Goal: Task Accomplishment & Management: Manage account settings

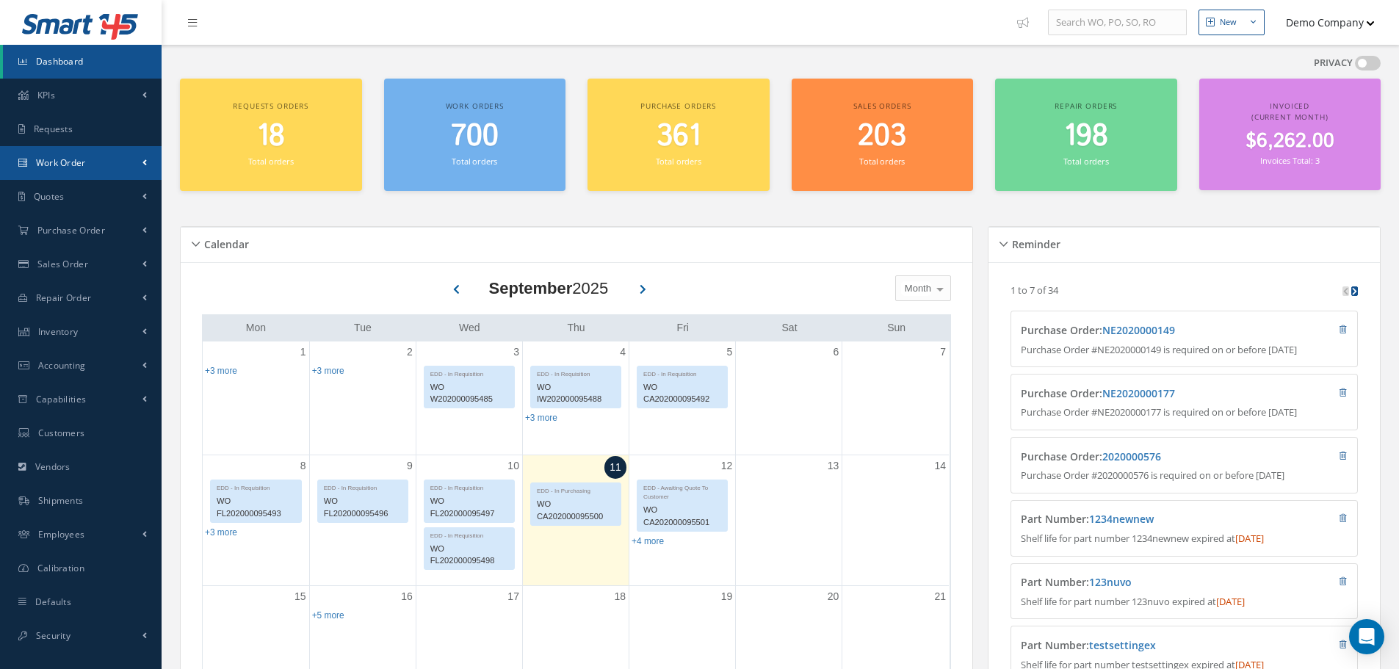
click at [96, 166] on link "Work Order" at bounding box center [81, 163] width 162 height 34
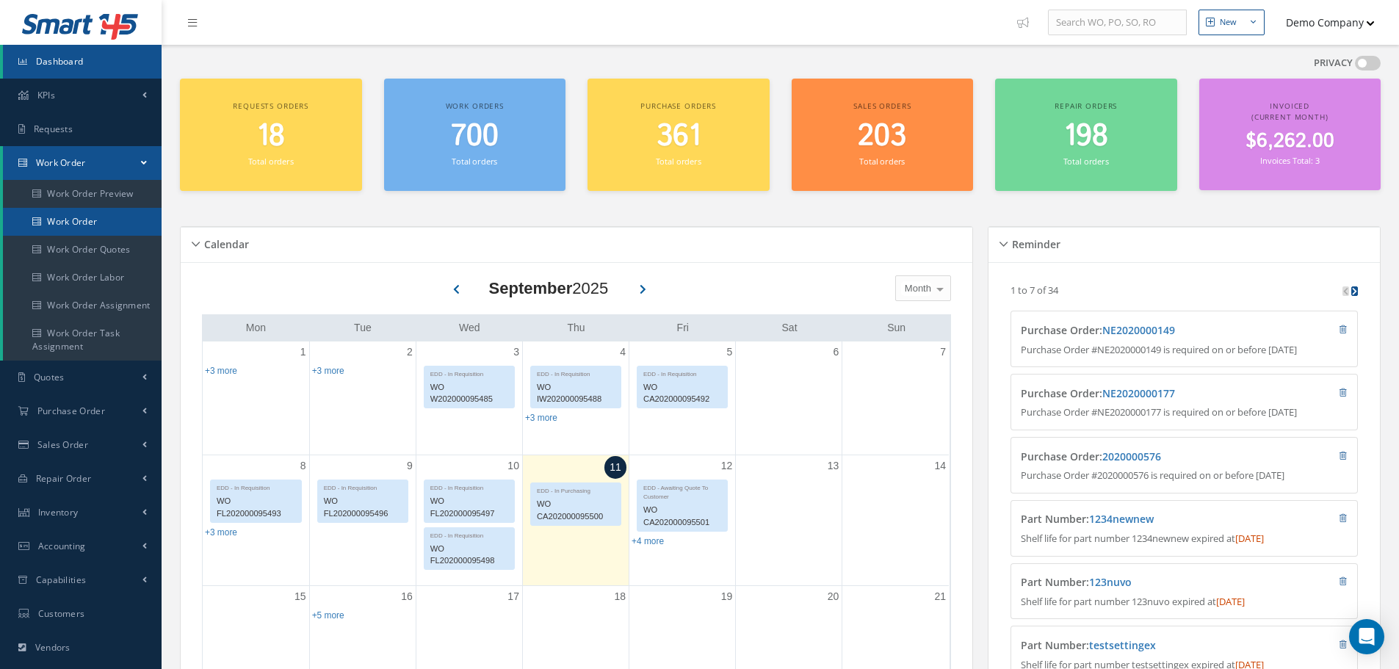
click at [93, 214] on link "Work Order" at bounding box center [82, 222] width 159 height 28
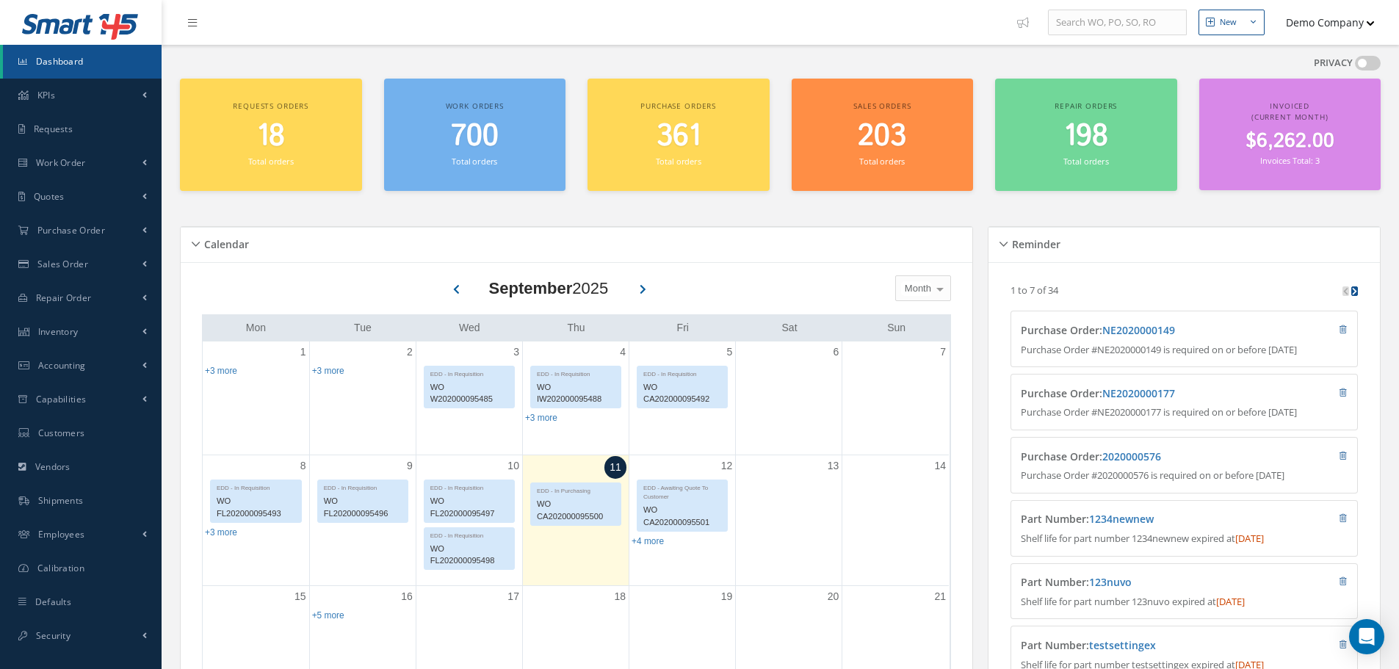
click at [1324, 35] on button "Demo Company" at bounding box center [1323, 22] width 103 height 29
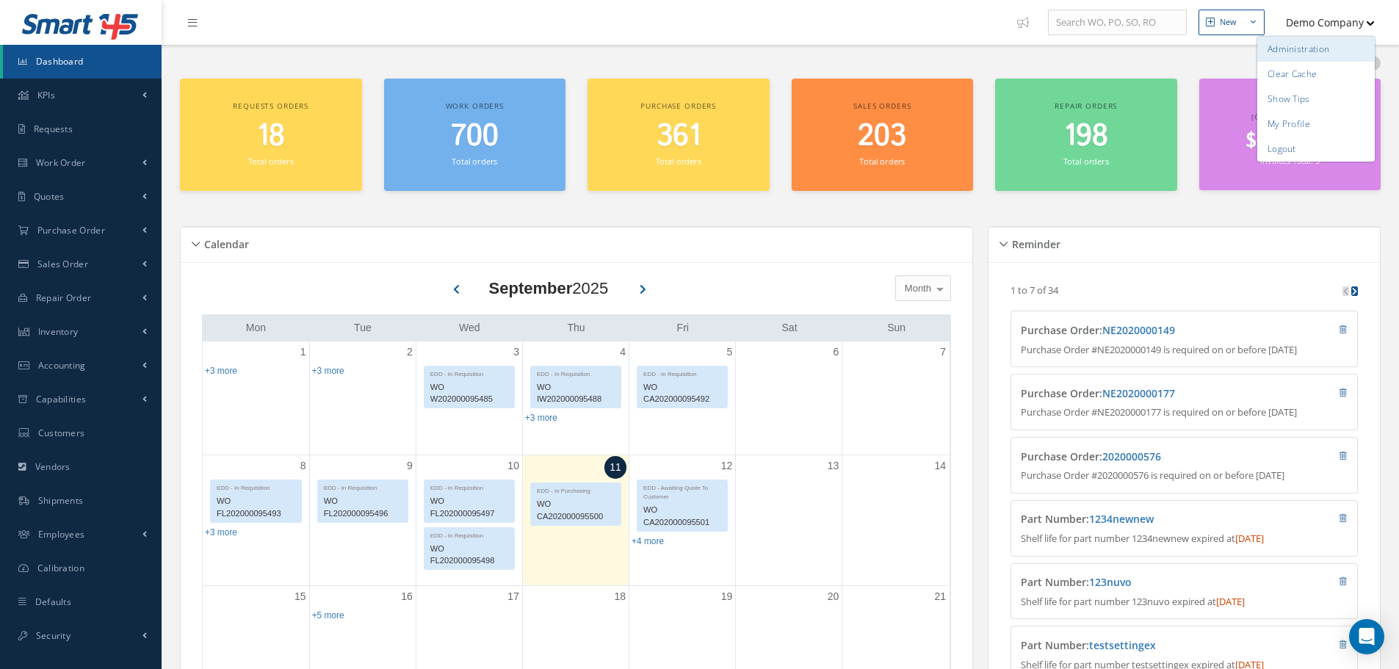
click at [1321, 51] on link "Administration" at bounding box center [1317, 49] width 118 height 25
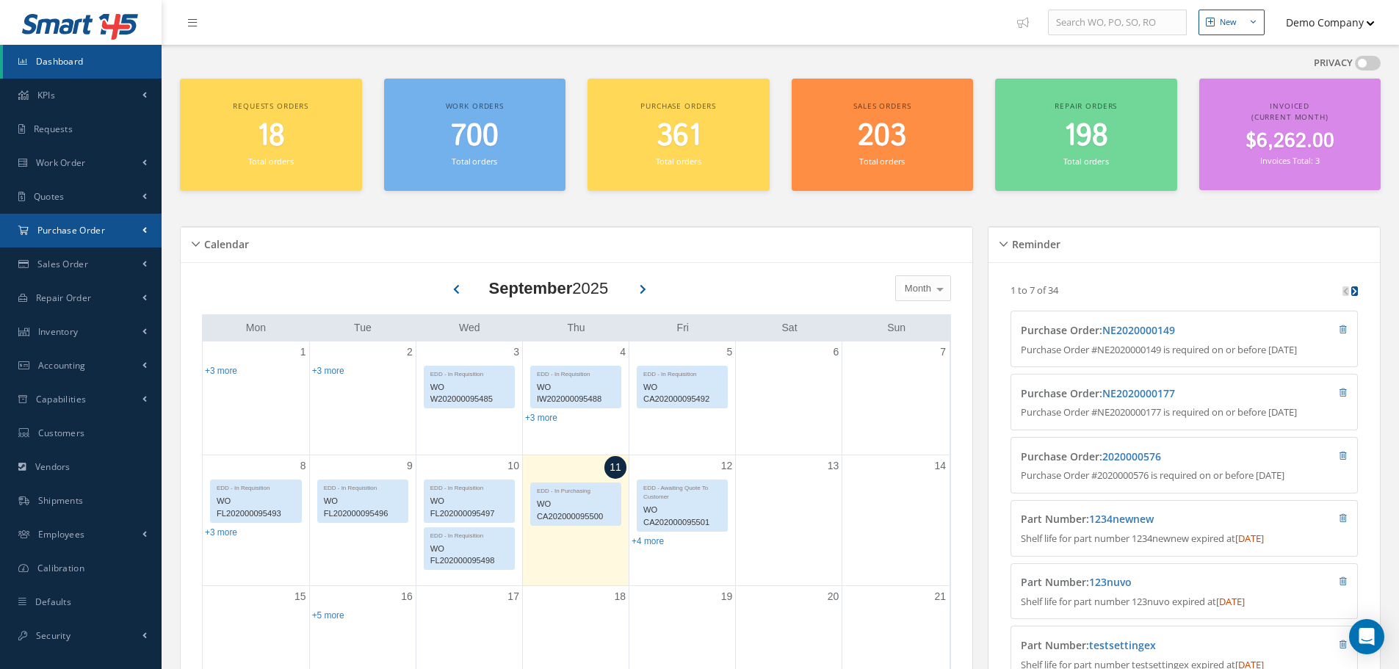
click at [111, 237] on link "Purchase Order" at bounding box center [81, 231] width 162 height 34
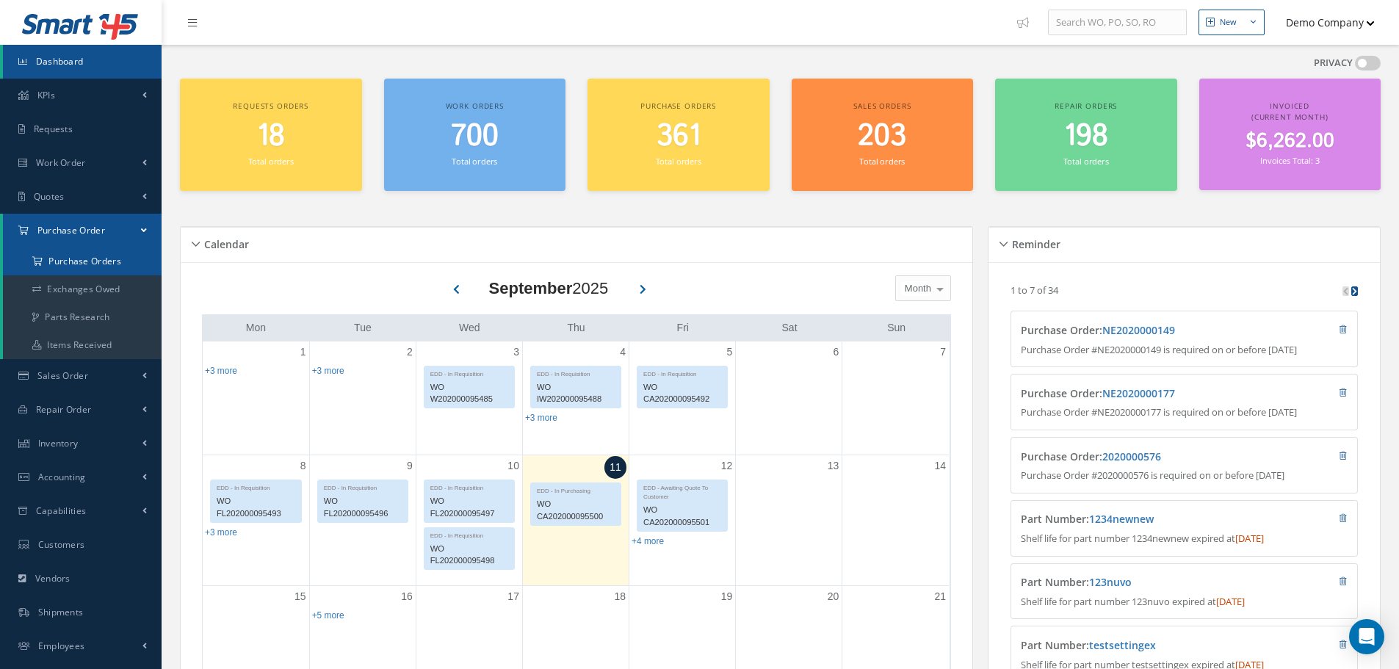
click at [101, 256] on a=1&status_id=2&status_id=3&status_id=5&collapsedFilters"] "Purchase Orders" at bounding box center [82, 262] width 159 height 28
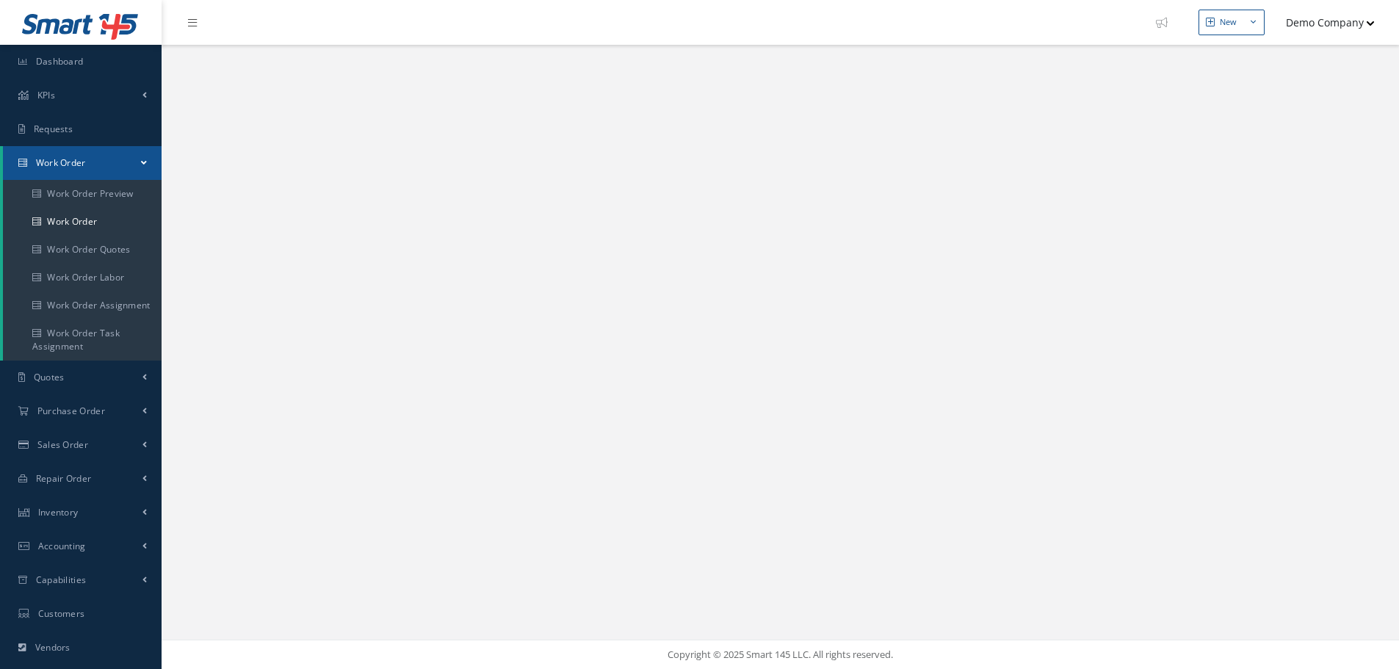
select select "25"
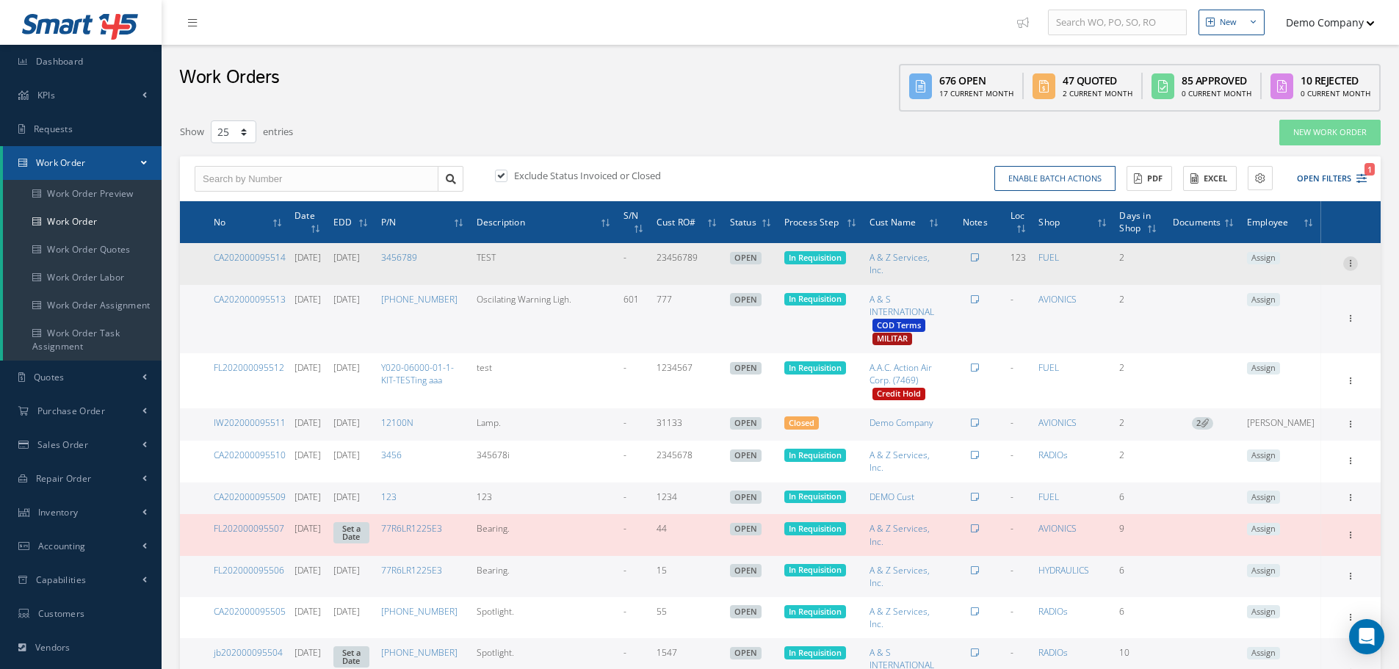
click at [1350, 262] on icon at bounding box center [1351, 262] width 15 height 12
click at [1270, 285] on link "Edit" at bounding box center [1283, 292] width 116 height 19
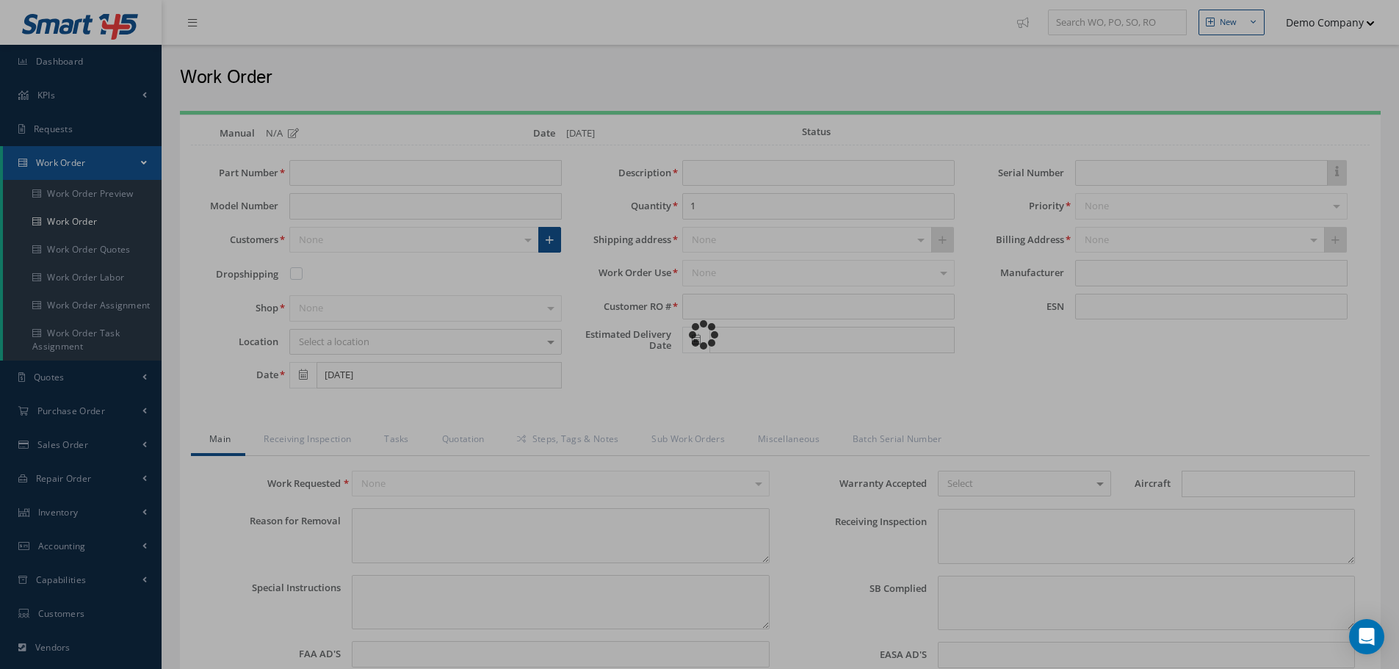
click at [700, 335] on div "Loading…" at bounding box center [700, 335] width 0 height 0
type input "3456789"
type input "09/09/2025"
type input "TEST"
type input "23456789"
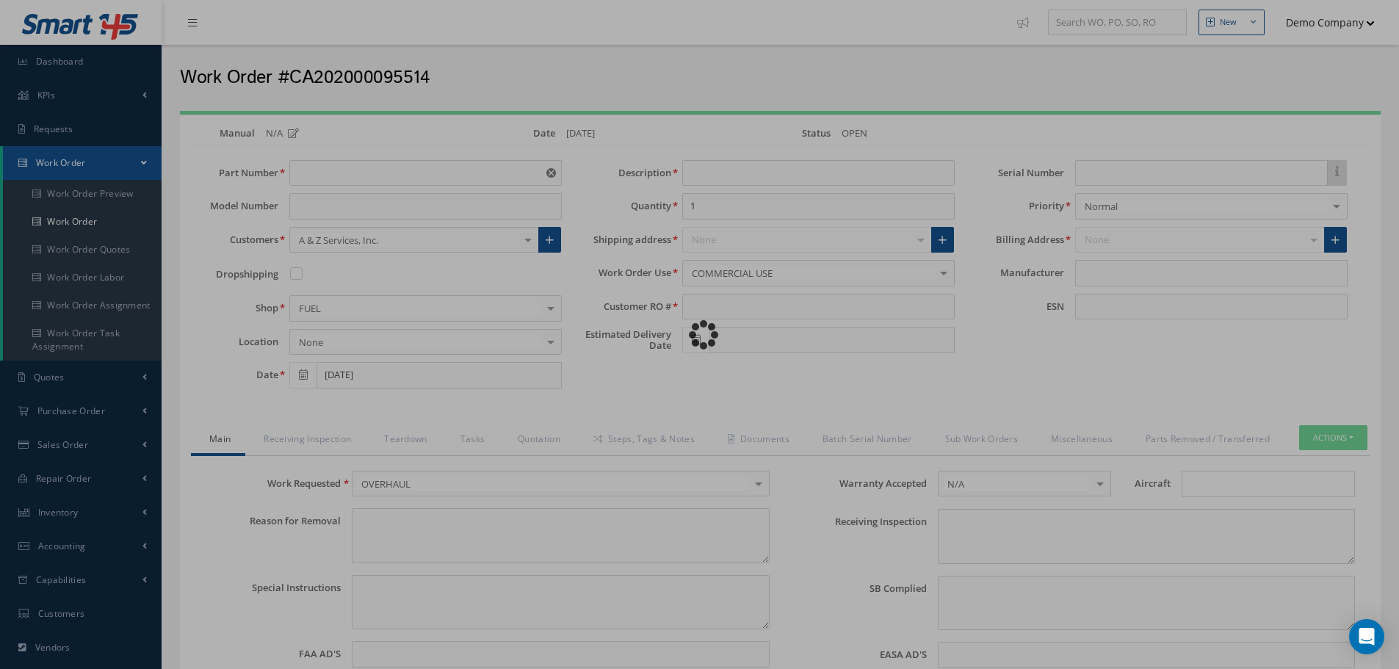
type input "09/16/2025"
type input "faa aads"
type textarea "NO VISUAL DAMAGE"
type textarea "50"
type input "EASA ADS"
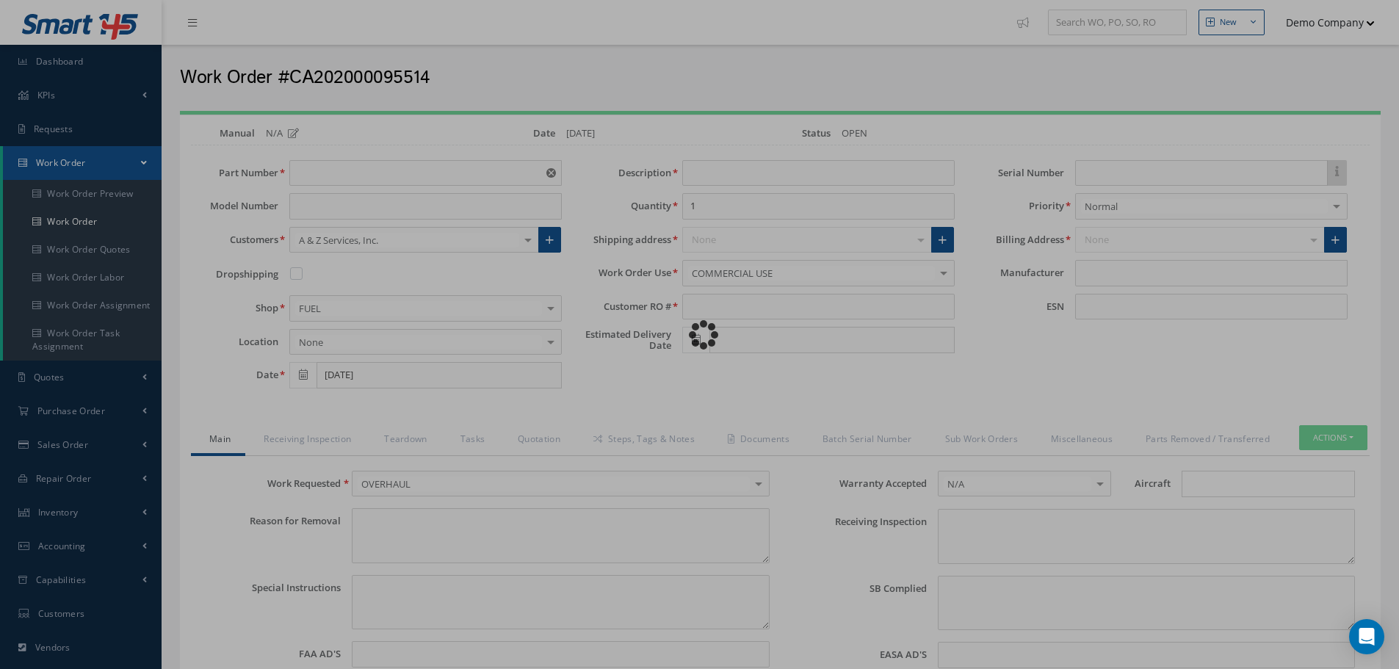
type textarea "test test"
click at [700, 335] on div "Loading…" at bounding box center [700, 335] width 0 height 0
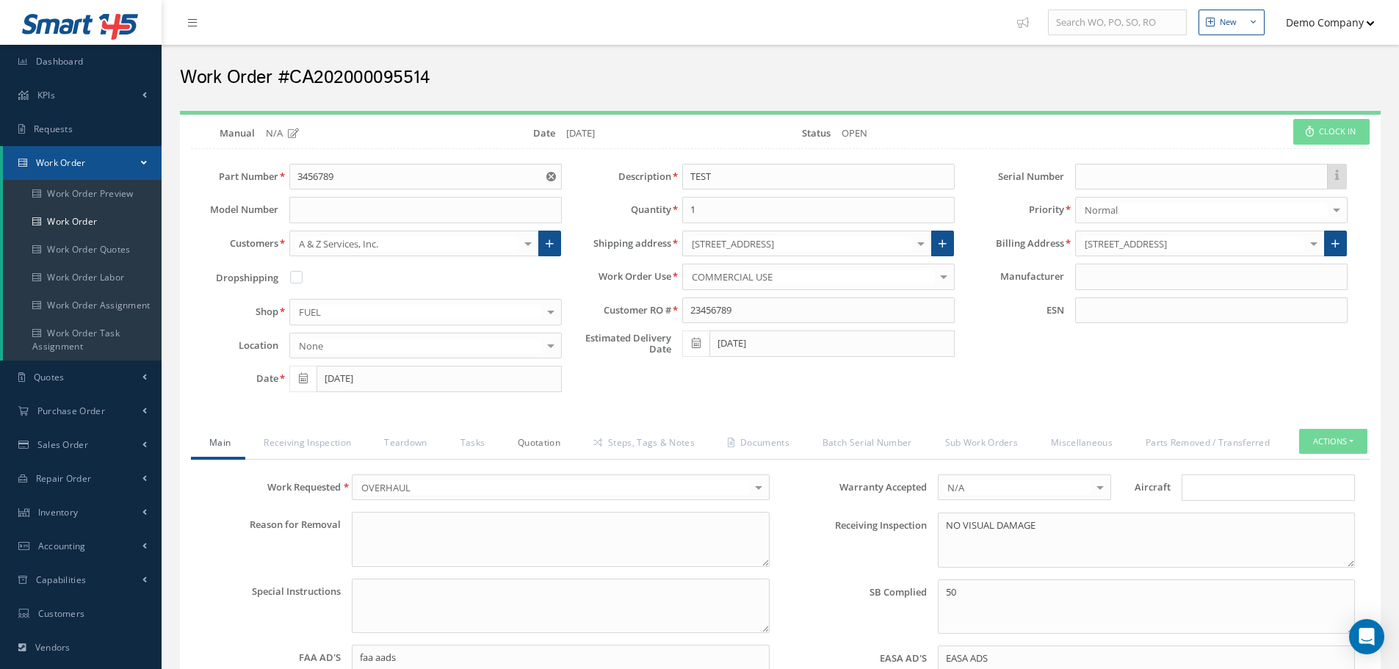
drag, startPoint x: 542, startPoint y: 450, endPoint x: 618, endPoint y: 465, distance: 77.1
click at [542, 450] on link "Quotation" at bounding box center [538, 444] width 76 height 31
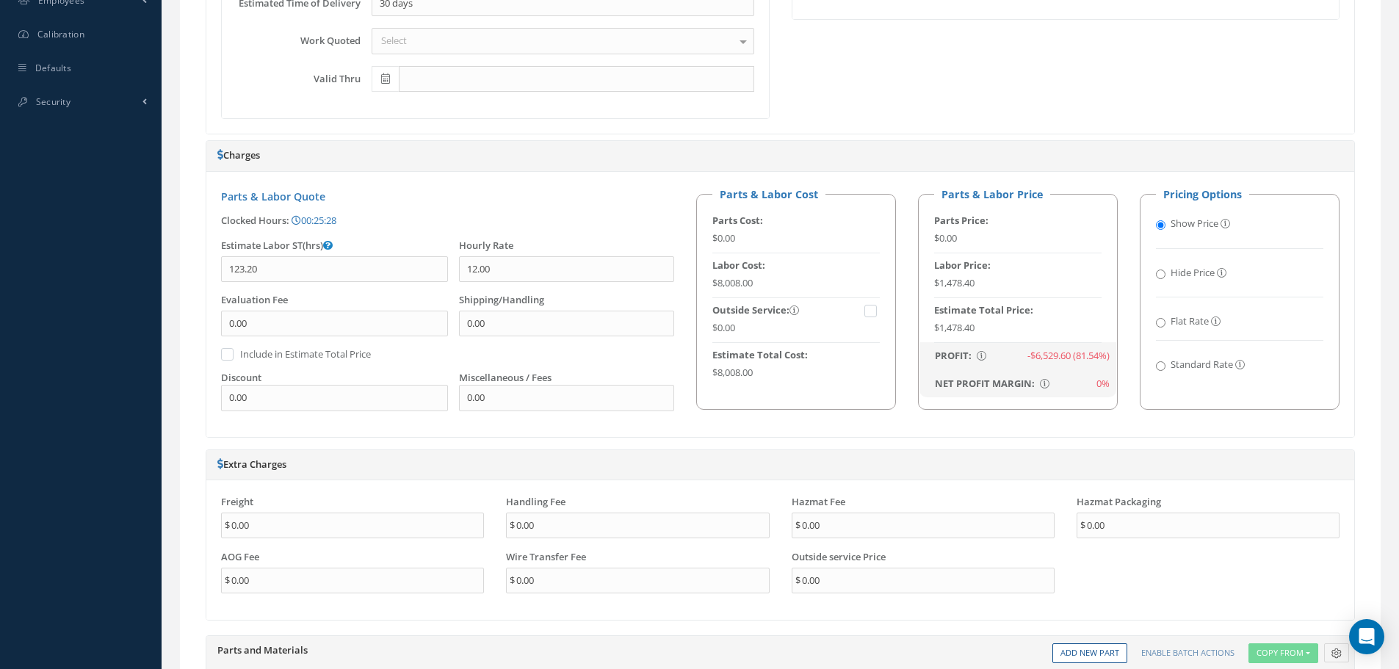
scroll to position [955, 0]
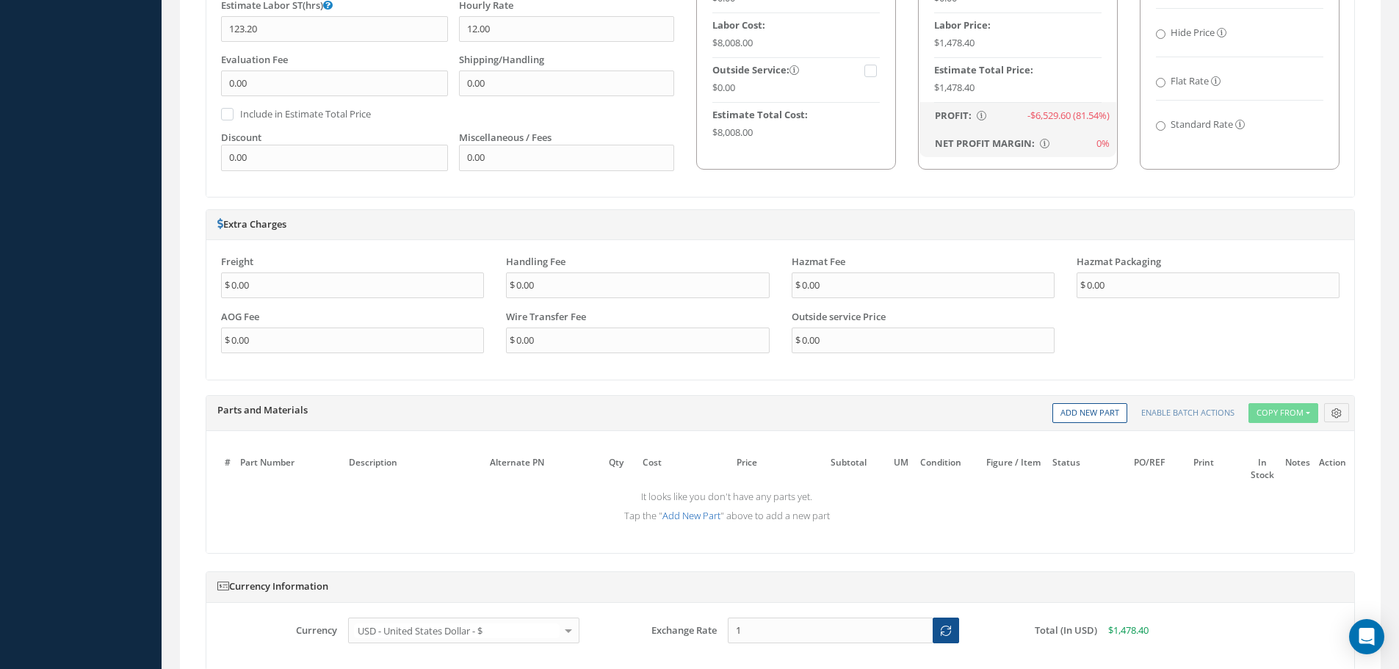
click at [673, 518] on link "Add New Part" at bounding box center [692, 515] width 58 height 13
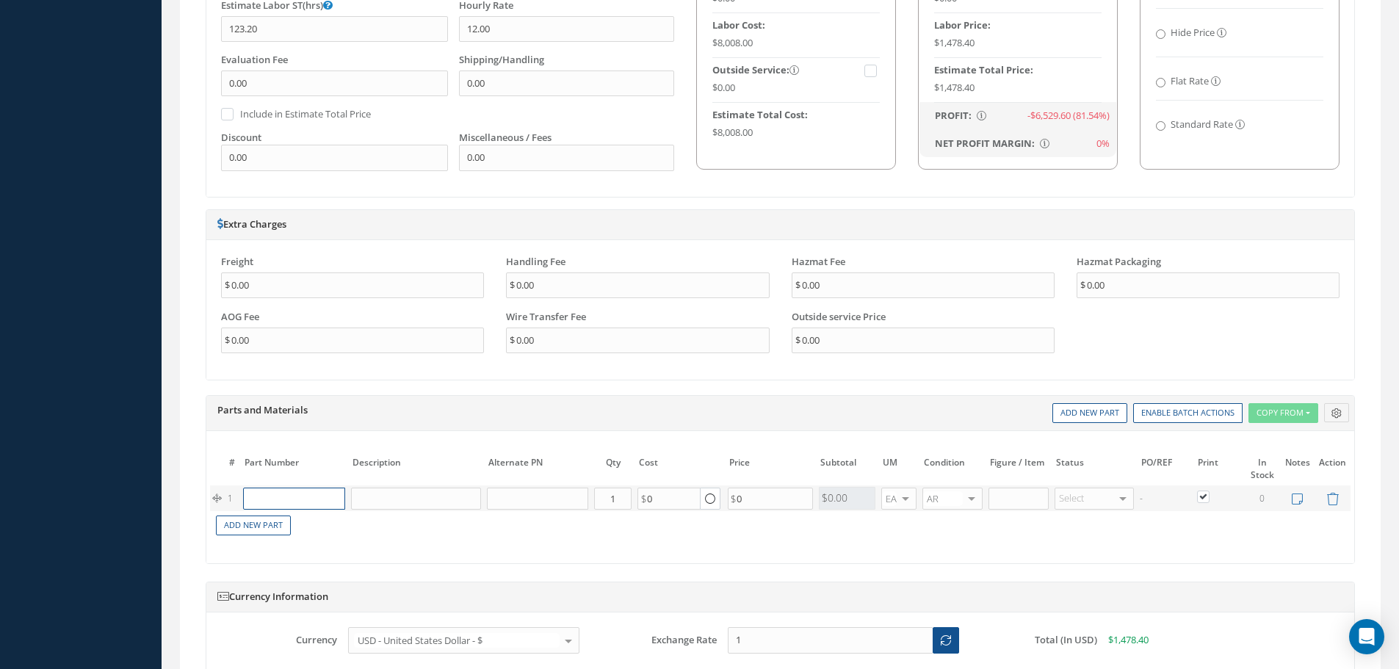
click at [294, 494] on input "text" at bounding box center [293, 499] width 101 height 22
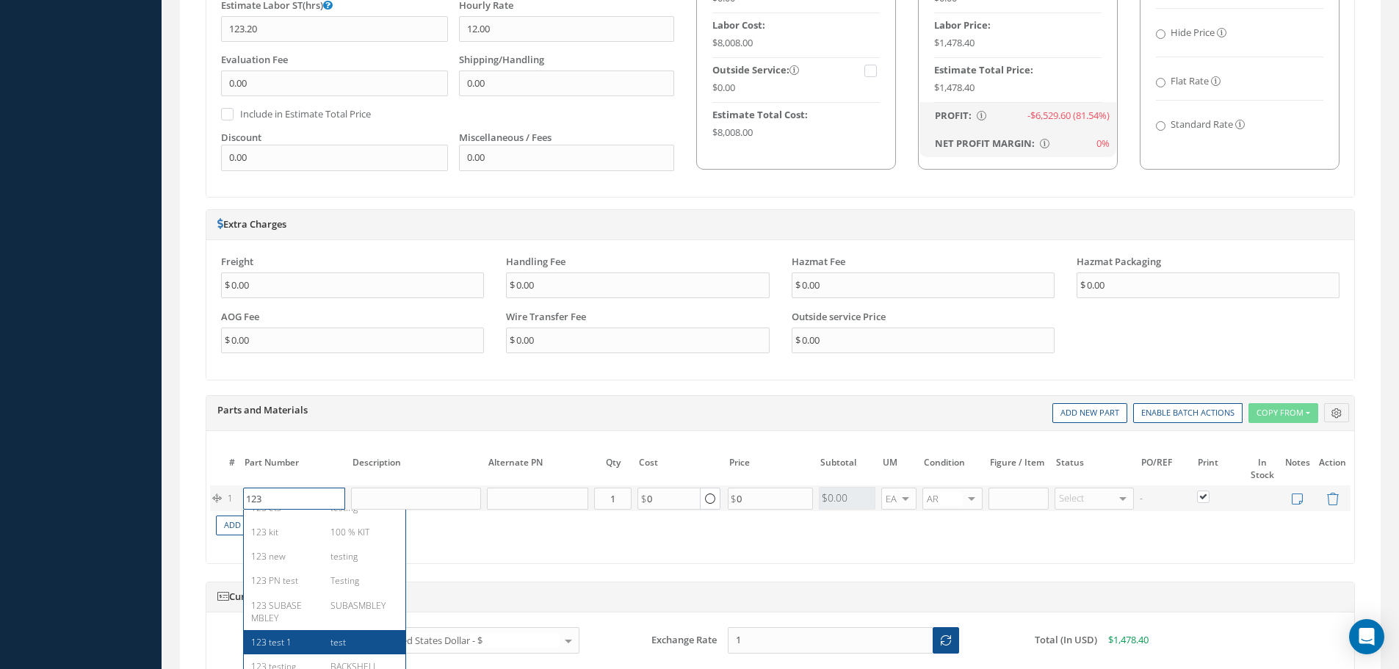
scroll to position [147, 0]
click at [320, 643] on div "Assembly-Stud and Winding." at bounding box center [359, 631] width 79 height 37
type input "123-3440-527A"
type input "Assembly-Stud and Winding."
type input "0.00"
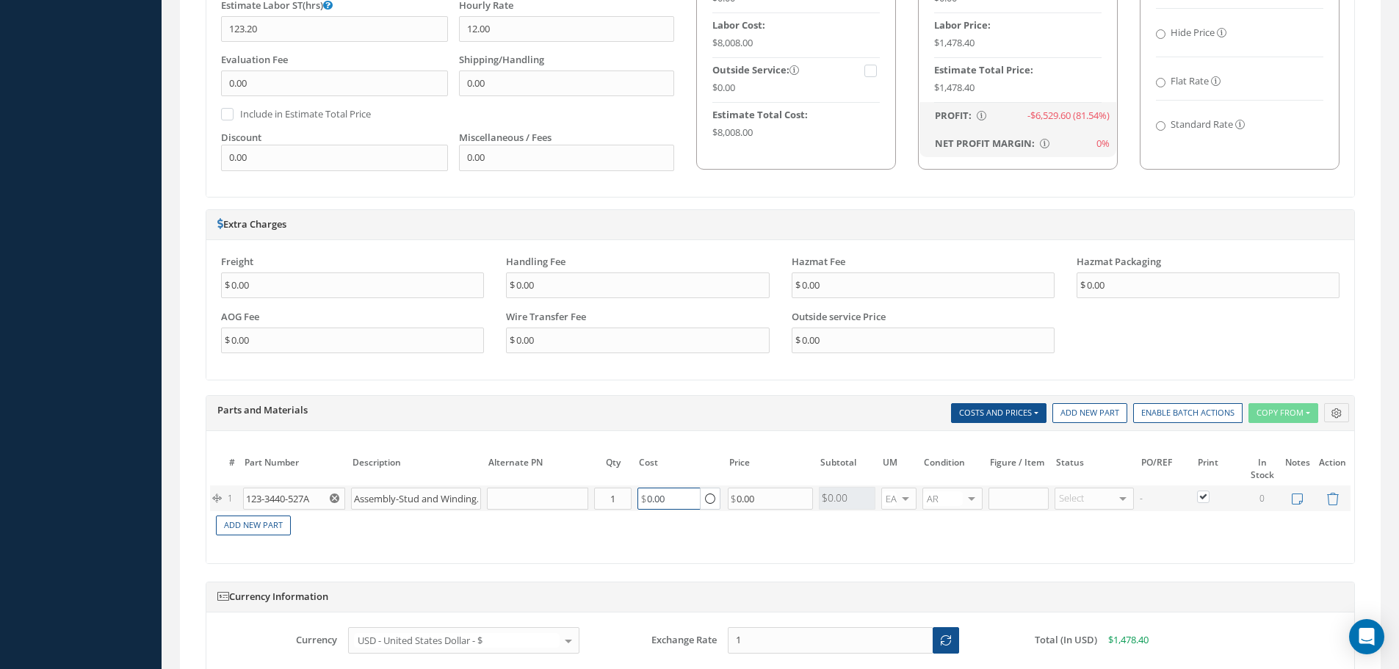
drag, startPoint x: 632, startPoint y: 503, endPoint x: 607, endPoint y: 504, distance: 25.7
click at [608, 503] on tr "1 123-3440-527A Assembly-Stud and Winding. Part Number Description Qty in Stock…" at bounding box center [780, 499] width 1141 height 26
type input "1000"
type input "1300.00"
type input "1000"
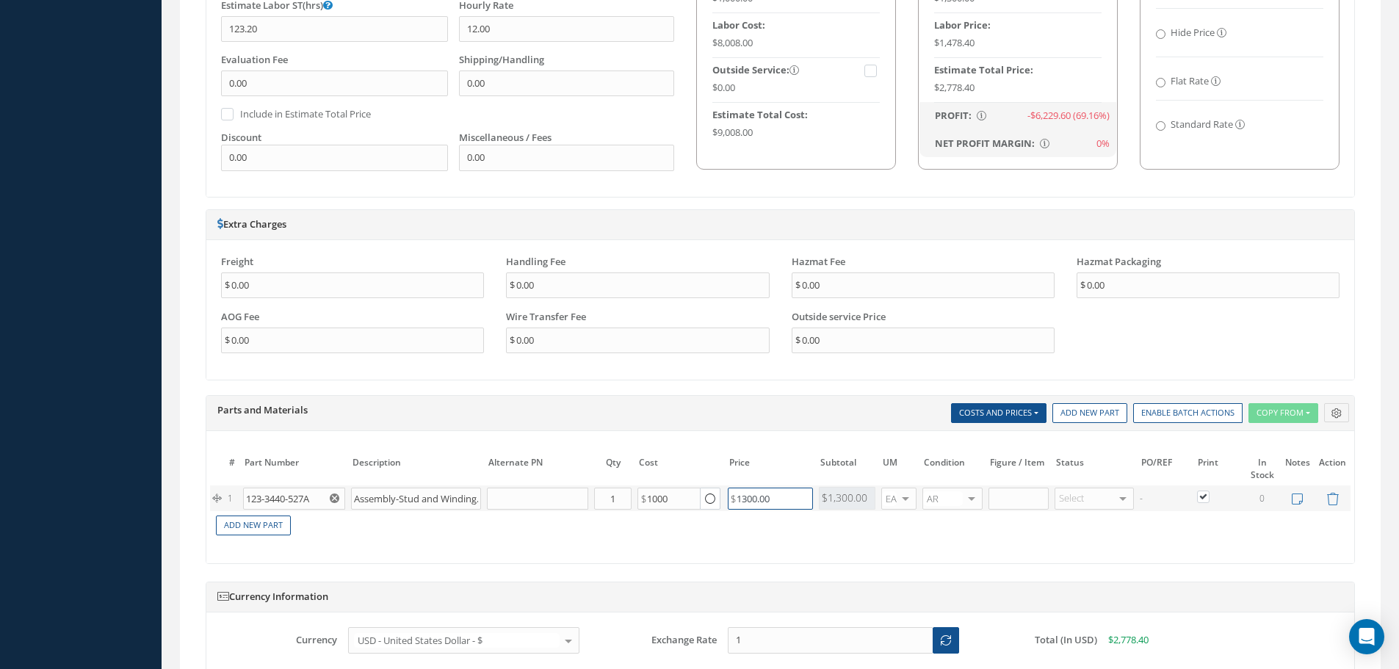
drag, startPoint x: 757, startPoint y: 504, endPoint x: 627, endPoint y: 505, distance: 130.0
click at [627, 505] on tr "1 123-3440-527A Assembly-Stud and Winding. Part Number Description Qty in Stock…" at bounding box center [780, 499] width 1141 height 26
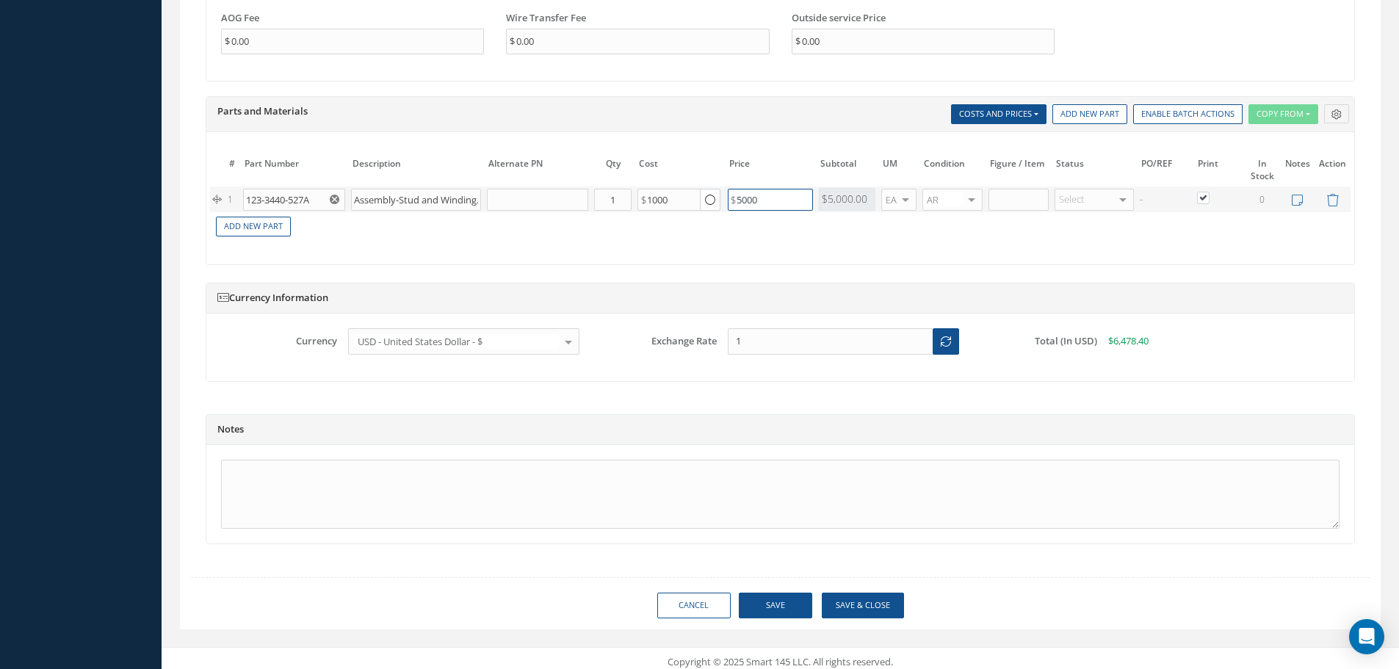
scroll to position [1262, 0]
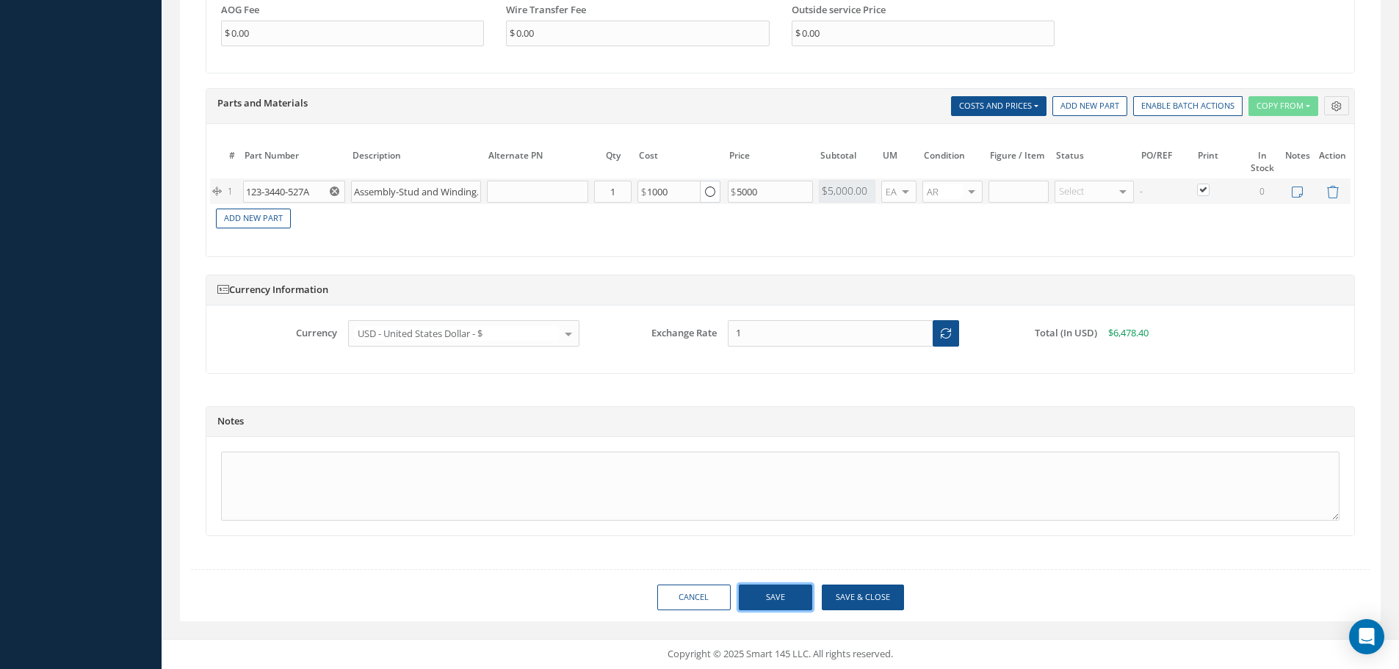
click at [782, 596] on button "Save" at bounding box center [775, 598] width 73 height 26
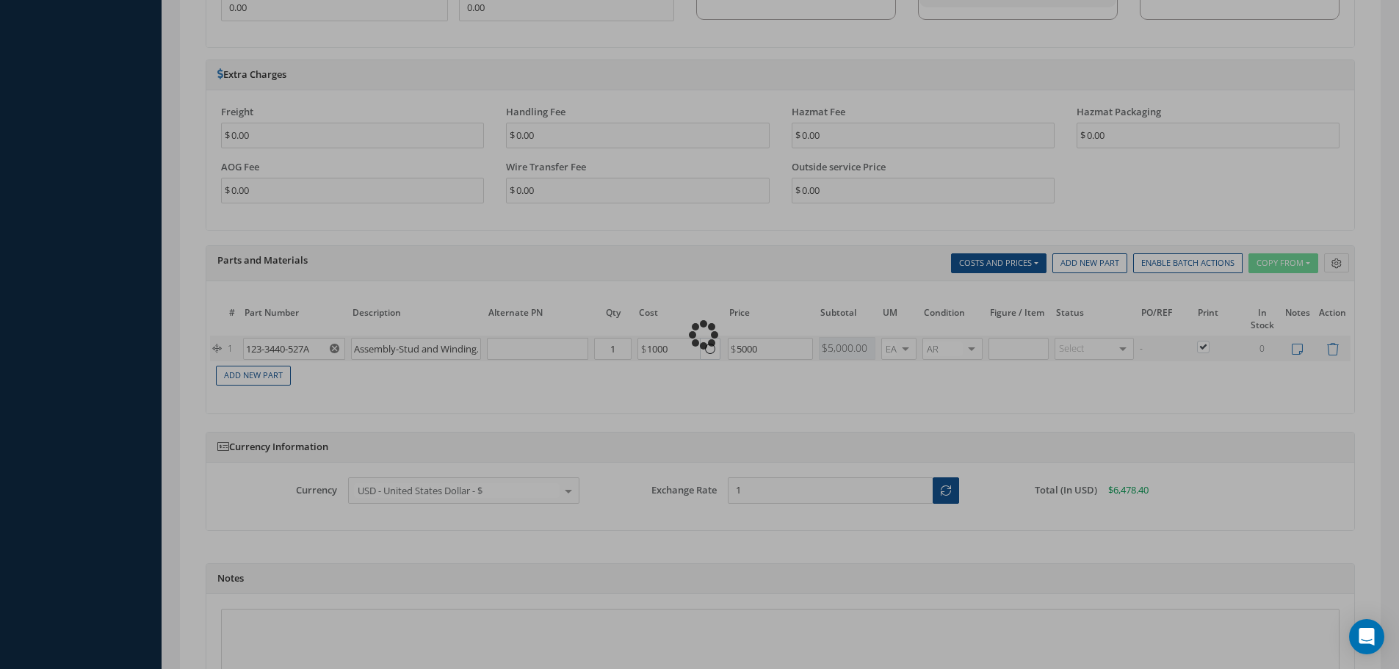
scroll to position [821, 0]
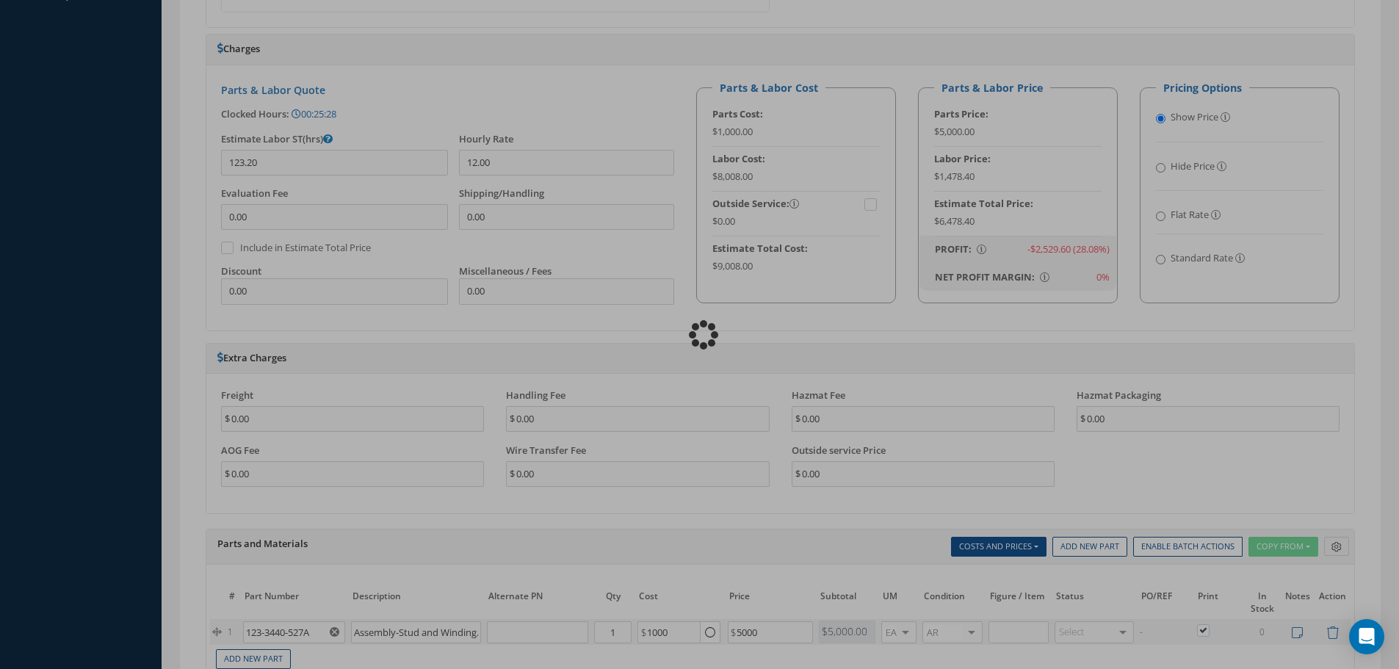
type input "5000.00"
checkbox input "true"
type input "1000.00"
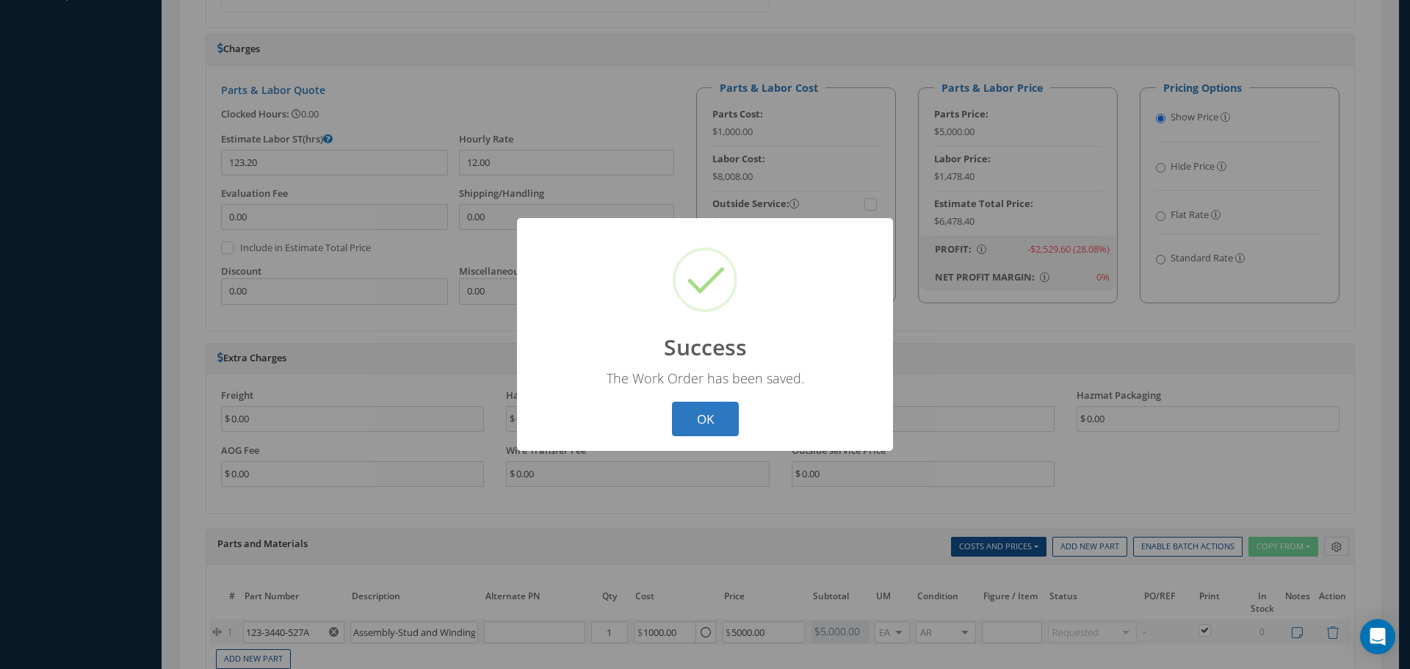
click at [704, 422] on button "OK" at bounding box center [705, 419] width 67 height 35
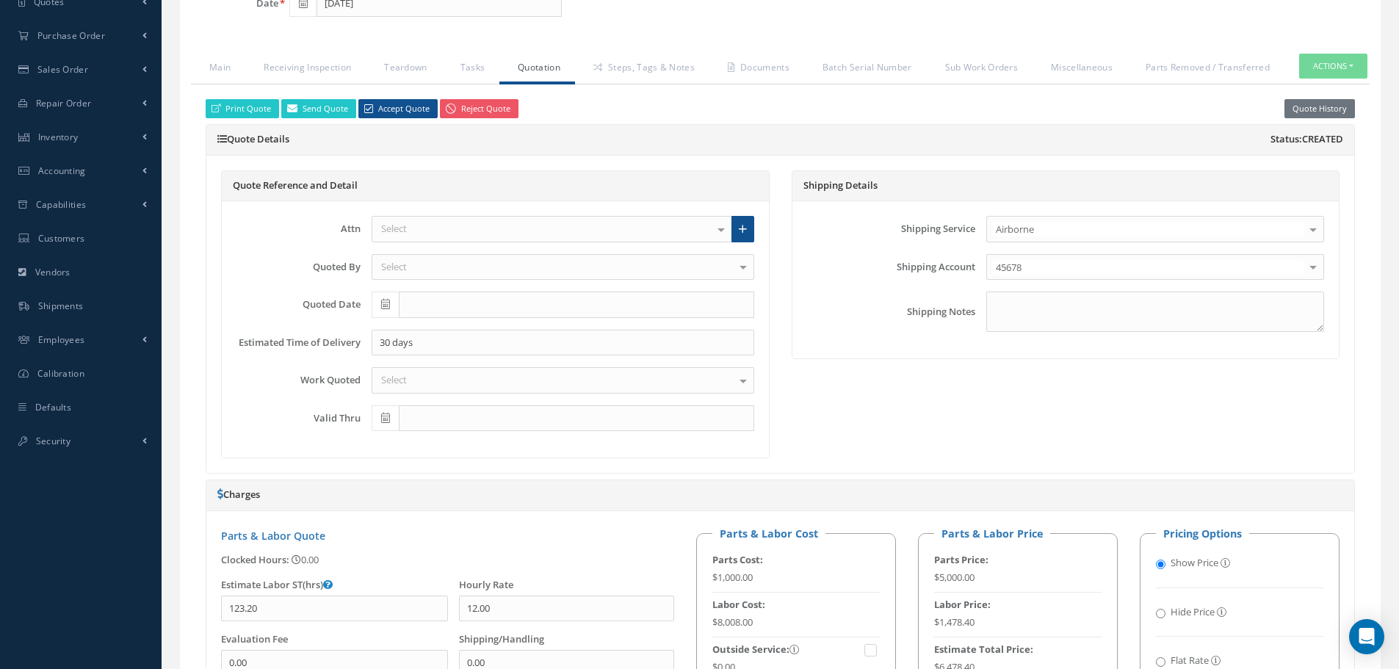
scroll to position [0, 0]
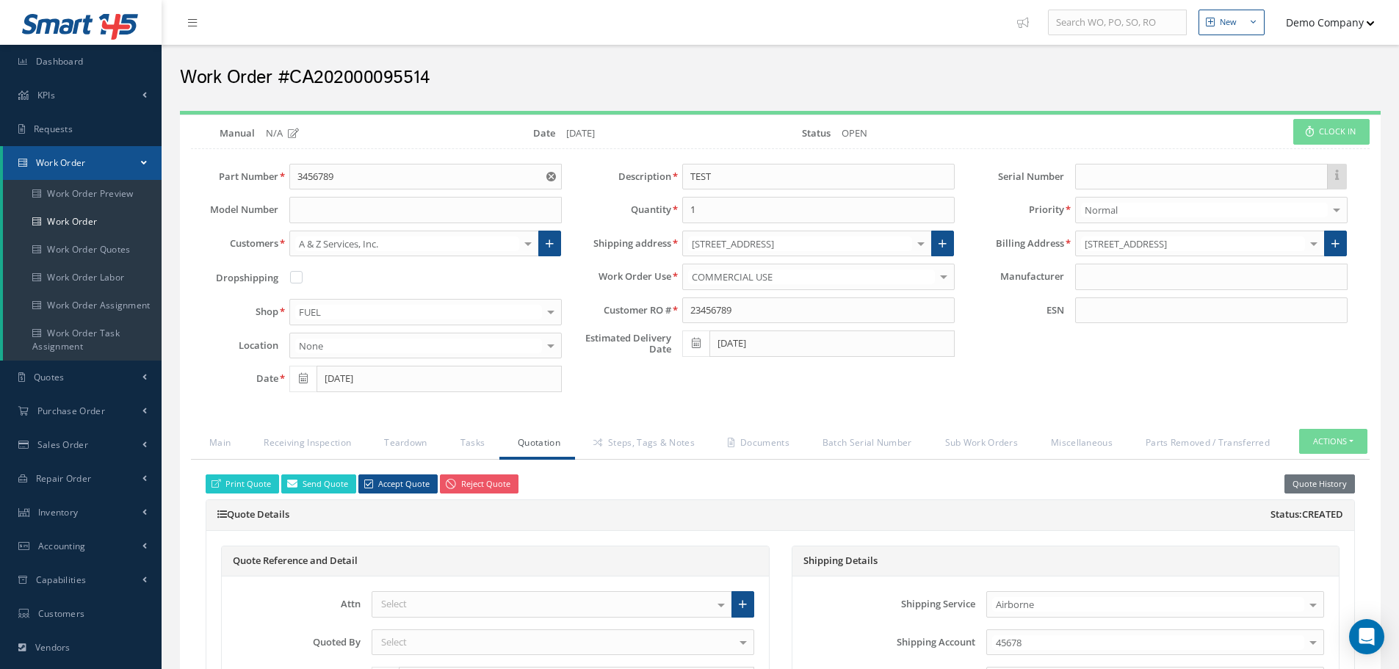
drag, startPoint x: 433, startPoint y: 63, endPoint x: 292, endPoint y: 74, distance: 141.5
click at [292, 74] on div "Work Order #CA202000095514" at bounding box center [780, 74] width 1223 height 44
copy h2 "CA202000095514"
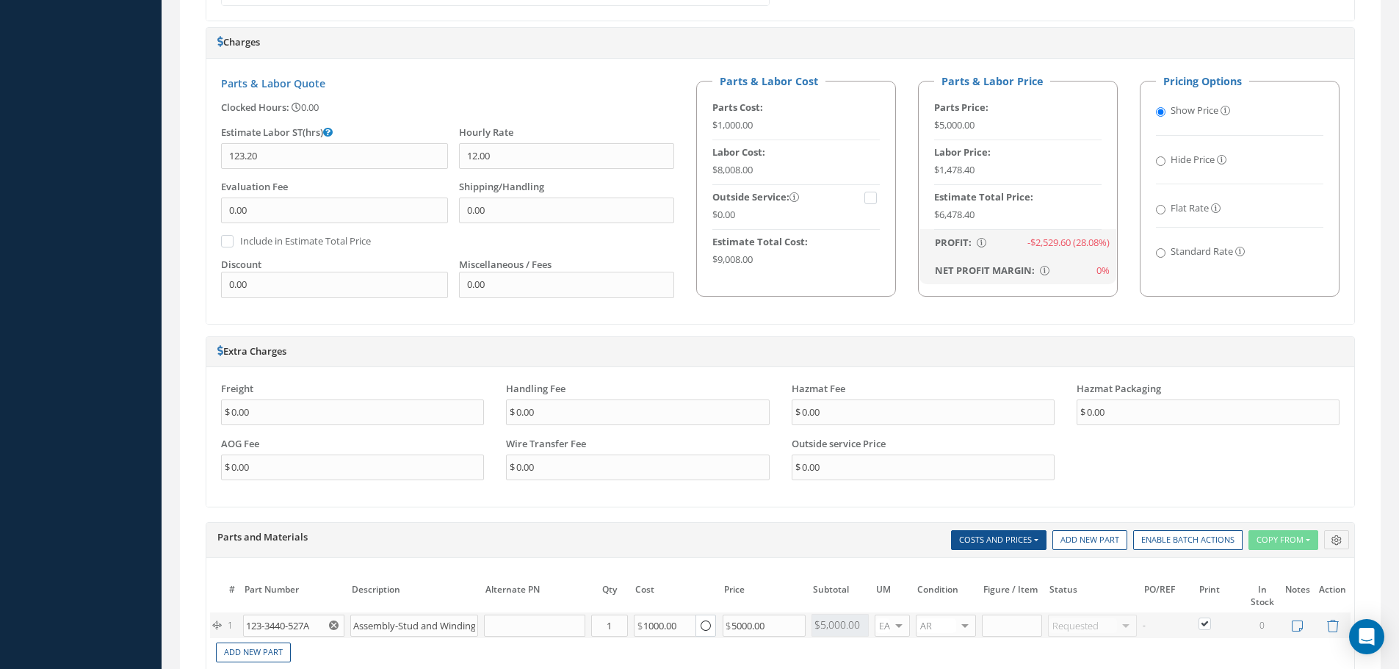
scroll to position [1028, 0]
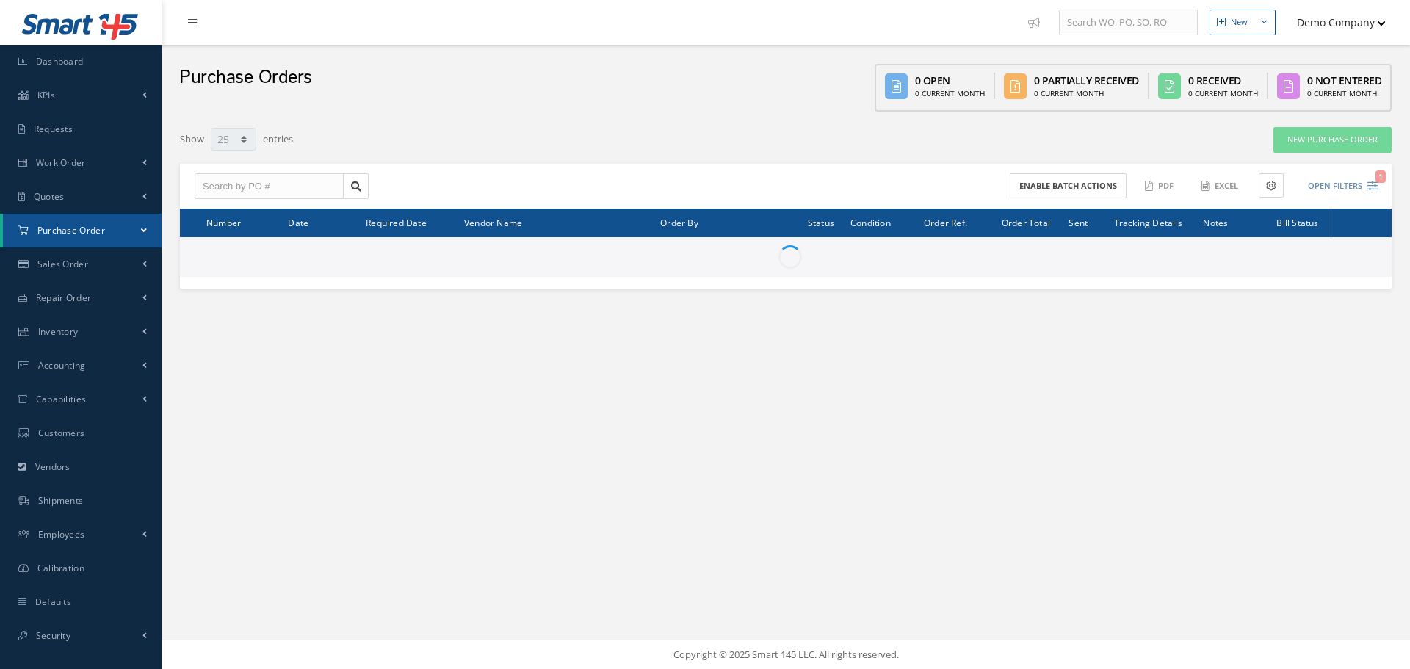
select select "25"
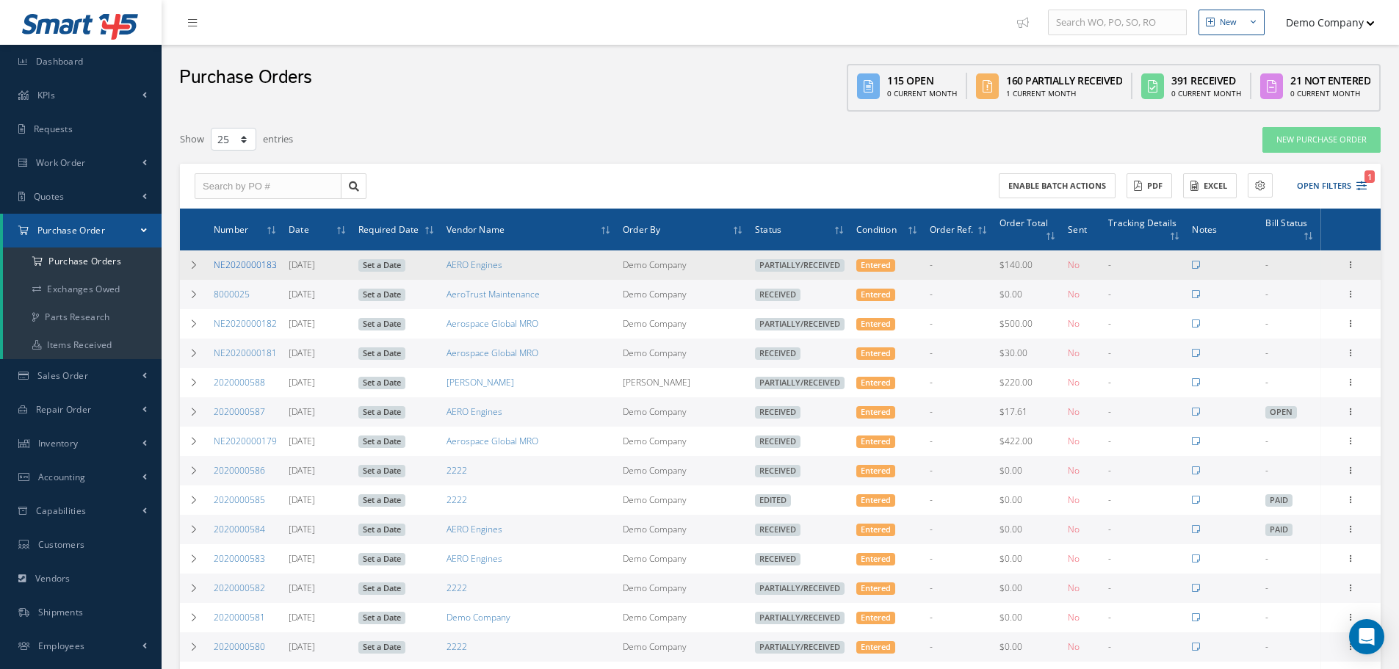
drag, startPoint x: 179, startPoint y: 255, endPoint x: 217, endPoint y: 268, distance: 40.4
click at [182, 254] on div "Show 10 25 50 100 entries New Purchase Order Enable batch actions ACTIONS Recei…" at bounding box center [780, 597] width 1223 height 942
drag, startPoint x: 193, startPoint y: 259, endPoint x: 210, endPoint y: 258, distance: 17.0
click at [199, 259] on td at bounding box center [194, 264] width 28 height 29
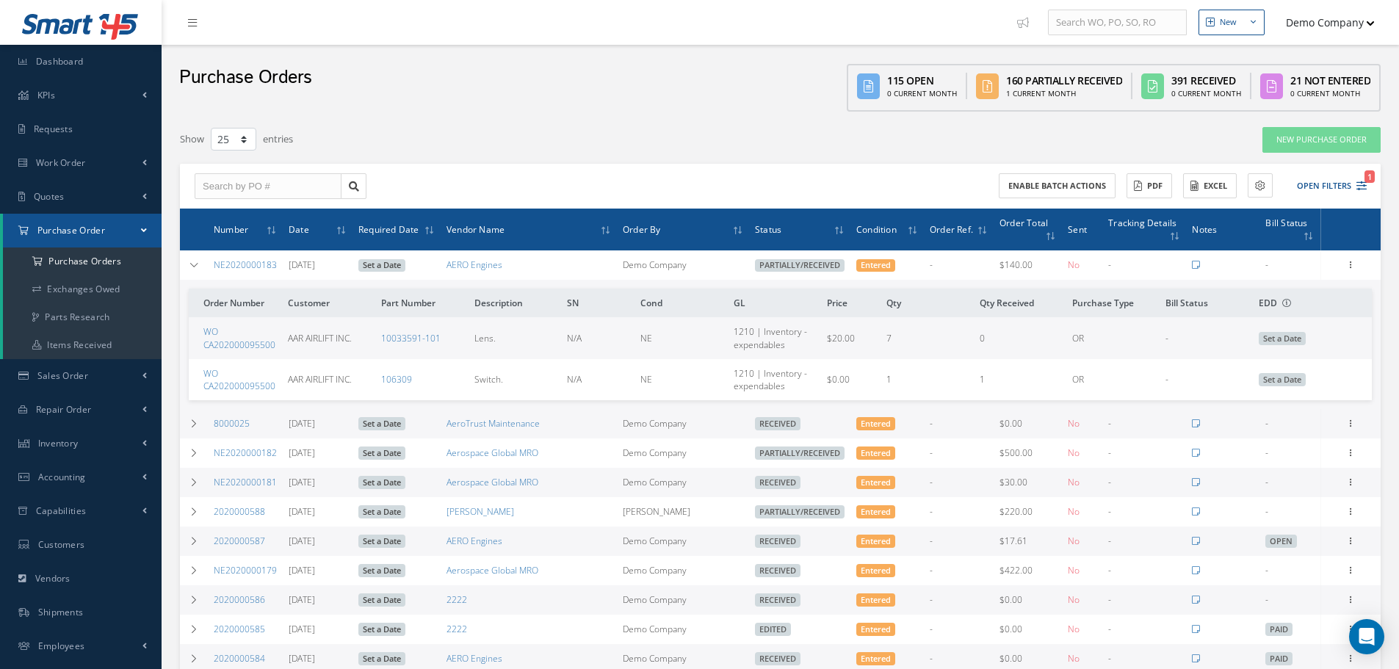
click at [179, 415] on div "Show 10 25 50 100 entries New Purchase Order Enable batch actions ACTIONS Recei…" at bounding box center [780, 661] width 1223 height 1071
click at [206, 417] on td at bounding box center [194, 423] width 28 height 29
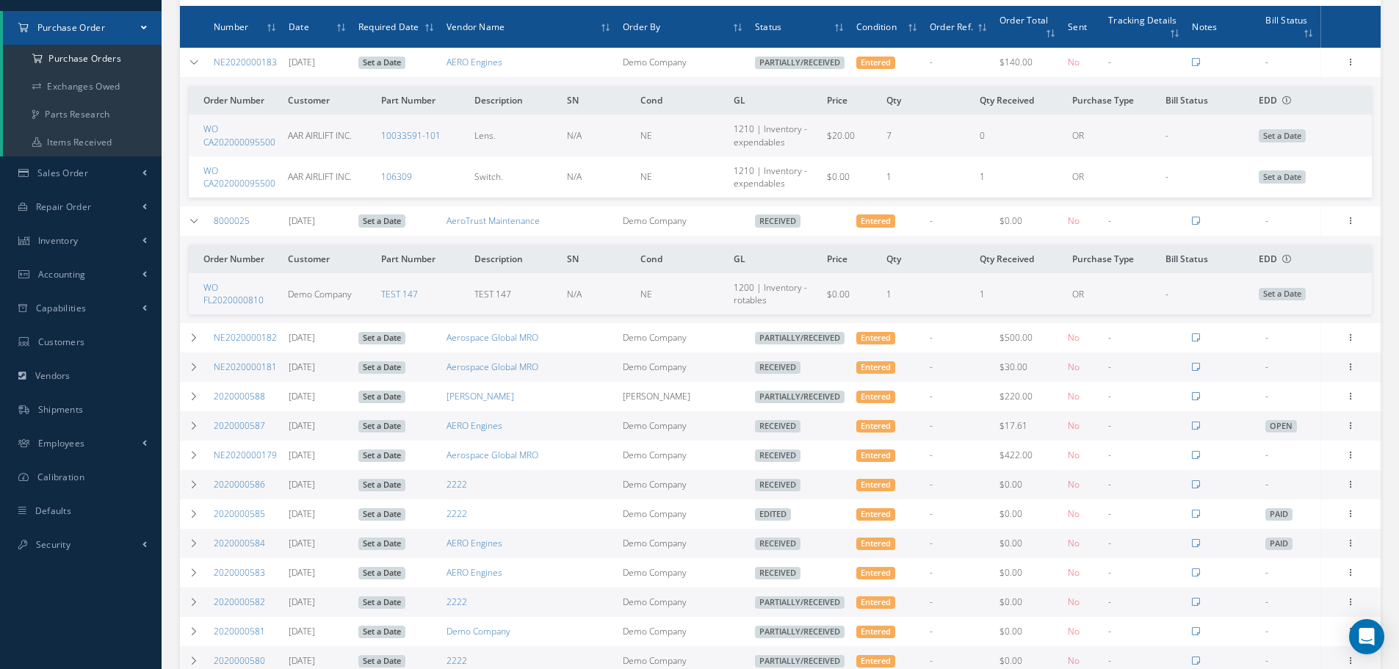
scroll to position [220, 0]
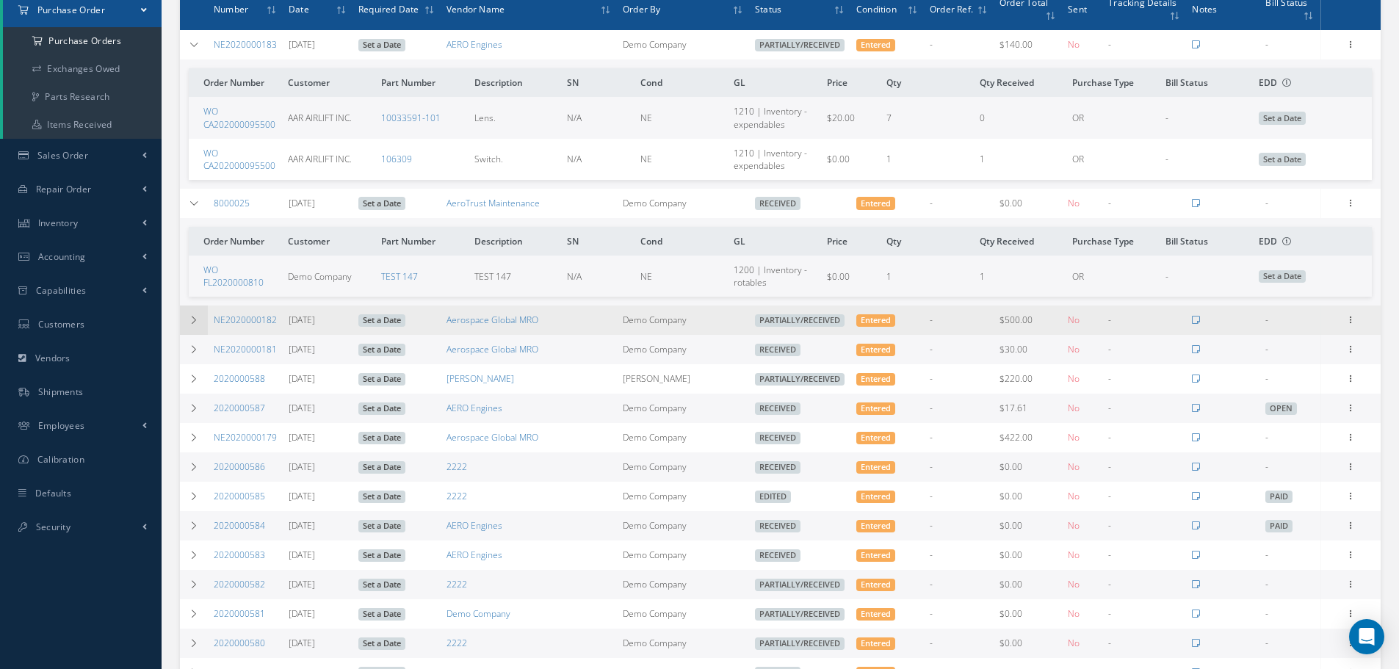
click at [194, 330] on td at bounding box center [194, 320] width 28 height 29
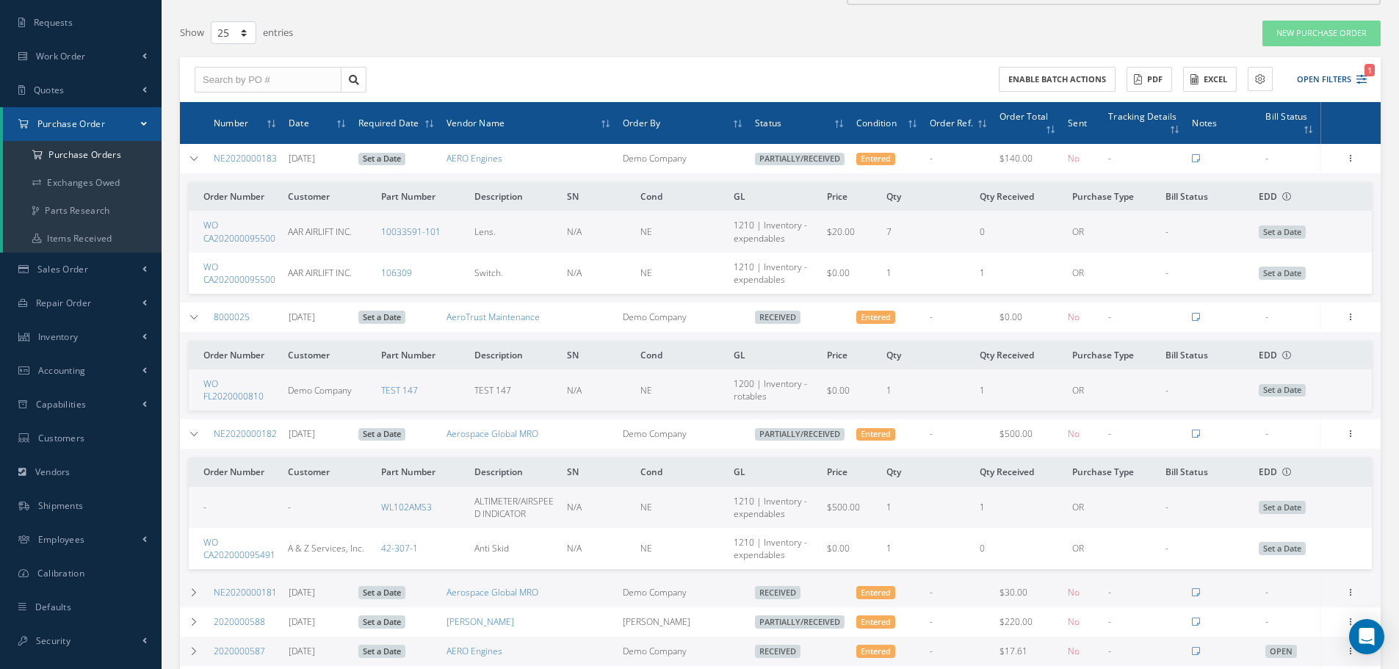
scroll to position [0, 0]
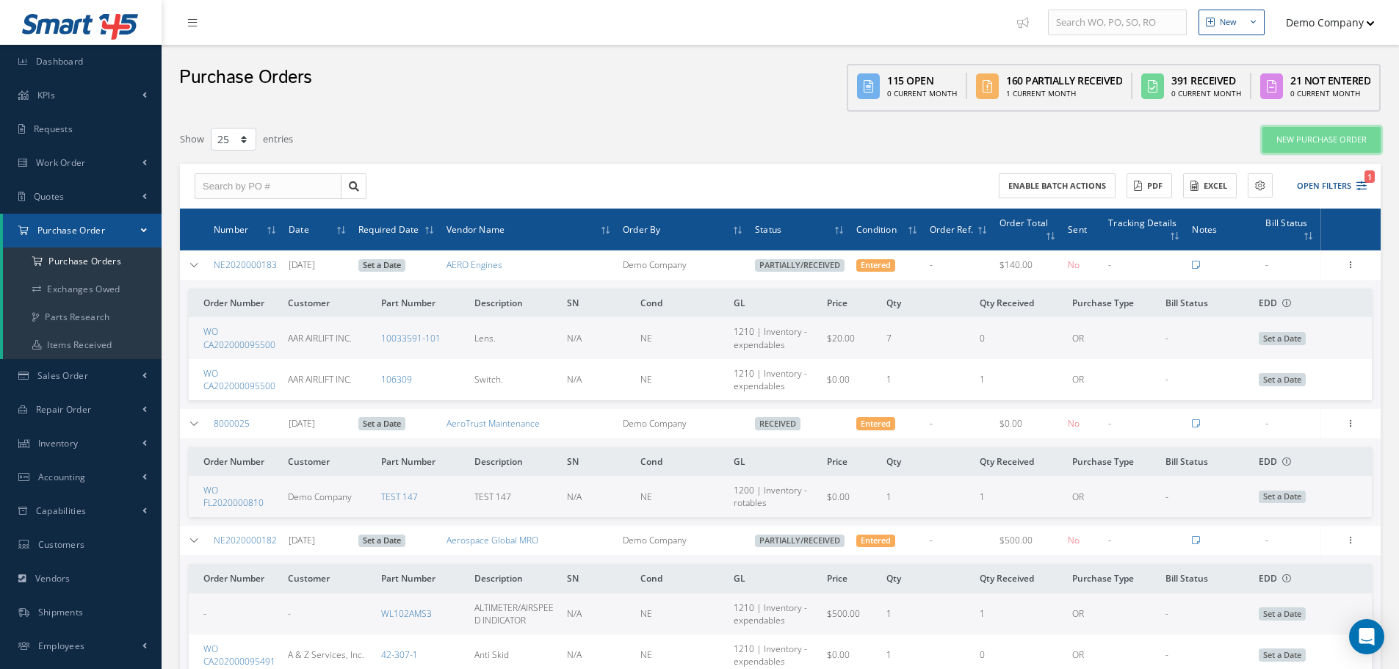
click at [1291, 143] on link "New Purchase Order" at bounding box center [1322, 140] width 118 height 26
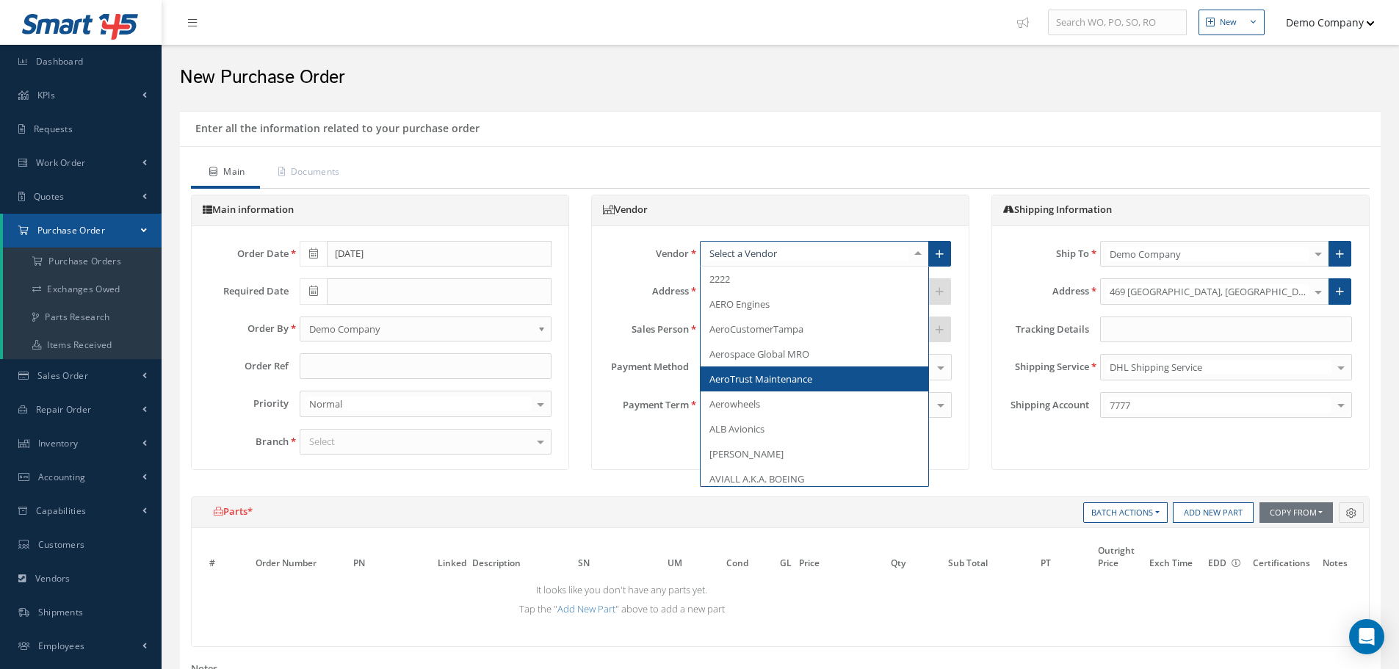
click at [776, 373] on span "AeroTrust Maintenance" at bounding box center [761, 378] width 103 height 13
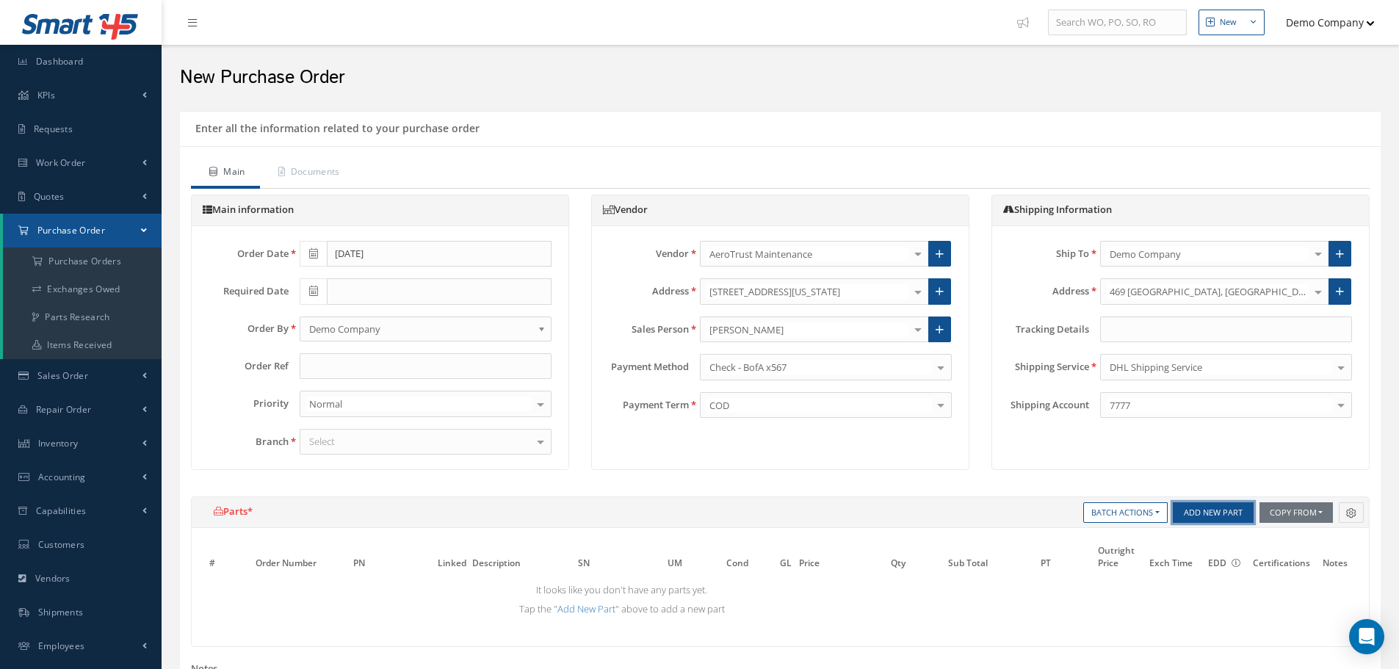
click at [1223, 512] on button "Add New Part" at bounding box center [1213, 512] width 81 height 21
select select "5"
select select "6"
select select "1"
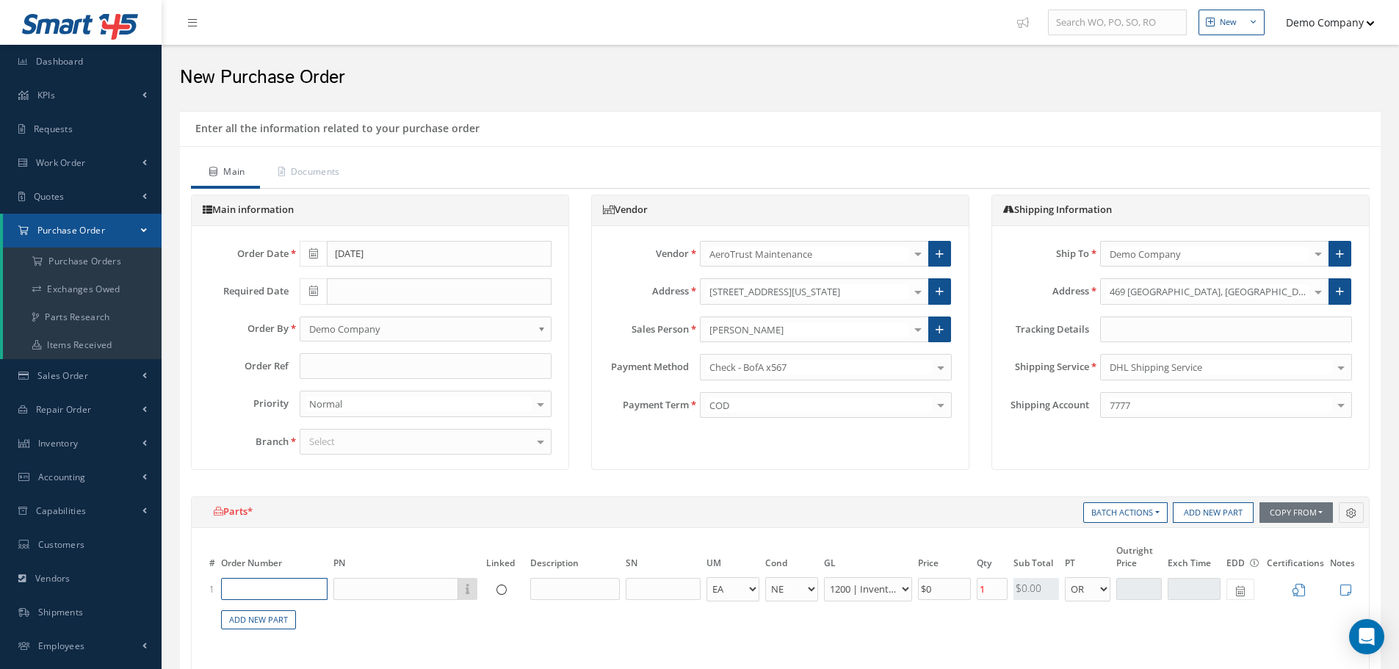
click at [262, 586] on input "text" at bounding box center [274, 589] width 107 height 22
click at [224, 591] on input "text" at bounding box center [274, 589] width 107 height 22
paste input "CA202000095514"
type input "CA202000095514"
click at [295, 620] on span "CA202000095514" at bounding box center [265, 625] width 72 height 12
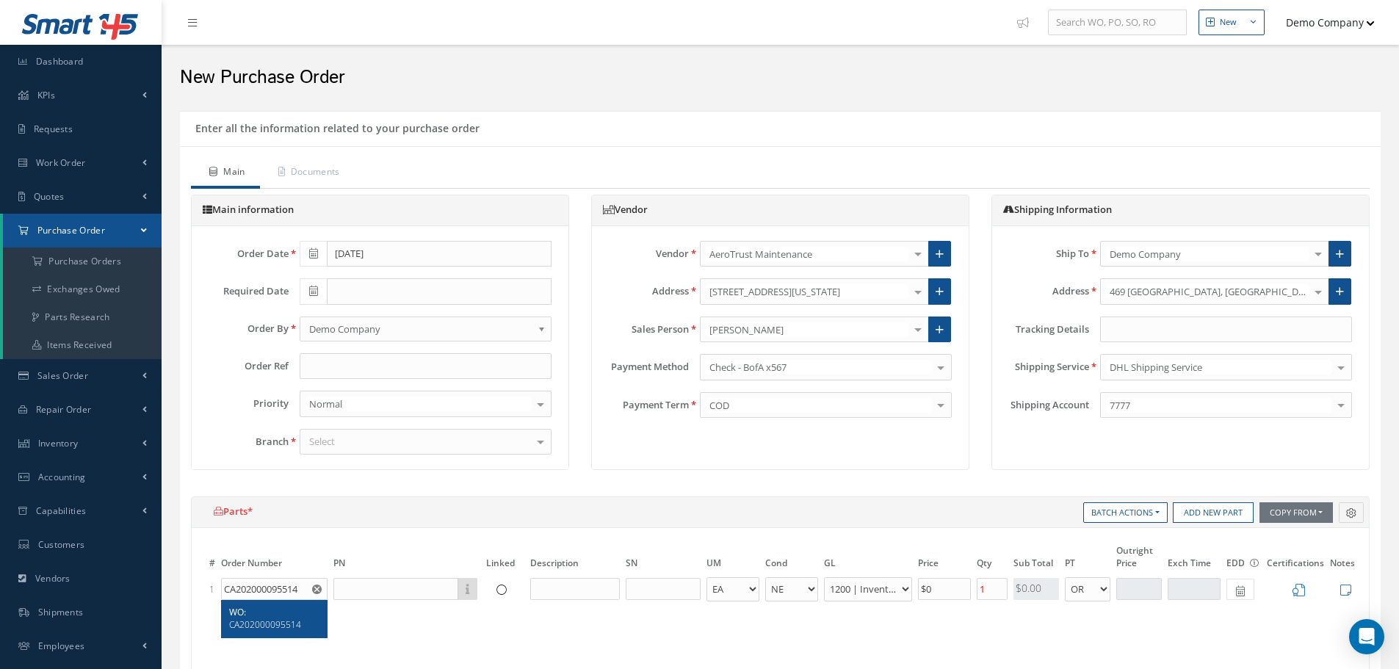
type input "Loading..."
click at [392, 587] on input "text" at bounding box center [396, 589] width 125 height 22
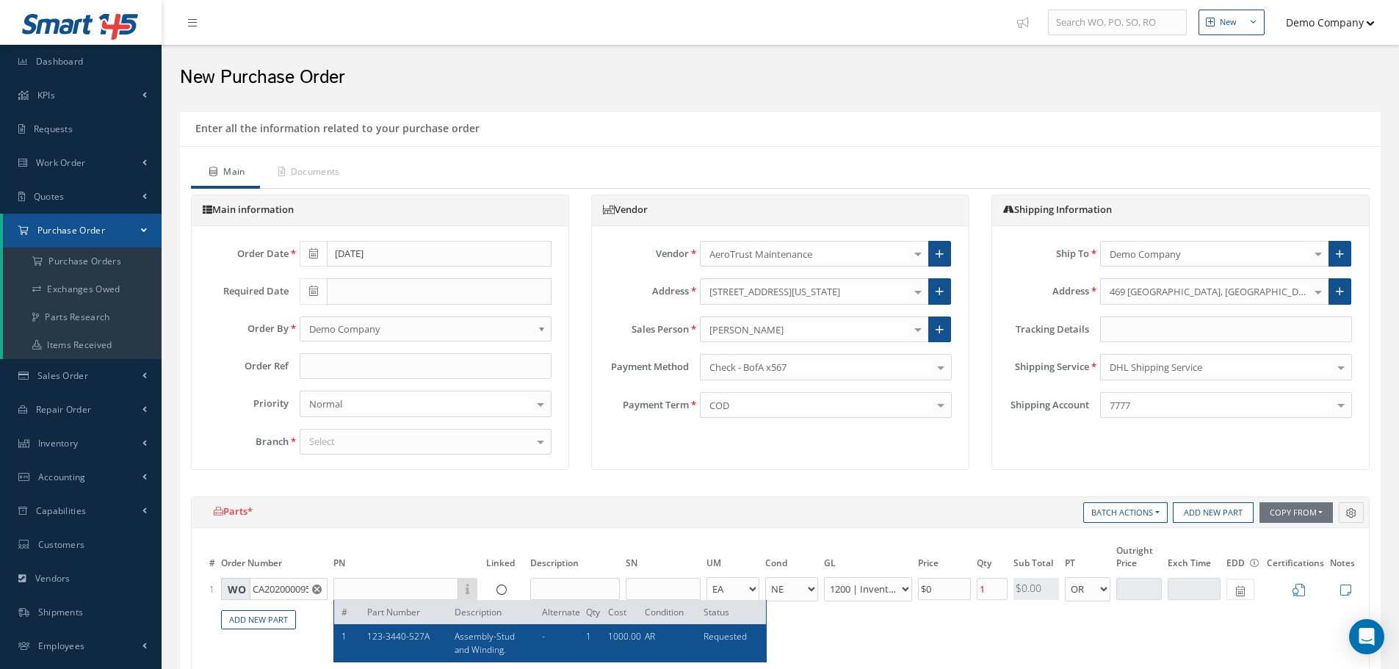
click at [411, 646] on div "123-3440-527A" at bounding box center [399, 642] width 87 height 25
type input "123-3440-527A"
type input "Assembly-Stud and Winding."
select select "7"
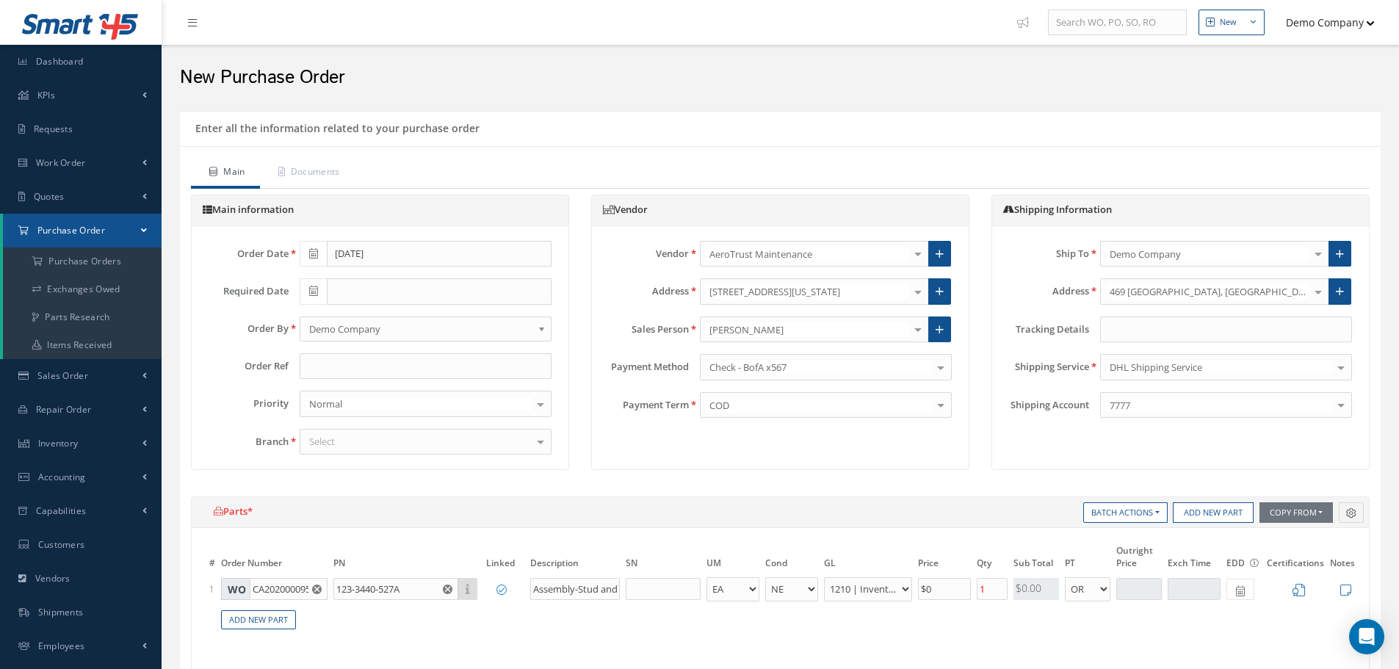
scroll to position [73, 0]
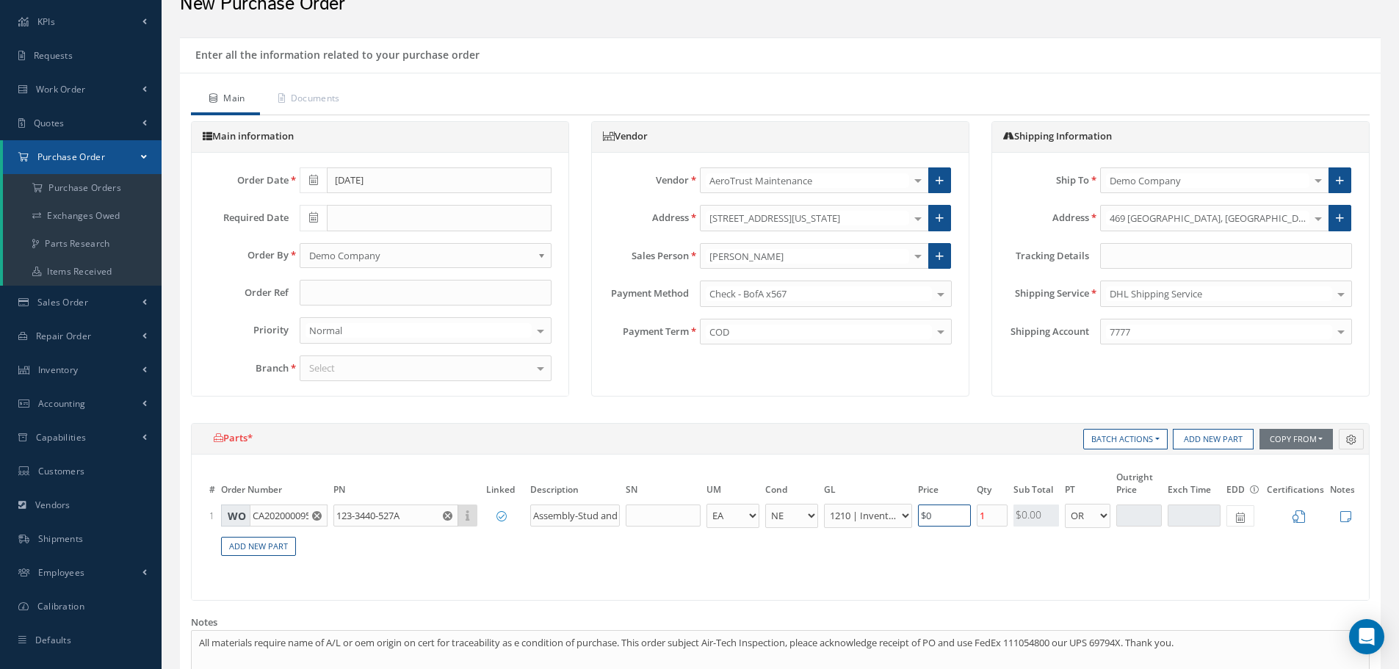
drag, startPoint x: 952, startPoint y: 517, endPoint x: 887, endPoint y: 519, distance: 65.4
click at [887, 519] on tr "1 WO CA202000095514 123-3440-527A # Part Number Description Alternate Qty Cost …" at bounding box center [798, 515] width 1185 height 27
type input "$2,000"
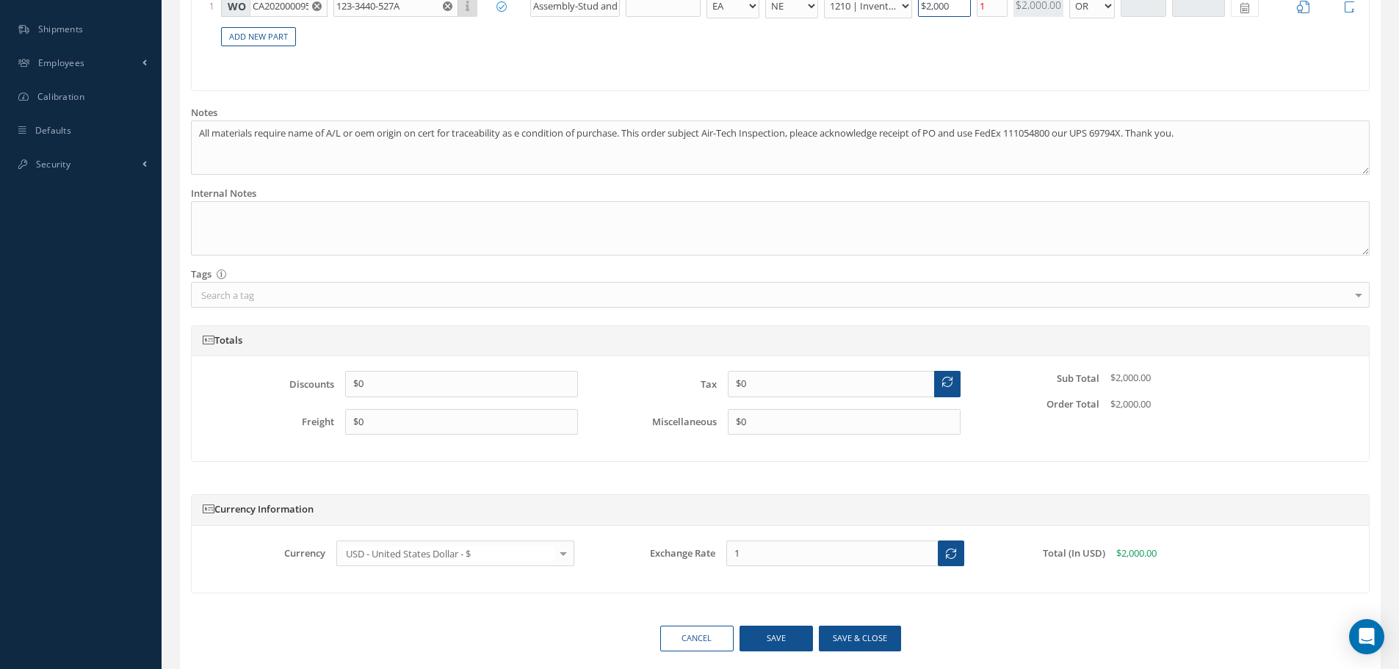
scroll to position [647, 0]
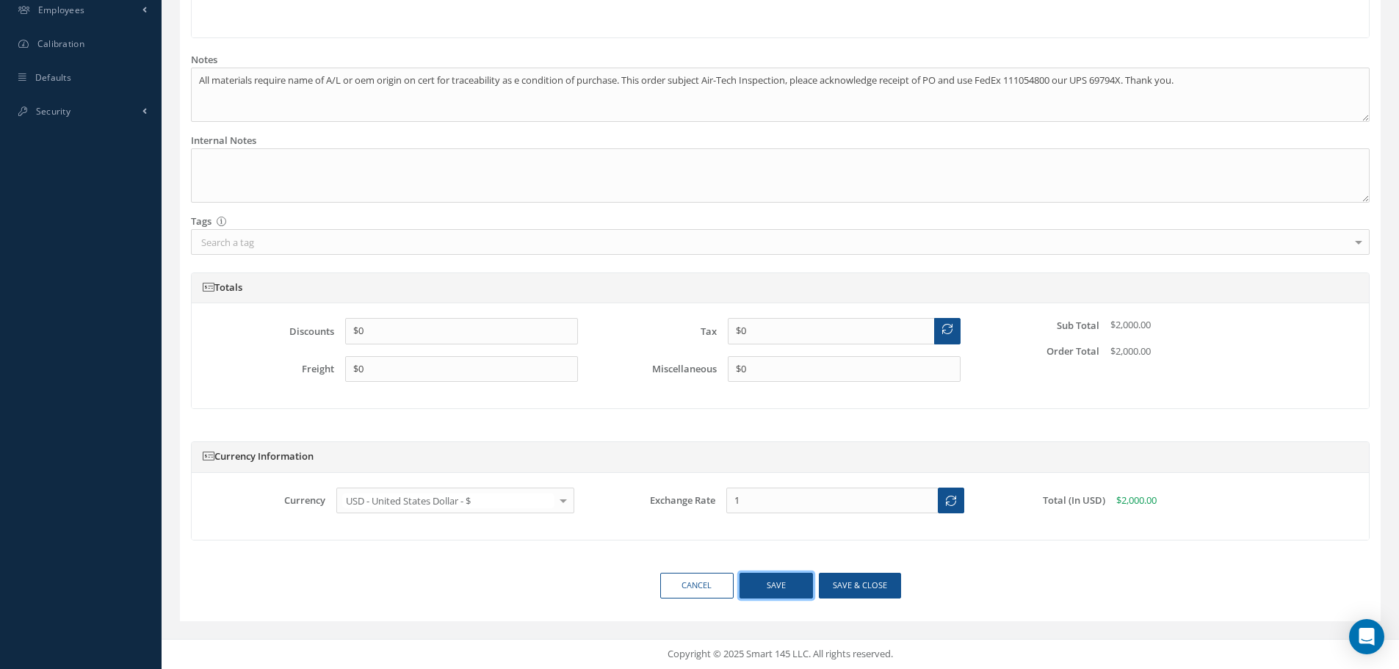
click at [781, 585] on button "Save" at bounding box center [776, 586] width 73 height 26
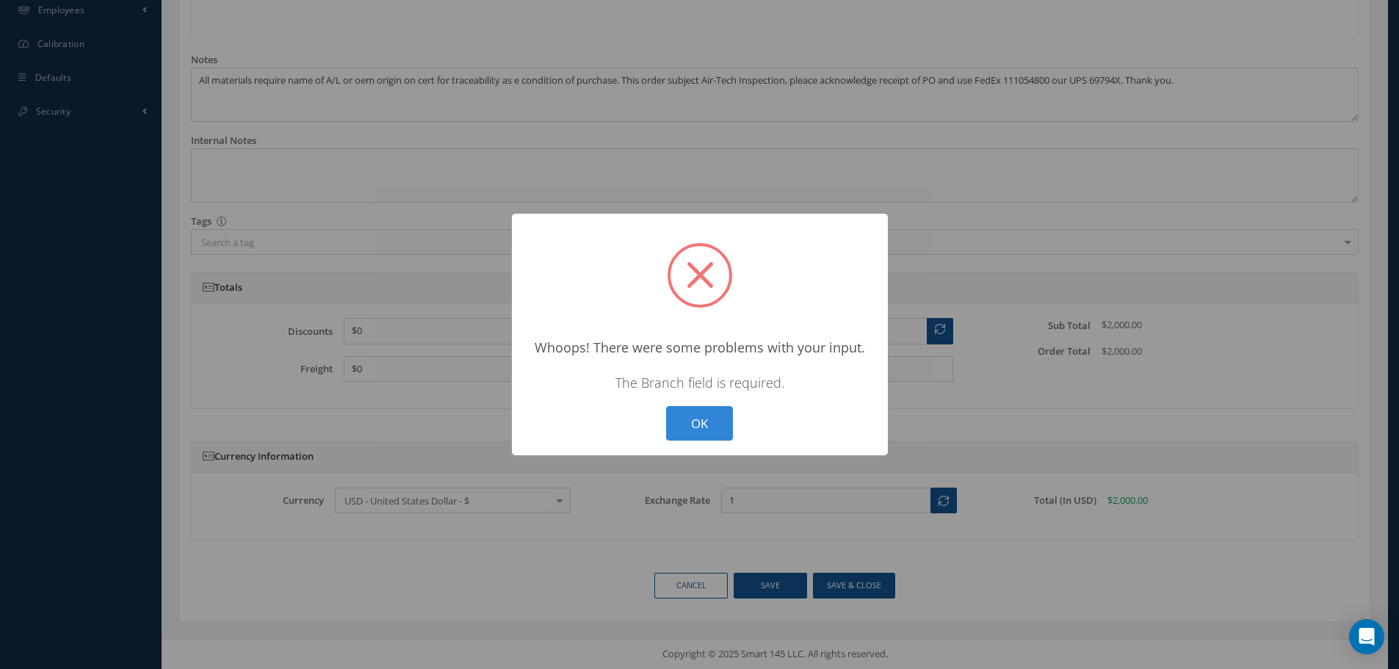
scroll to position [133, 0]
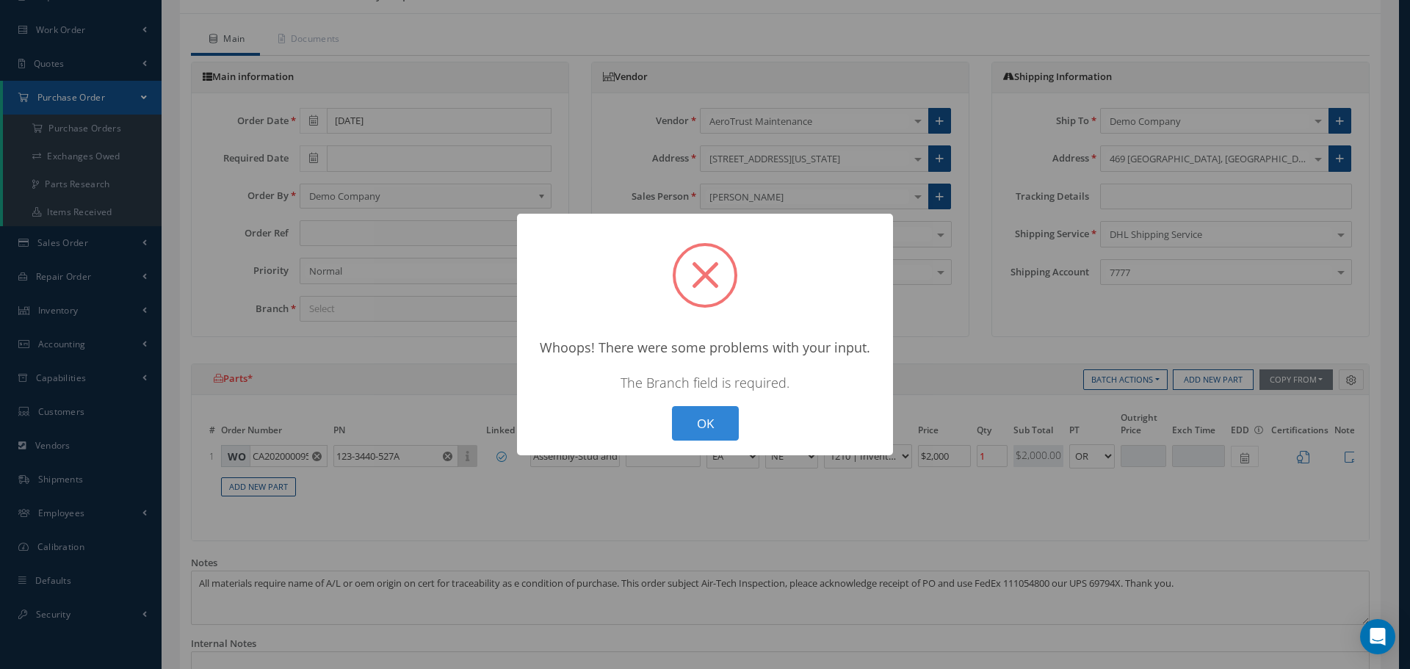
drag, startPoint x: 729, startPoint y: 429, endPoint x: 815, endPoint y: 375, distance: 101.3
click at [728, 429] on button "OK" at bounding box center [705, 423] width 67 height 35
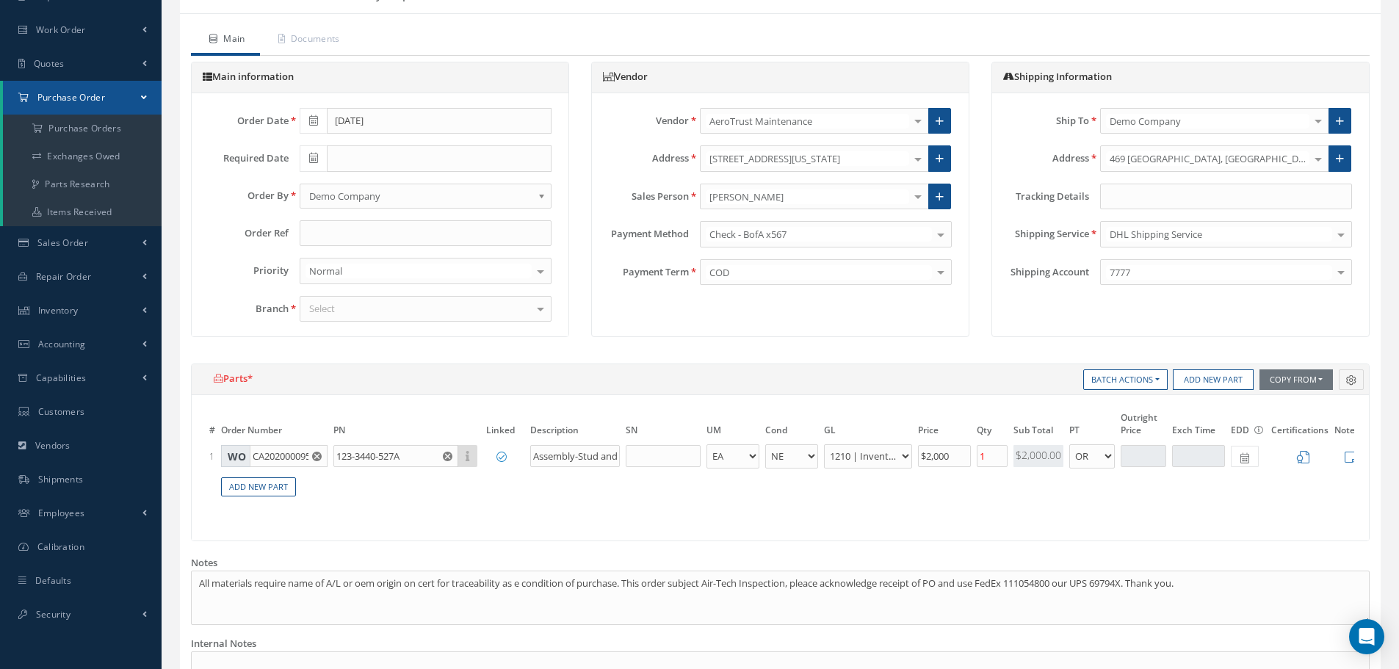
drag, startPoint x: 356, startPoint y: 309, endPoint x: 367, endPoint y: 420, distance: 112.1
click at [356, 309] on div "Select" at bounding box center [426, 309] width 252 height 26
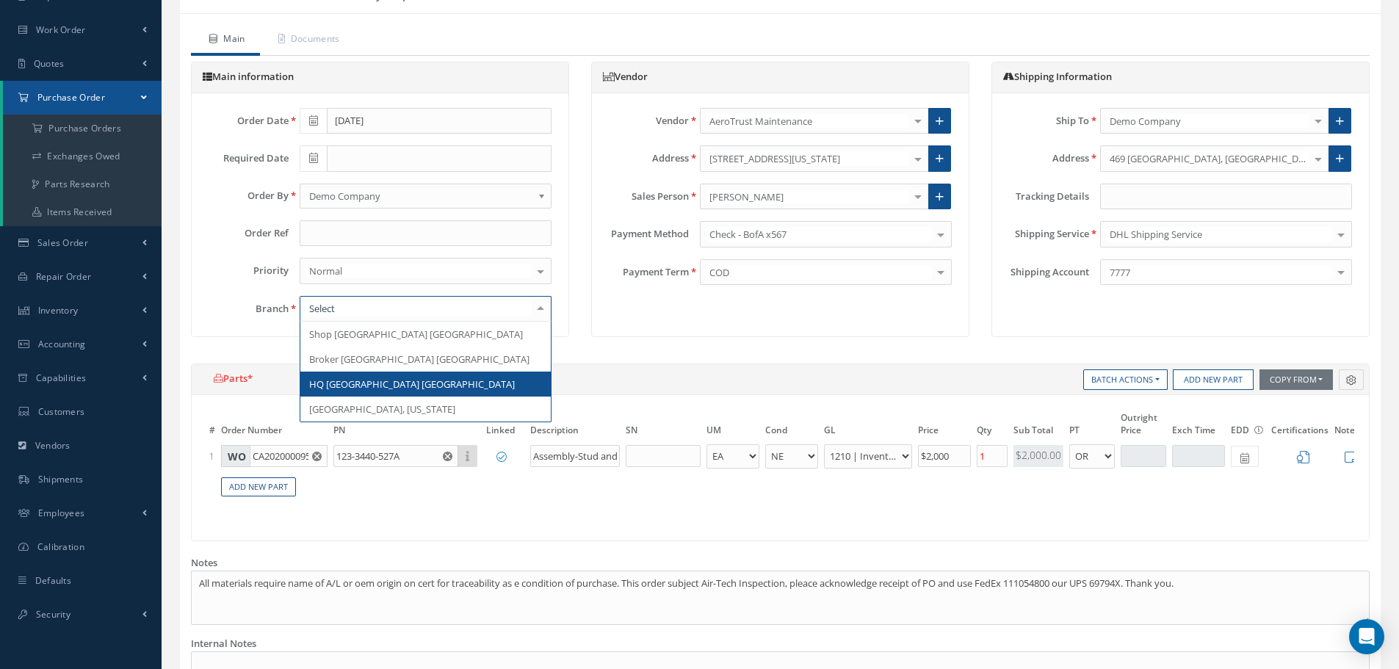
click at [386, 378] on span "HQ Miami FL" at bounding box center [425, 384] width 250 height 25
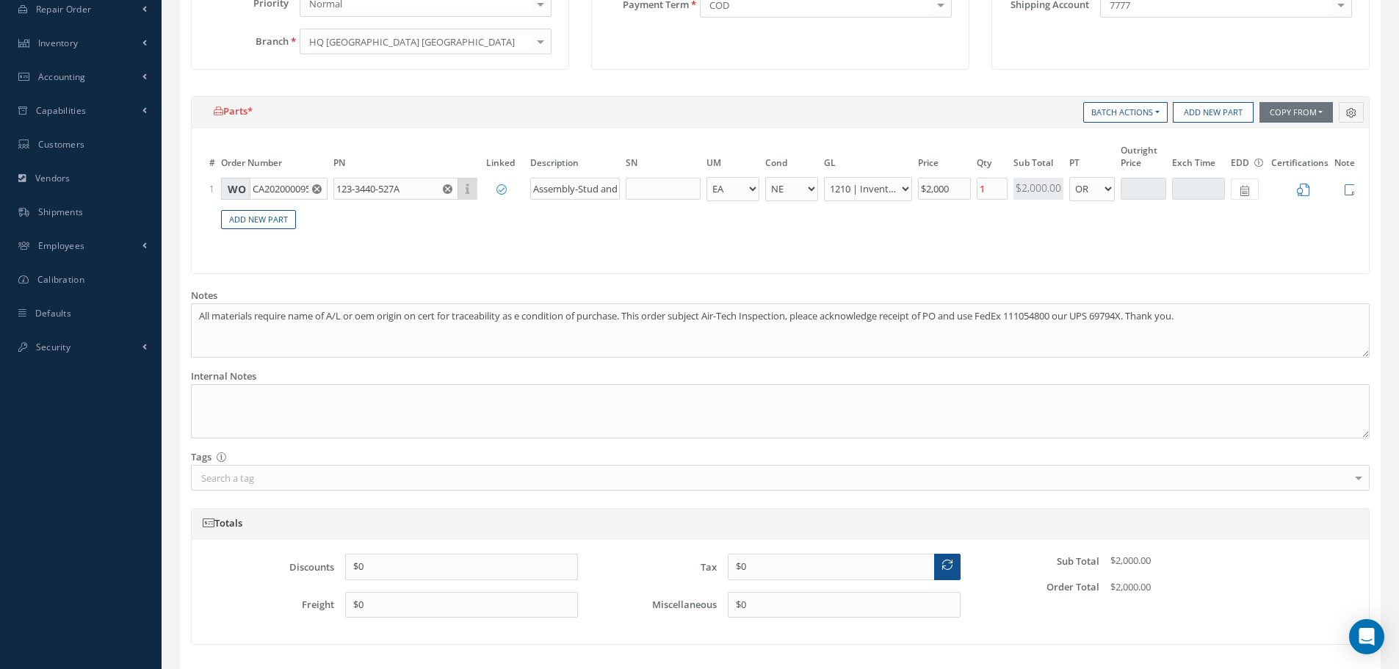
scroll to position [647, 0]
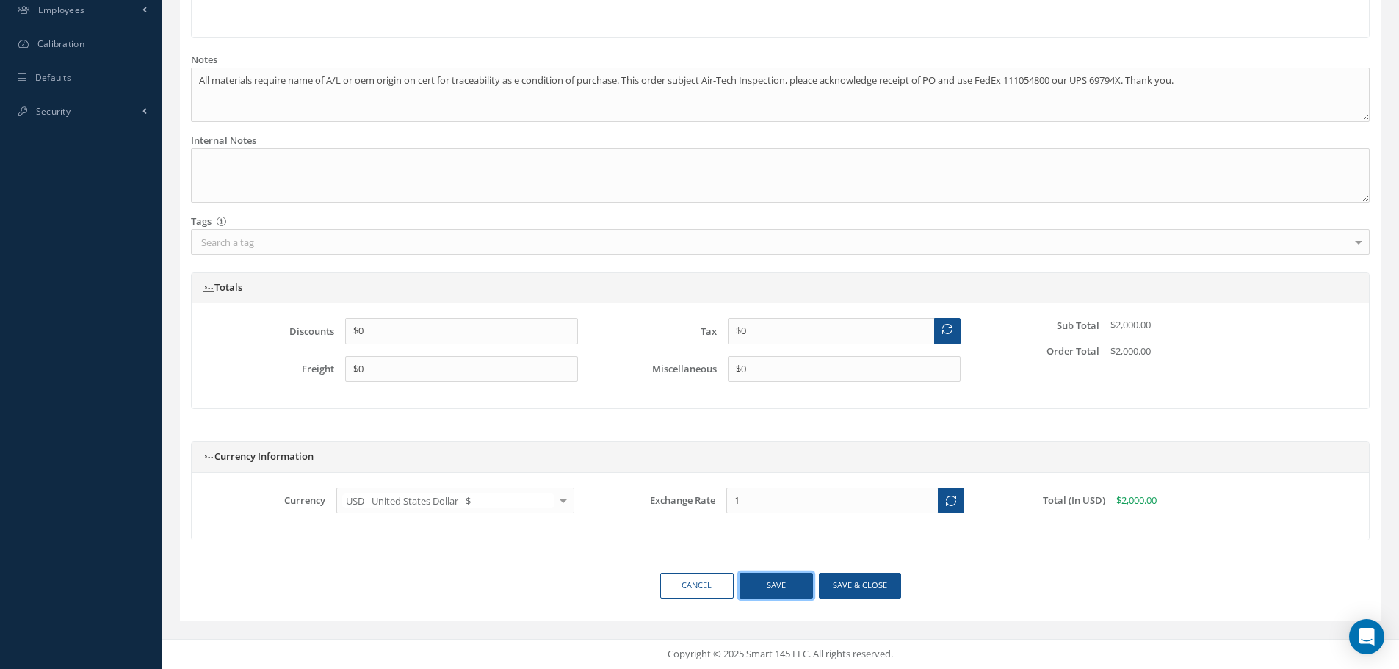
click at [767, 591] on button "Save" at bounding box center [776, 586] width 73 height 26
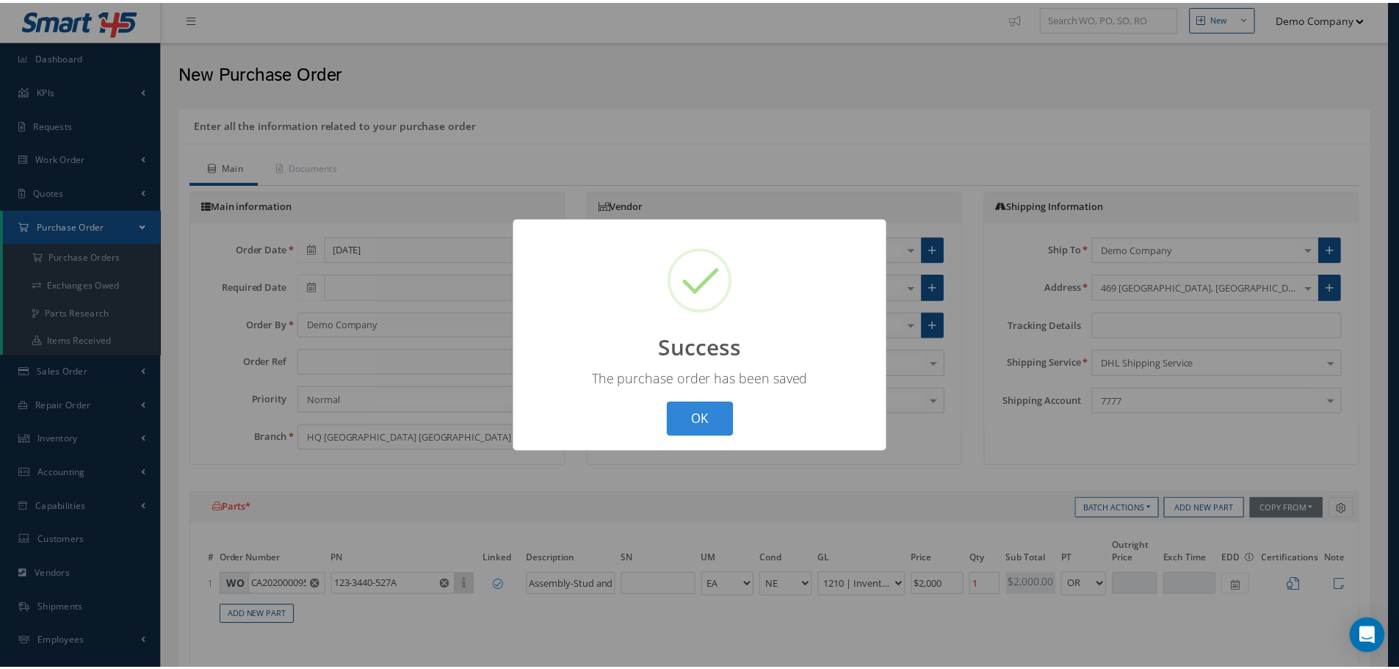
scroll to position [0, 0]
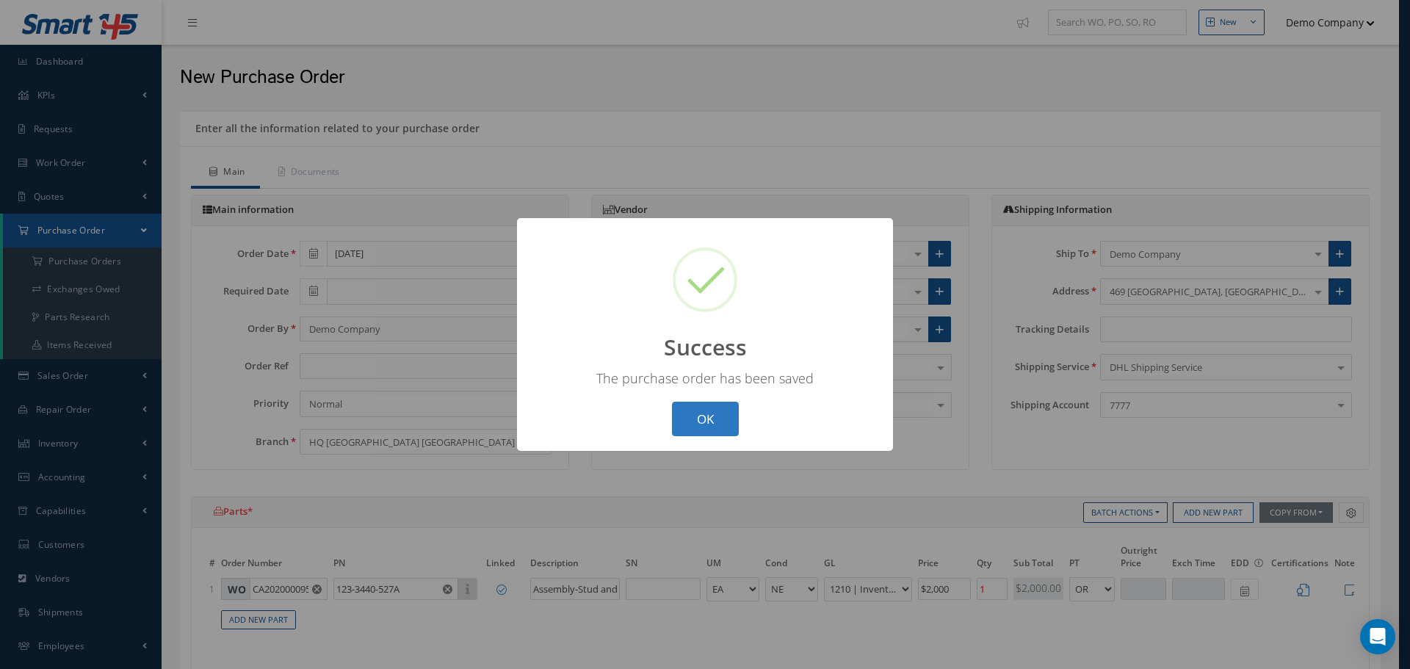
click at [702, 403] on button "OK" at bounding box center [705, 419] width 67 height 35
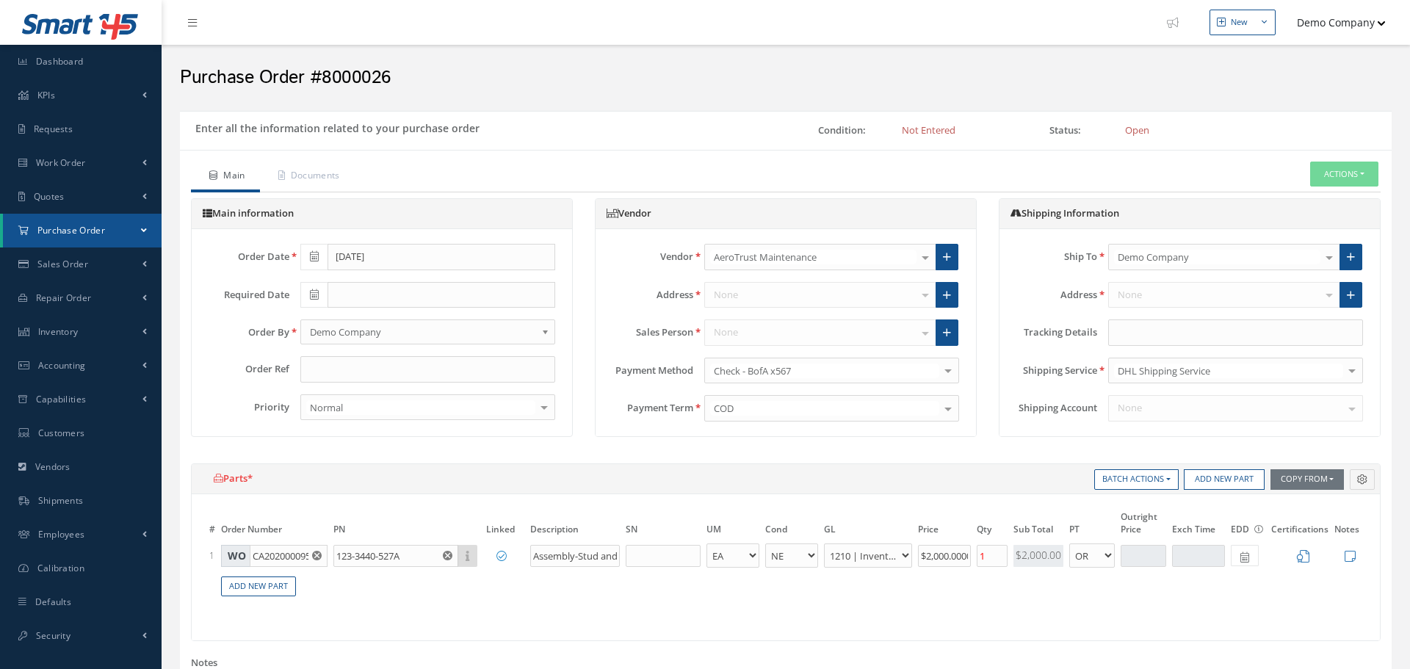
select select "5"
select select "7"
select select "1"
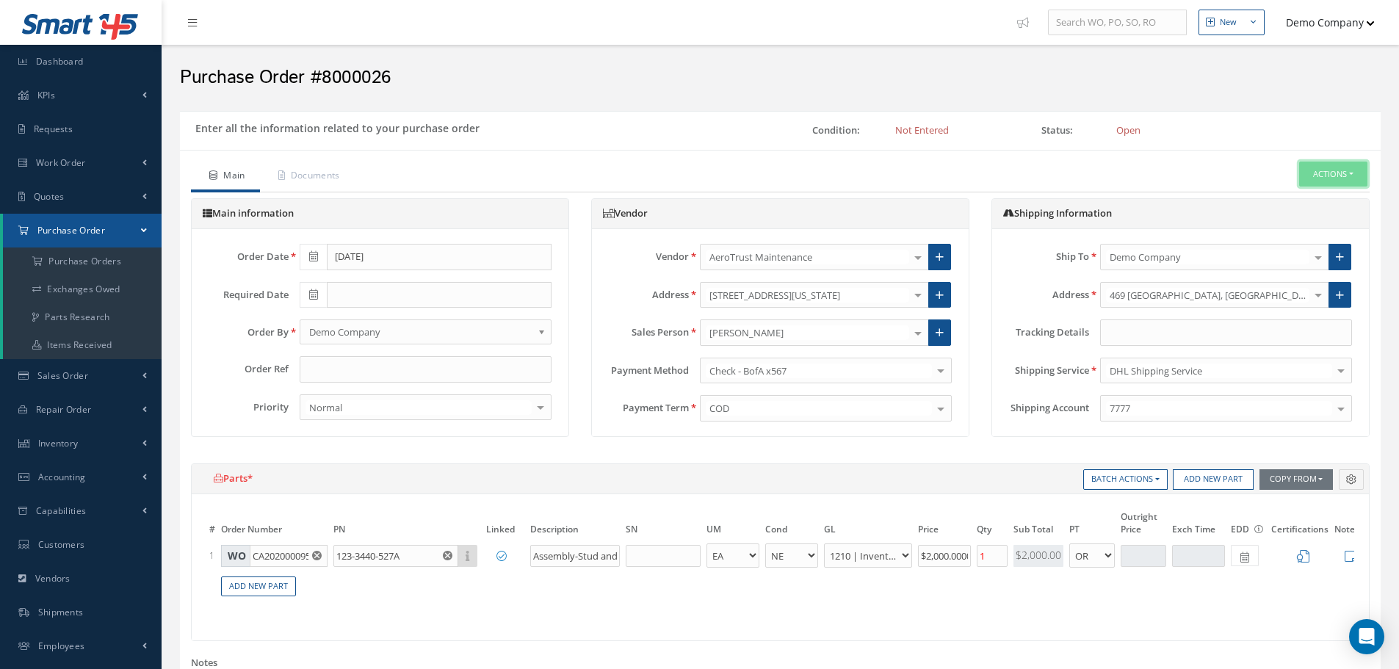
click at [1339, 164] on button "Actions" at bounding box center [1334, 175] width 68 height 26
click at [1315, 200] on link "Enter/Update" at bounding box center [1311, 200] width 118 height 20
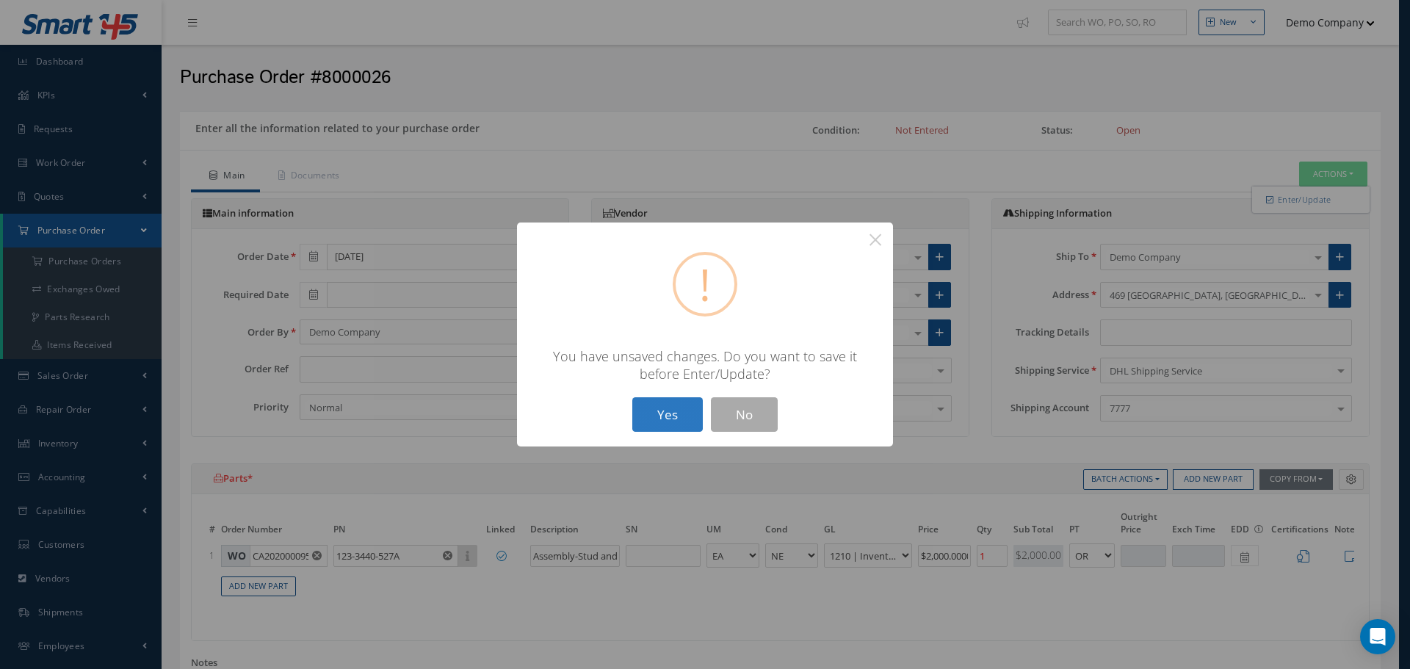
click at [658, 417] on button "Yes" at bounding box center [667, 414] width 71 height 35
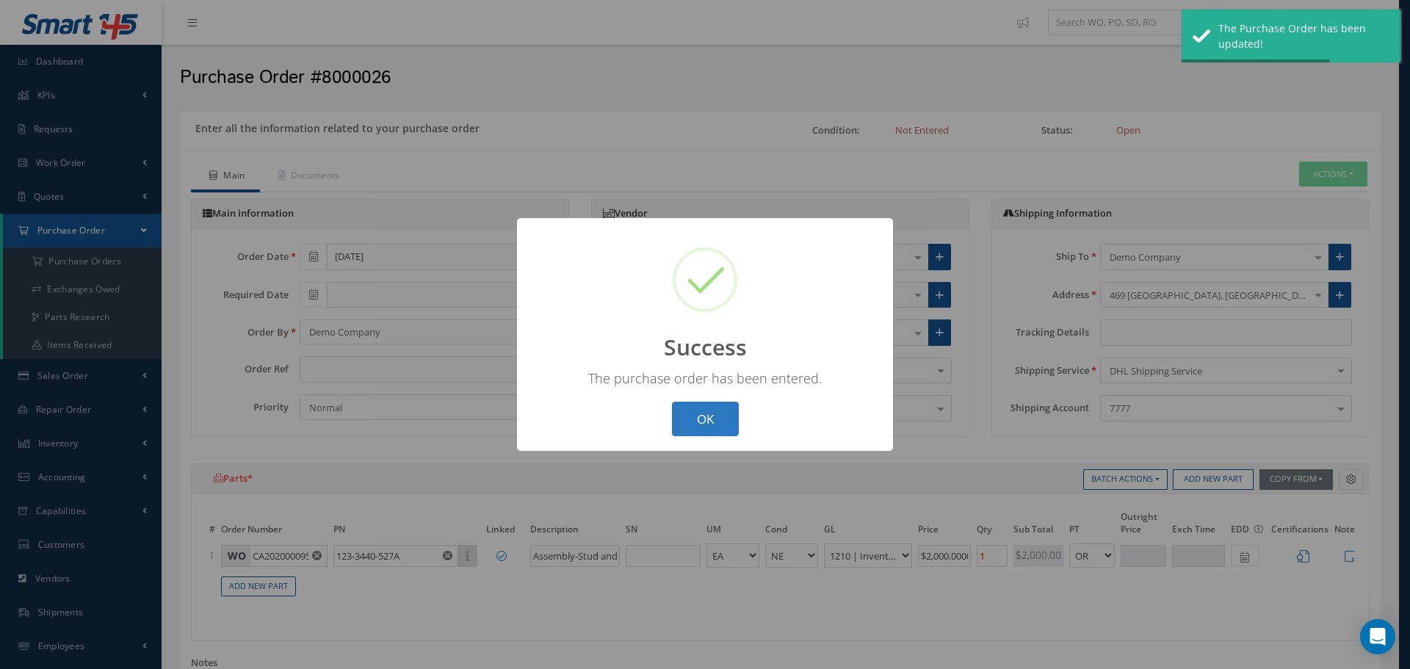
click at [700, 428] on button "OK" at bounding box center [705, 419] width 67 height 35
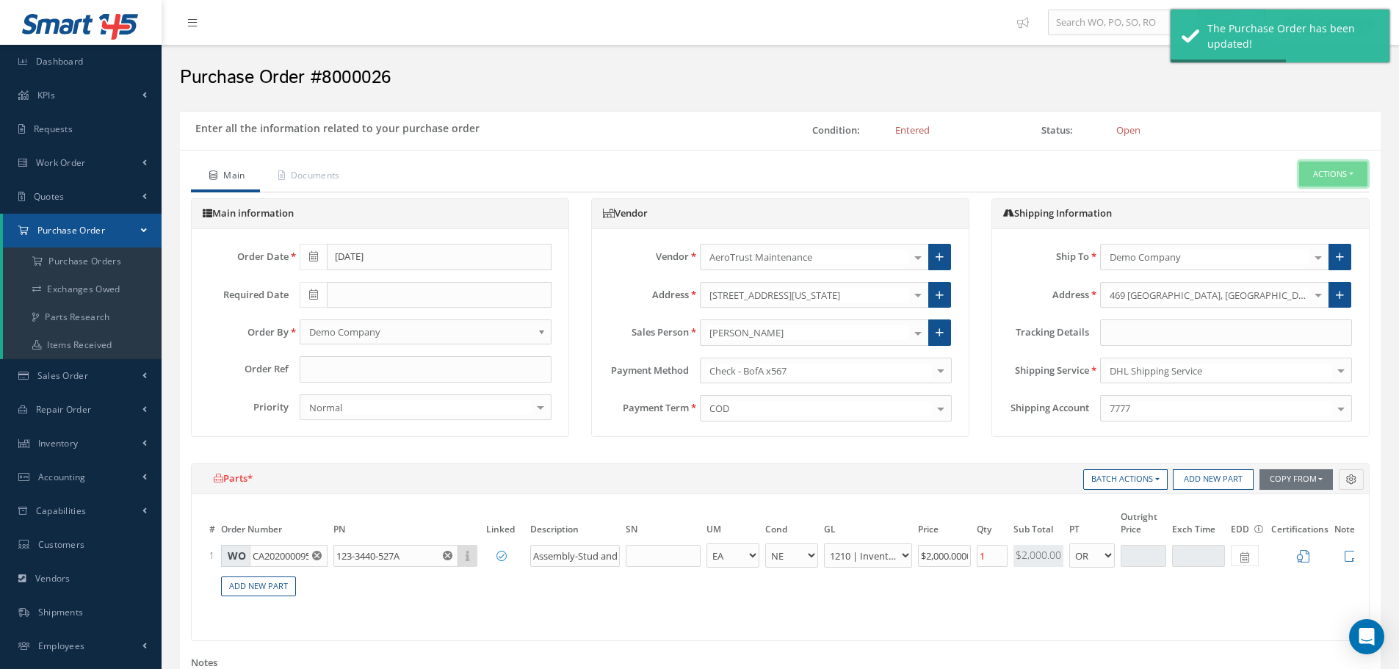
click at [1356, 176] on button "Actions" at bounding box center [1334, 175] width 68 height 26
click at [1316, 195] on link "Receive" at bounding box center [1311, 200] width 118 height 20
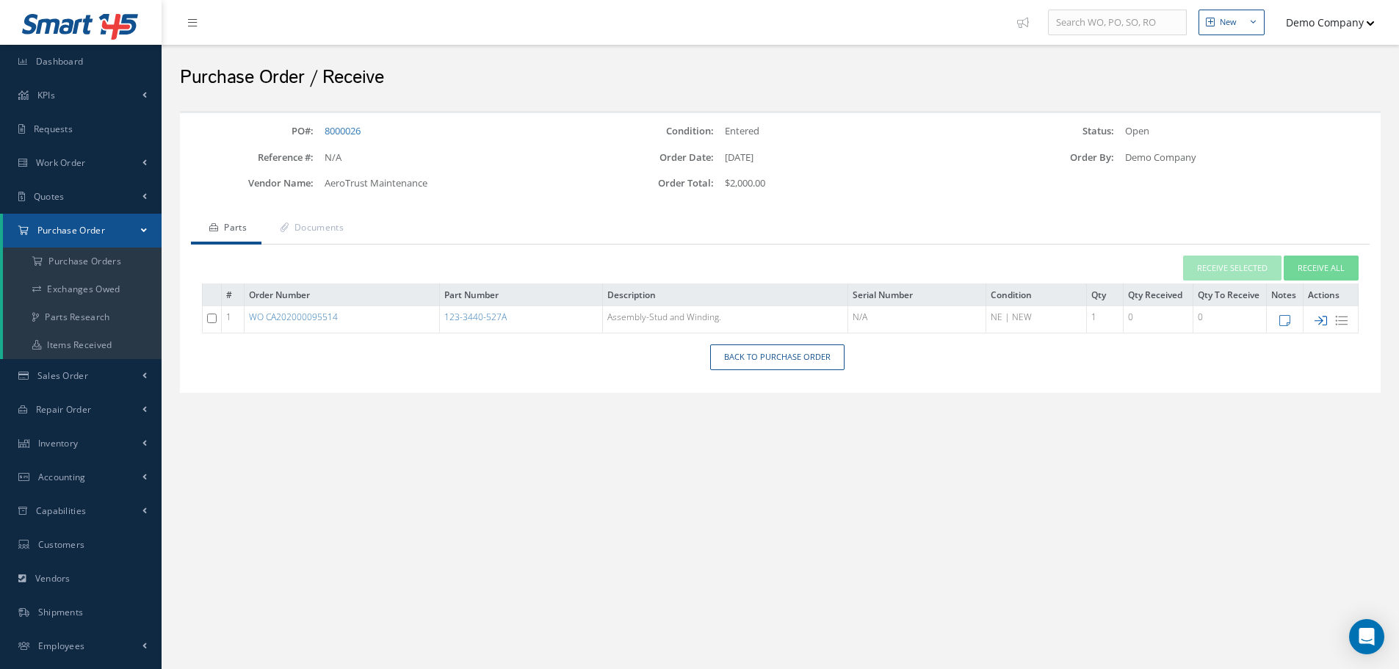
click at [1323, 318] on icon at bounding box center [1321, 320] width 12 height 12
type input "[DATE]"
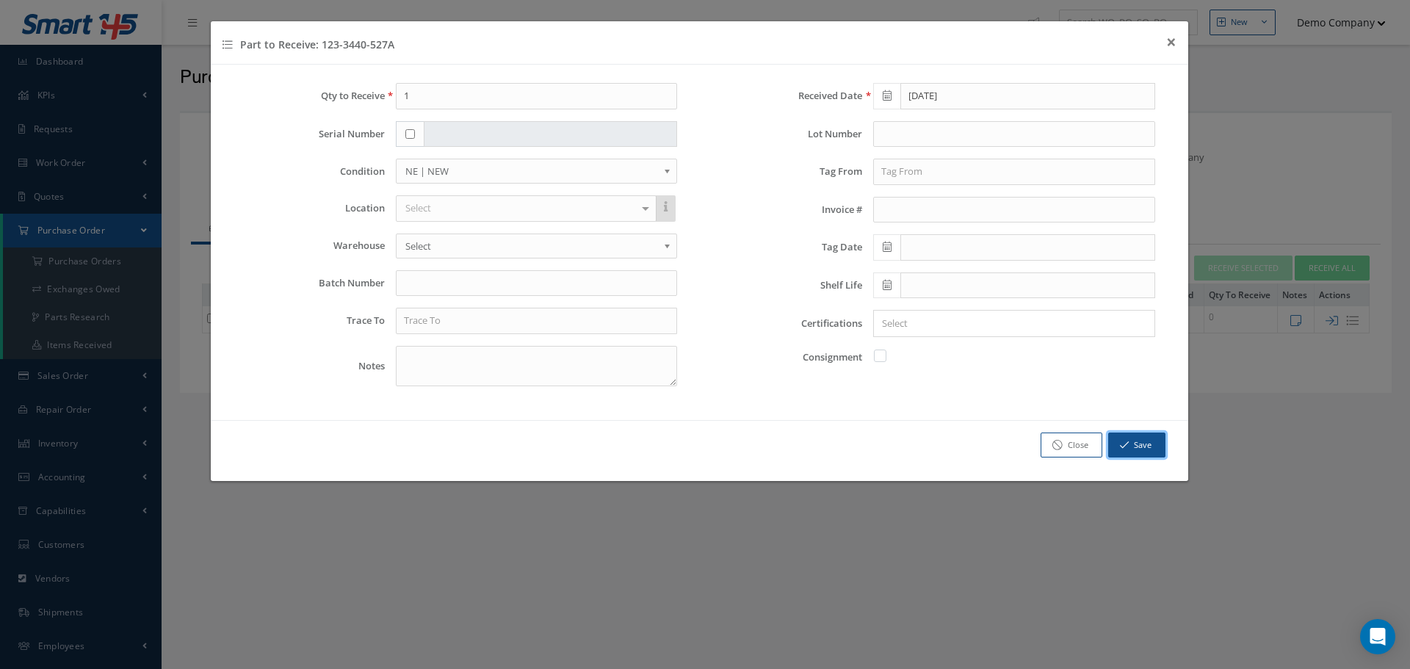
click at [1131, 448] on button "Save" at bounding box center [1137, 446] width 57 height 26
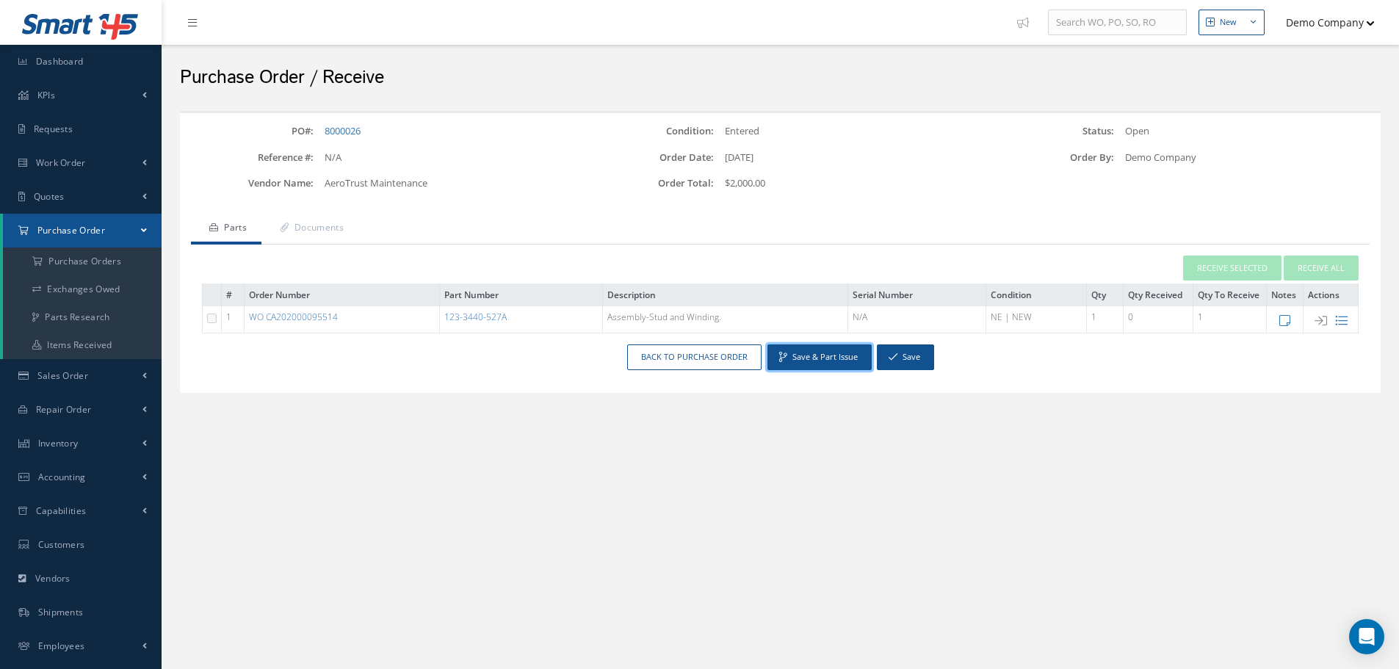
click at [840, 347] on button "Save & Part Issue" at bounding box center [820, 358] width 104 height 26
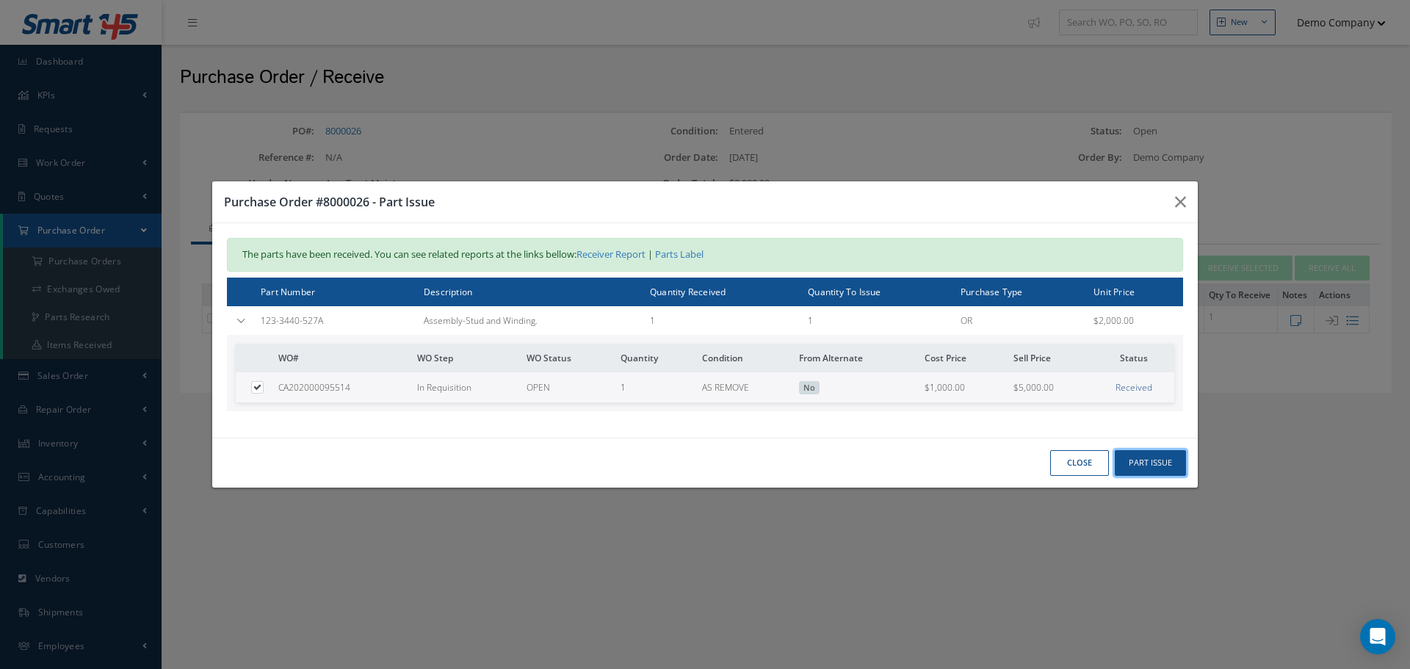
click at [1153, 463] on button "Part Issue" at bounding box center [1150, 463] width 71 height 26
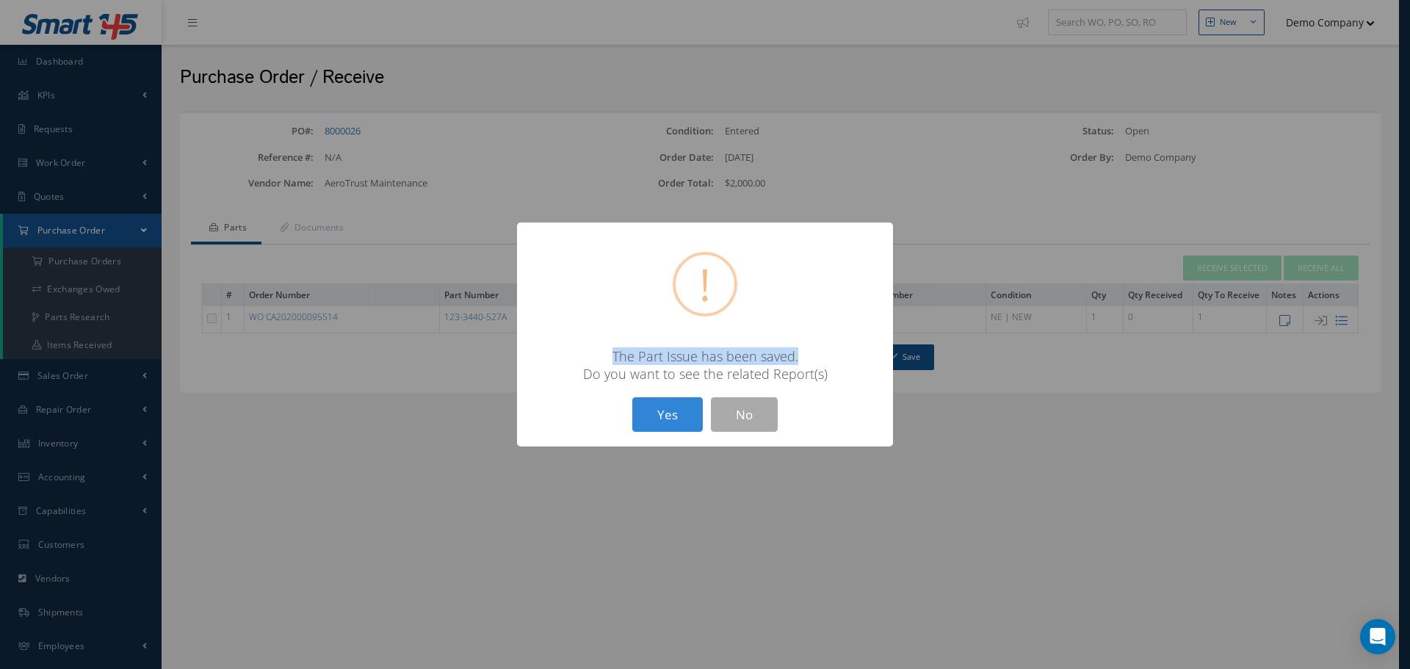
drag, startPoint x: 701, startPoint y: 360, endPoint x: 827, endPoint y: 364, distance: 126.4
click at [832, 361] on div "The Part Issue has been saved. Do you want to see the related Report(s)" at bounding box center [705, 364] width 347 height 35
drag, startPoint x: 789, startPoint y: 381, endPoint x: 819, endPoint y: 373, distance: 31.2
click at [809, 378] on div "The Part Issue has been saved. Do you want to see the related Report(s)" at bounding box center [705, 364] width 347 height 35
drag, startPoint x: 751, startPoint y: 414, endPoint x: 536, endPoint y: 309, distance: 239.5
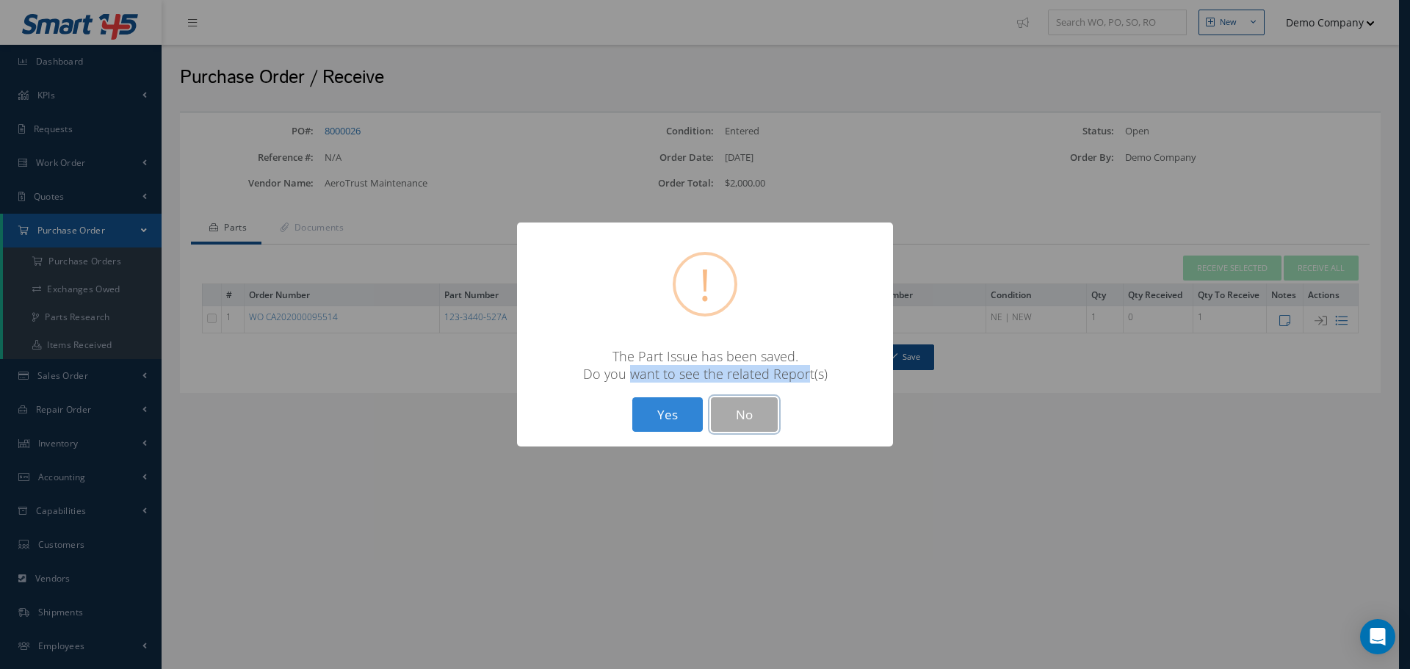
click at [750, 412] on button "No" at bounding box center [744, 414] width 67 height 35
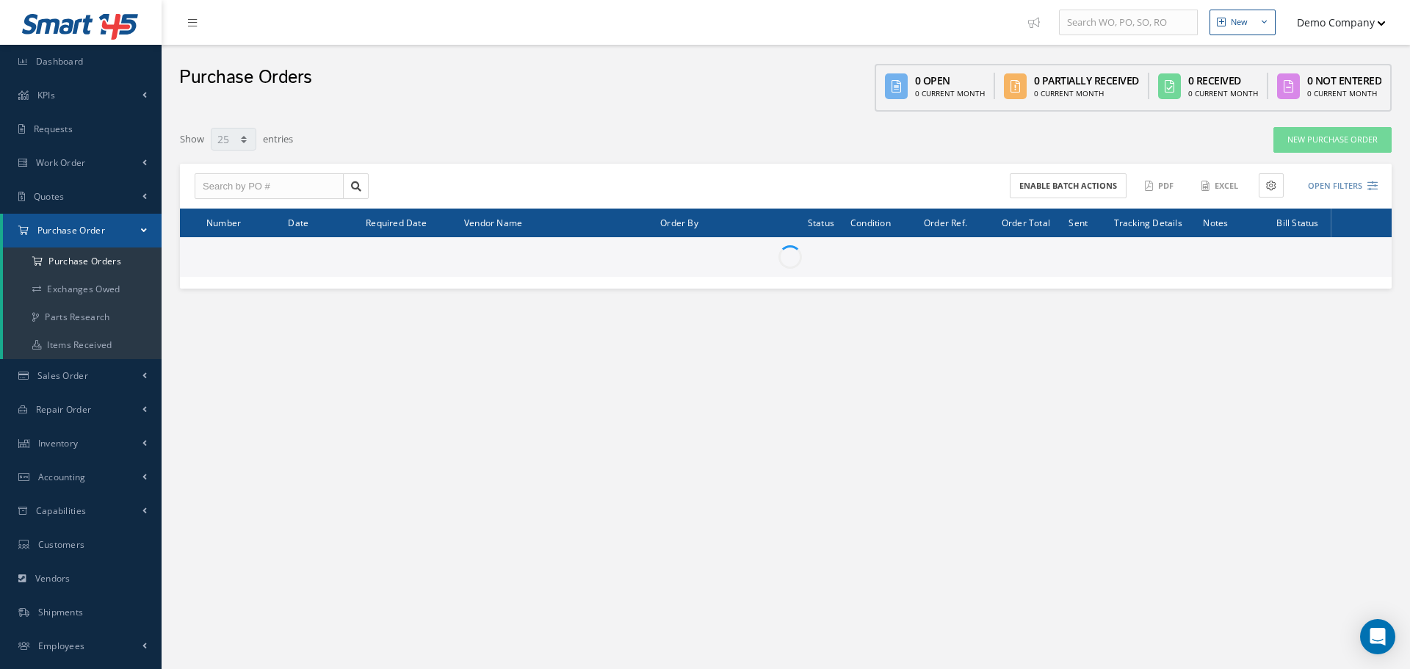
select select "25"
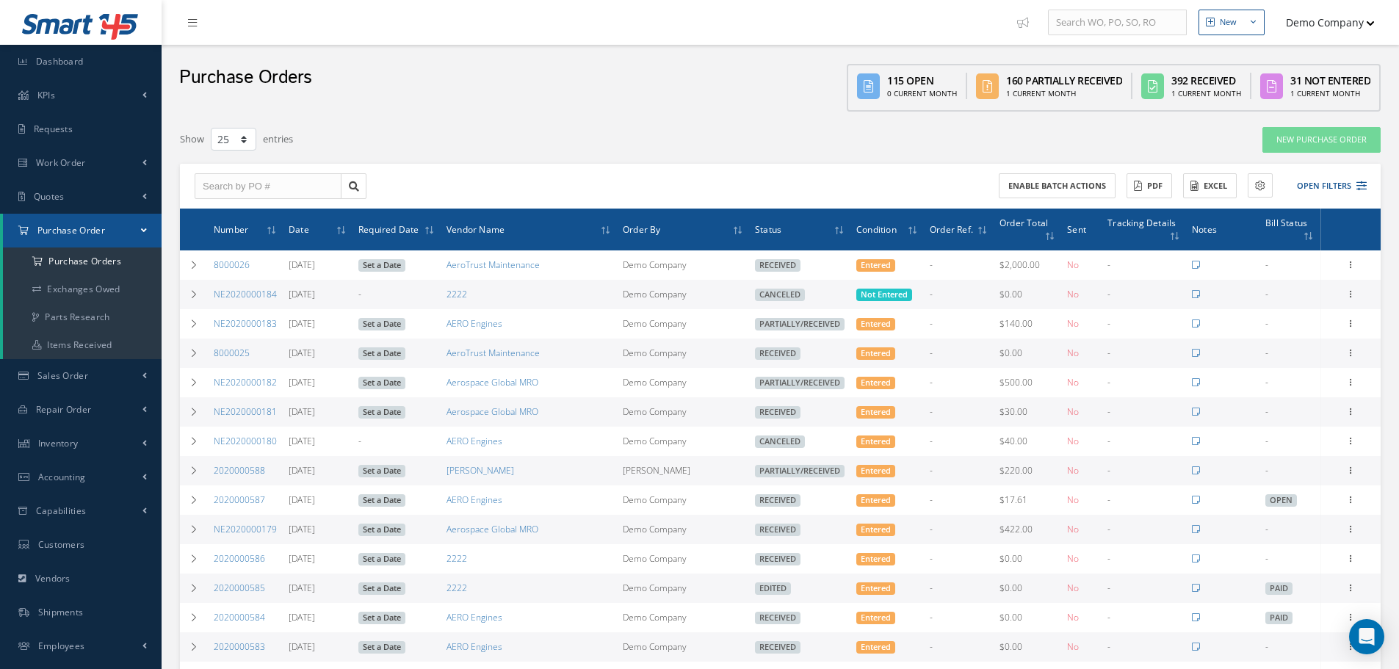
click at [1307, 35] on button "Demo Company" at bounding box center [1323, 22] width 103 height 29
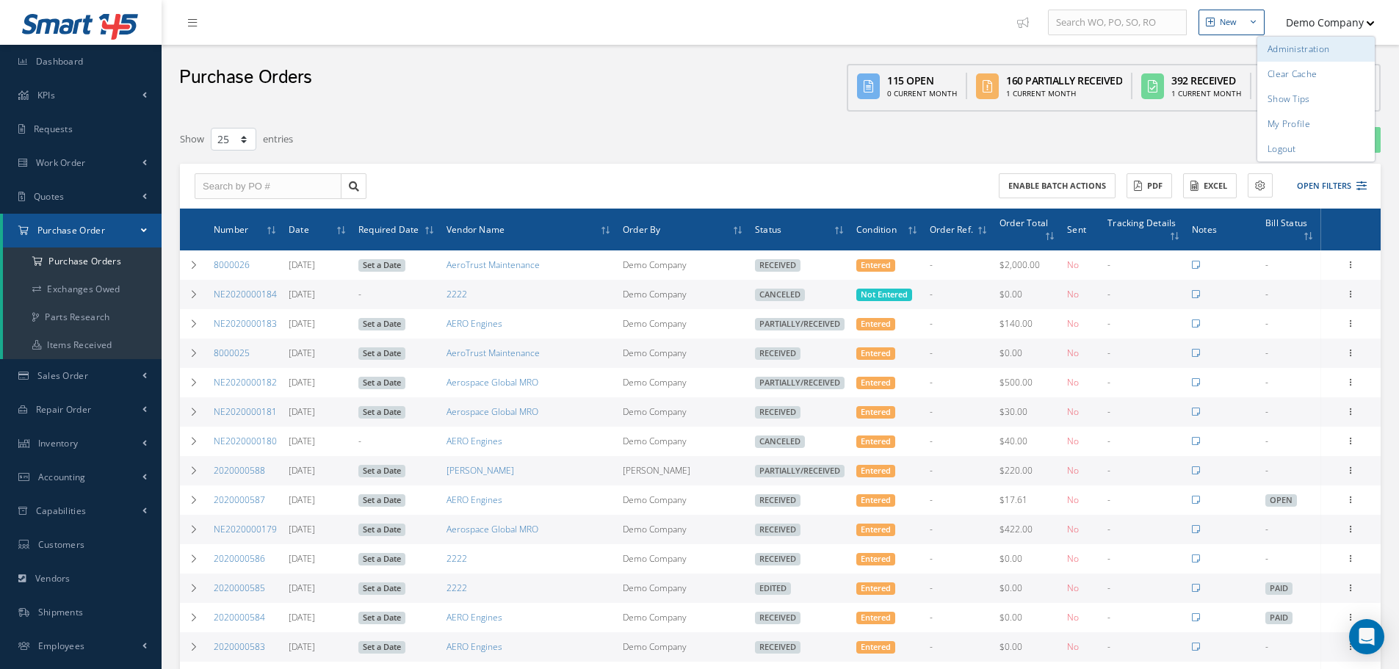
click at [1309, 41] on link "Administration" at bounding box center [1317, 49] width 118 height 25
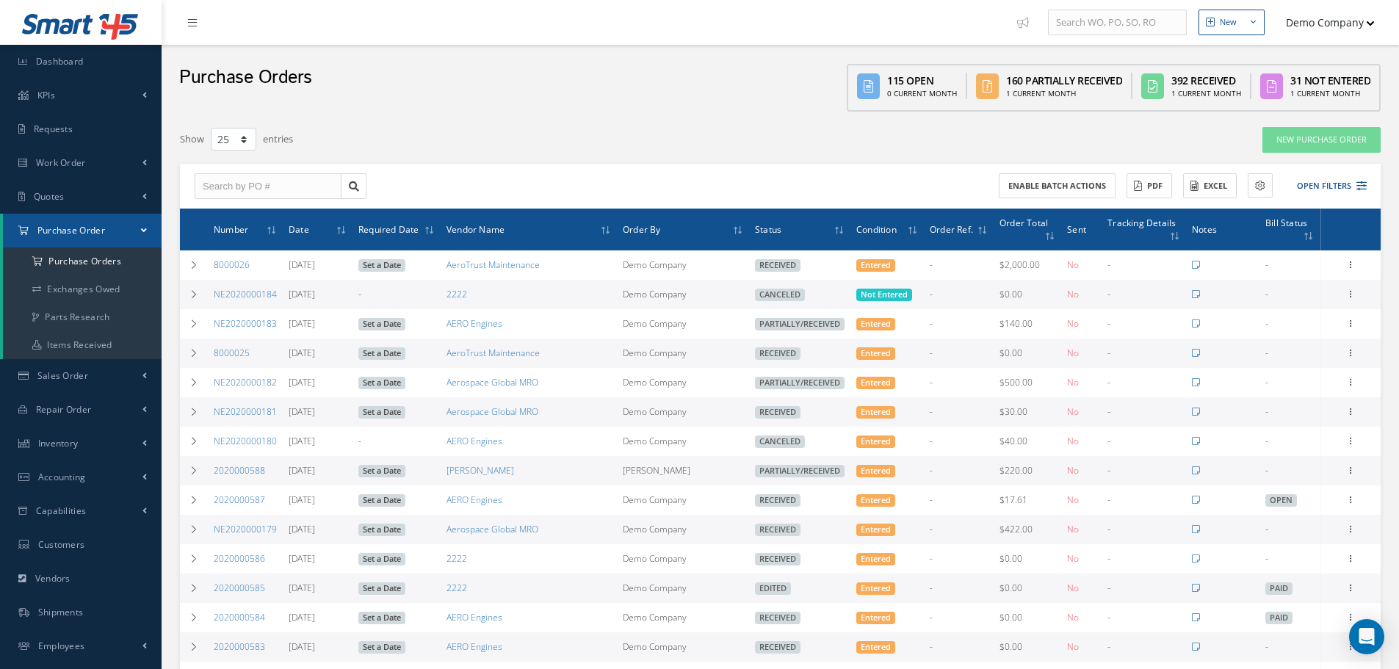
click at [1330, 21] on button "Demo Company" at bounding box center [1323, 22] width 103 height 29
click at [1305, 145] on link "Logout" at bounding box center [1317, 149] width 118 height 25
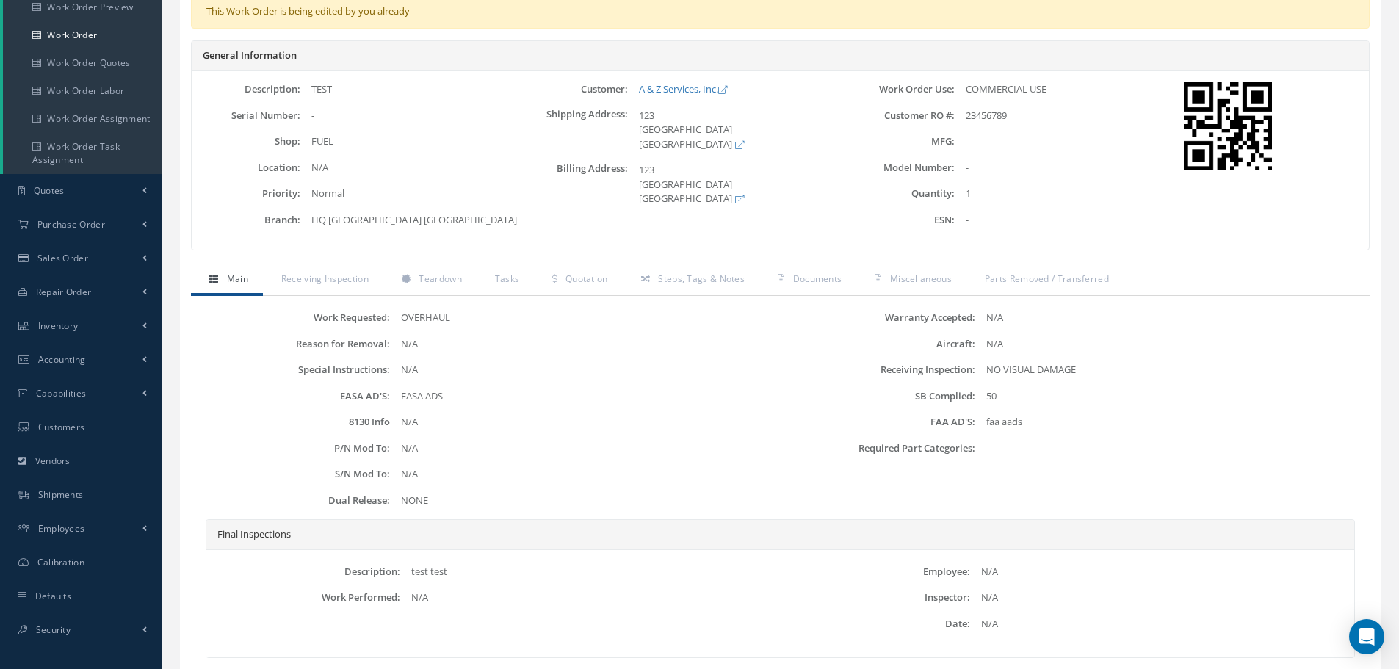
scroll to position [289, 0]
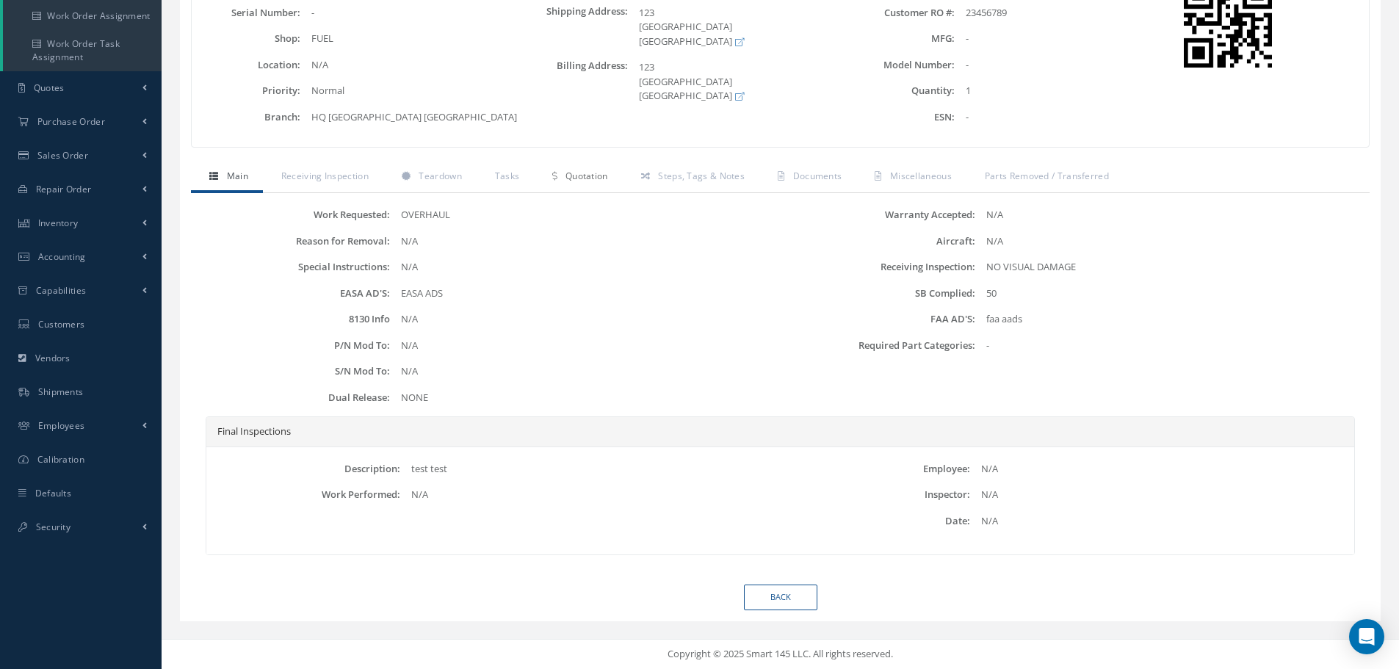
click at [558, 170] on link "Quotation" at bounding box center [578, 177] width 88 height 31
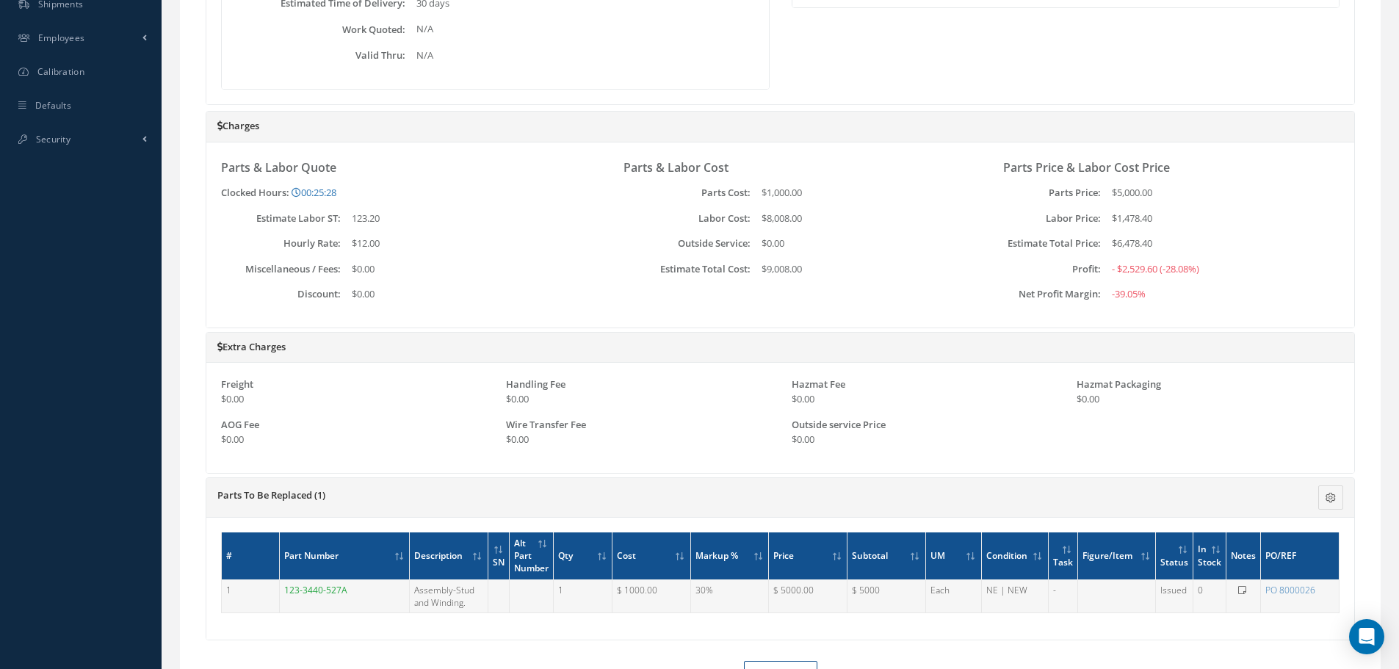
scroll to position [753, 0]
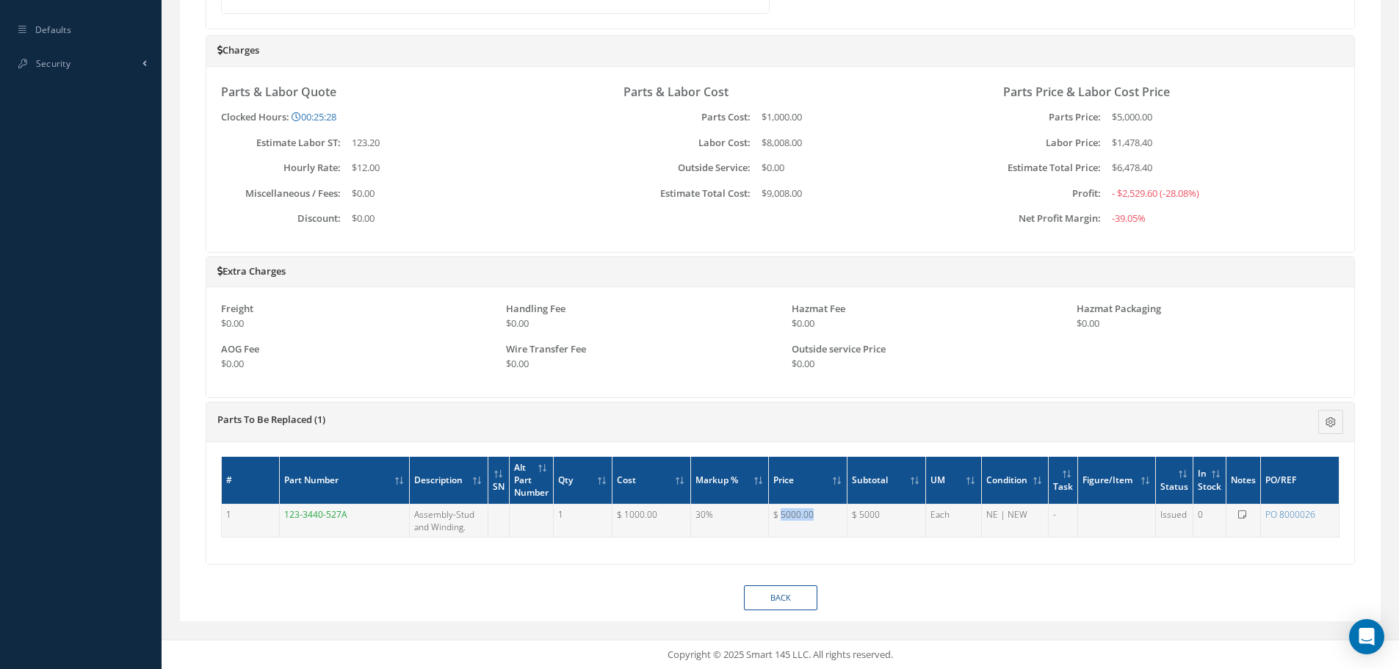
drag, startPoint x: 785, startPoint y: 517, endPoint x: 850, endPoint y: 520, distance: 64.7
click at [851, 519] on tr "1 123-3440-527A Assembly-Stud and Winding. 1 $ 1000.00 30% $ 5000.00 $ 5000 Eac…" at bounding box center [781, 520] width 1118 height 33
click at [879, 551] on div "# Part Number Description SN Alt Part Number Qty Cost Markup % Price Subtotal U…" at bounding box center [780, 503] width 1148 height 122
drag, startPoint x: 765, startPoint y: 511, endPoint x: 819, endPoint y: 513, distance: 53.6
click at [819, 513] on tr "1 123-3440-527A Assembly-Stud and Winding. 1 $ 1000.00 30% $ 5000.00 $ 5000 Eac…" at bounding box center [781, 520] width 1118 height 33
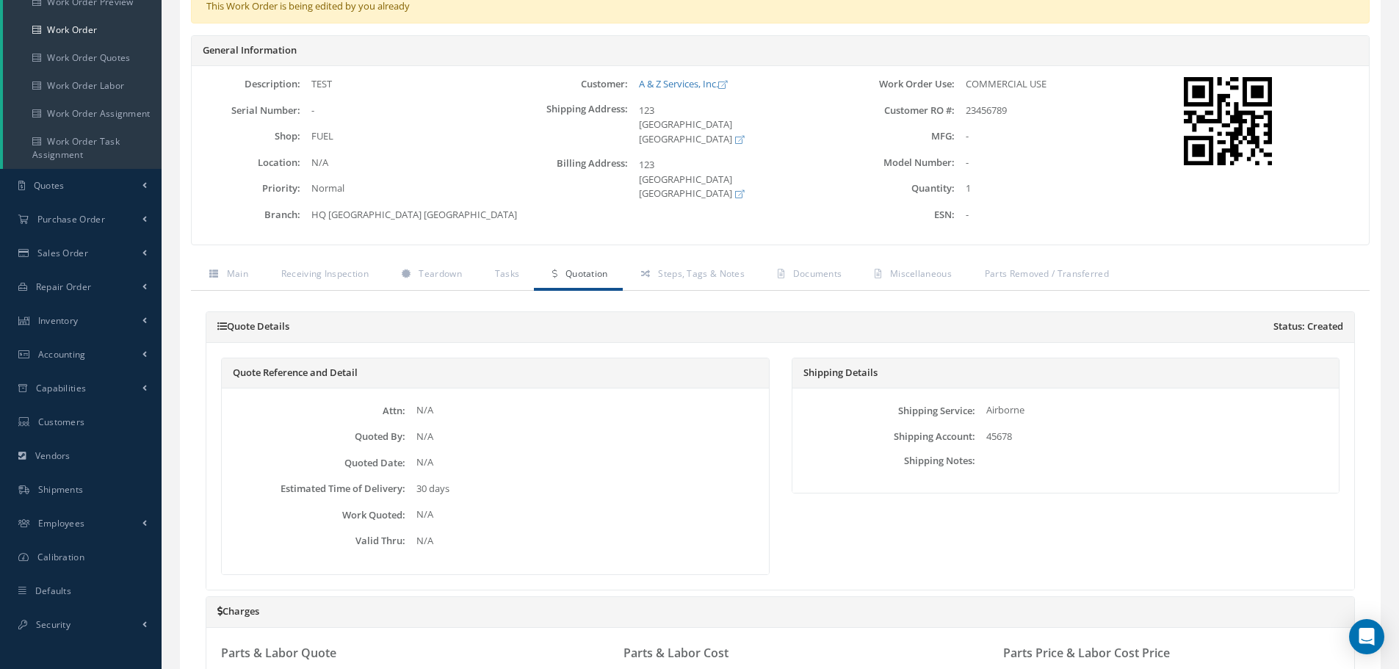
scroll to position [0, 0]
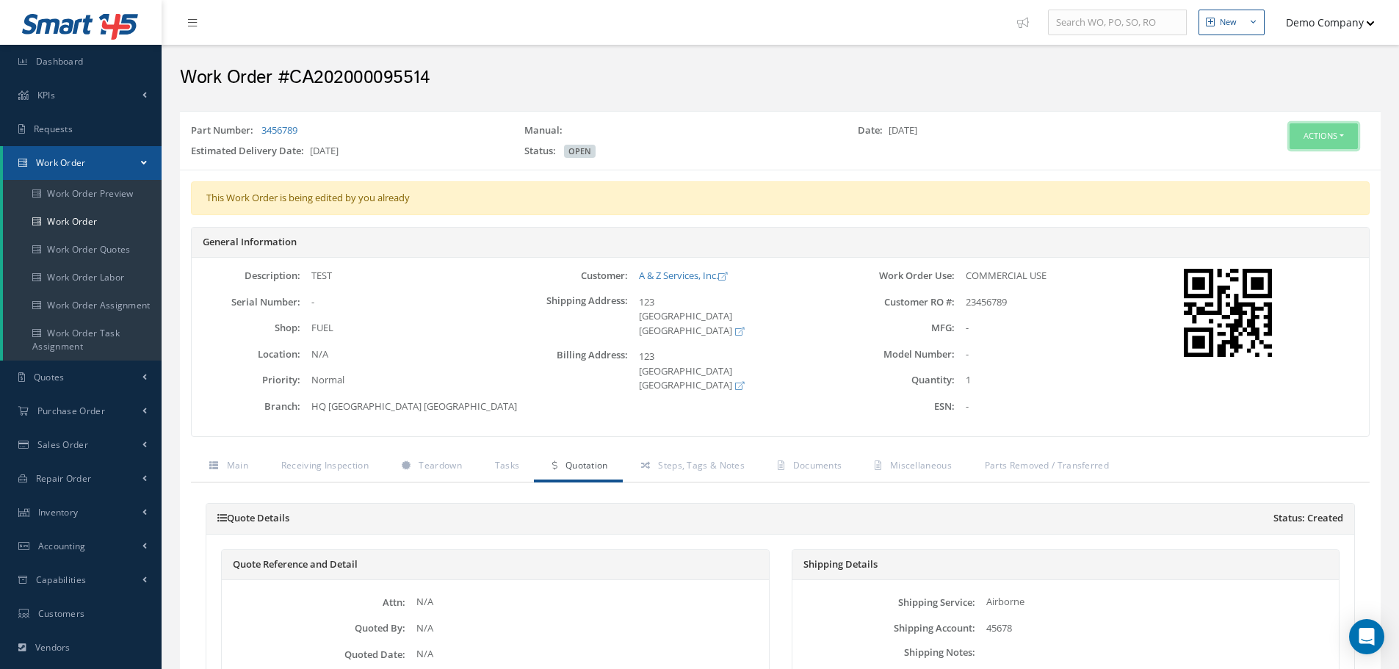
click at [1338, 134] on button "Actions" at bounding box center [1324, 136] width 68 height 26
click at [1288, 166] on link "Edit" at bounding box center [1302, 164] width 118 height 20
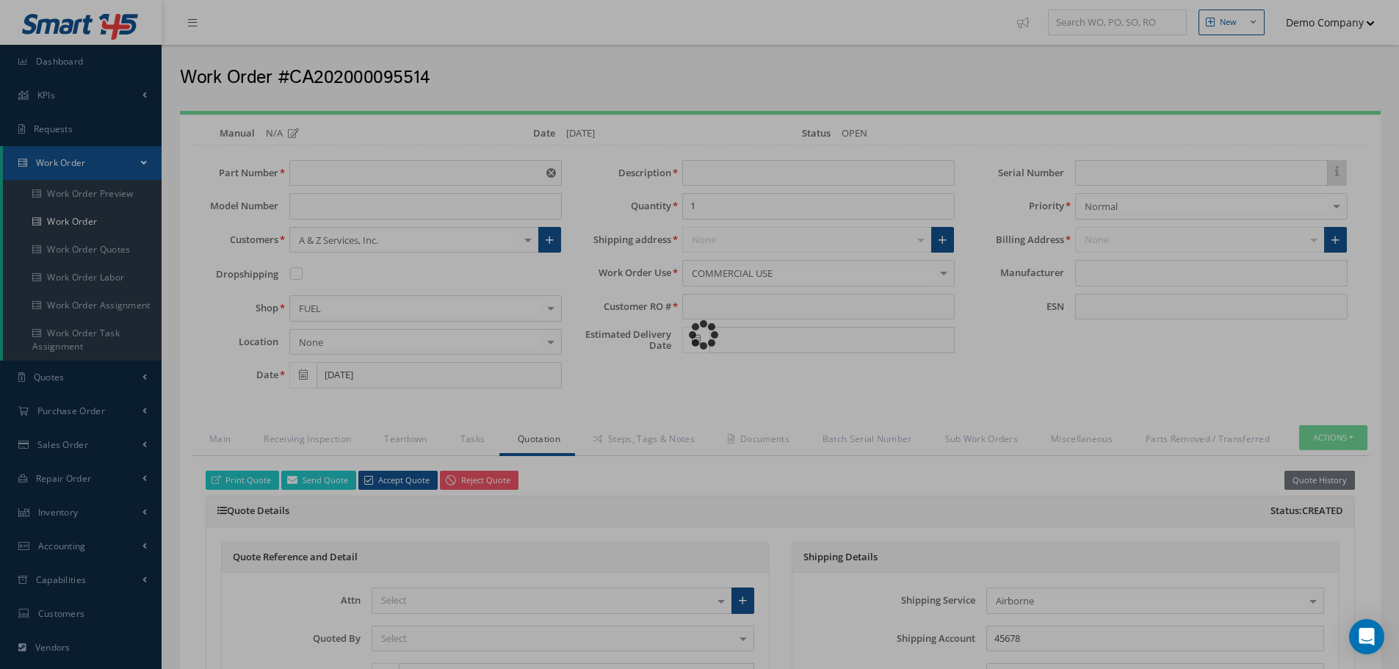
type input "3456789"
type input "[DATE]"
type input "TEST"
type input "23456789"
type input "[DATE]"
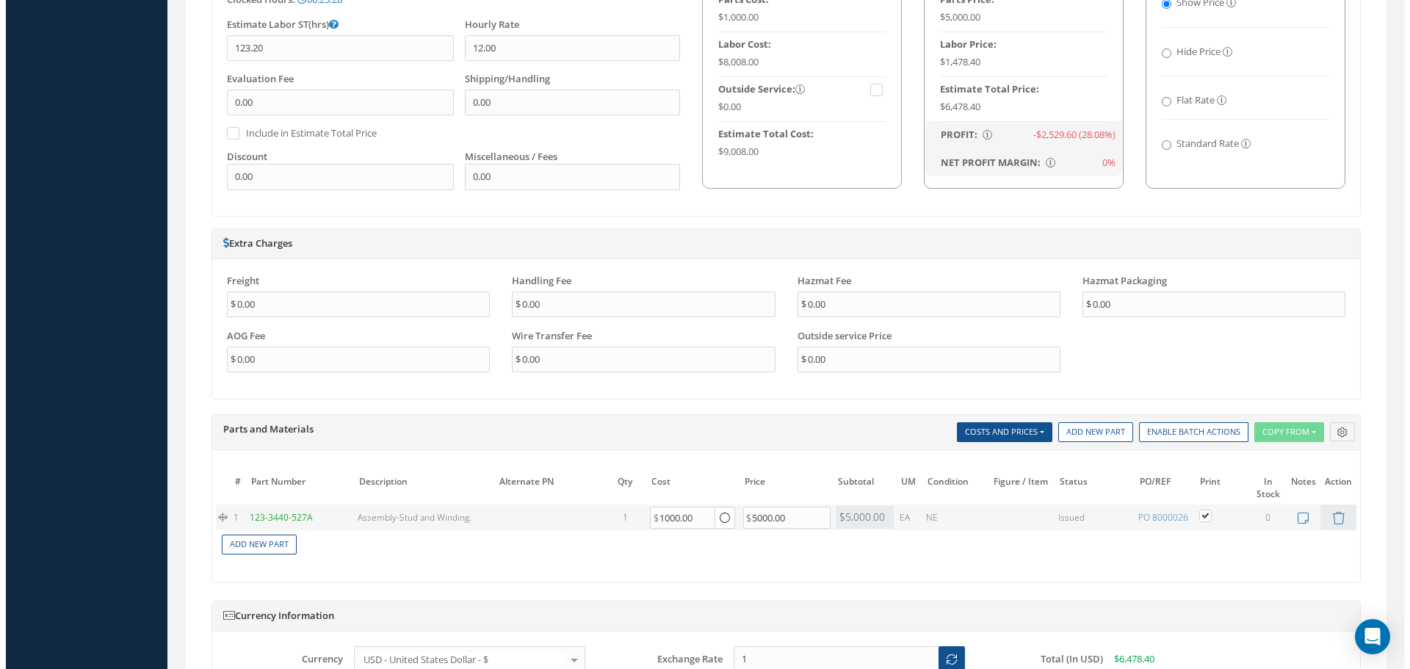
scroll to position [1088, 0]
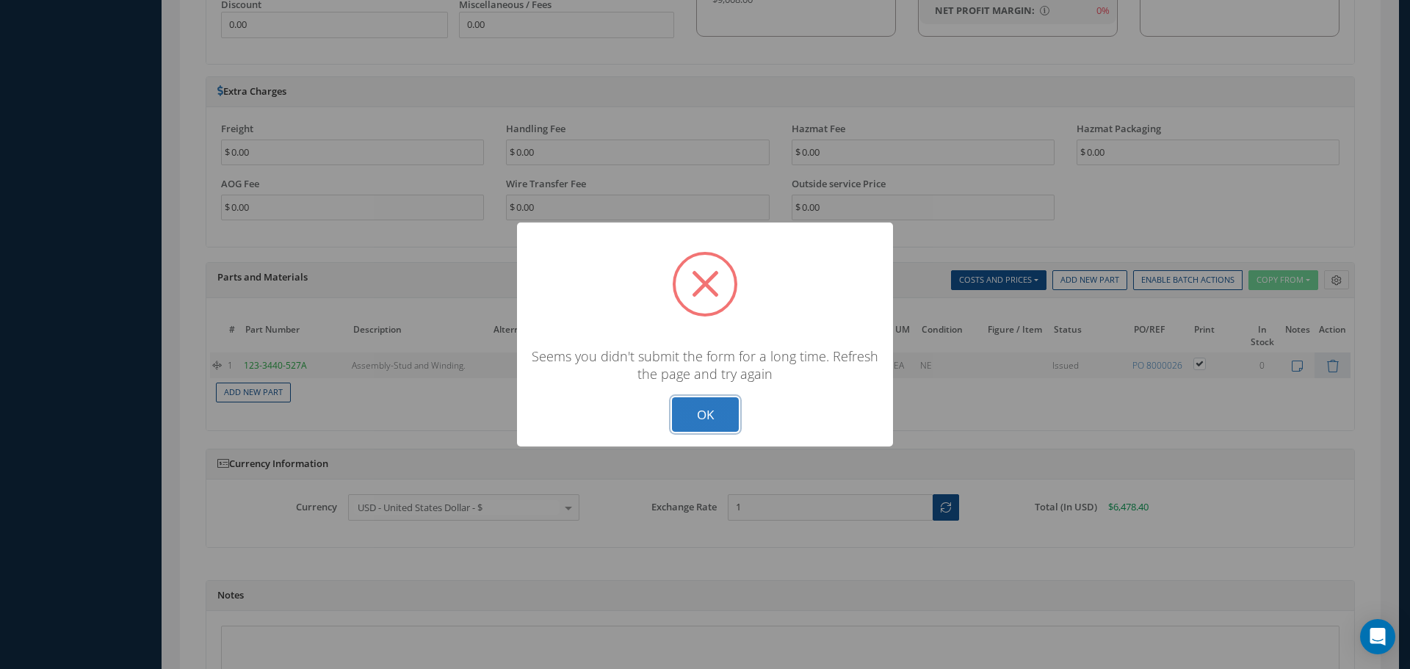
click at [702, 415] on button "OK" at bounding box center [705, 414] width 67 height 35
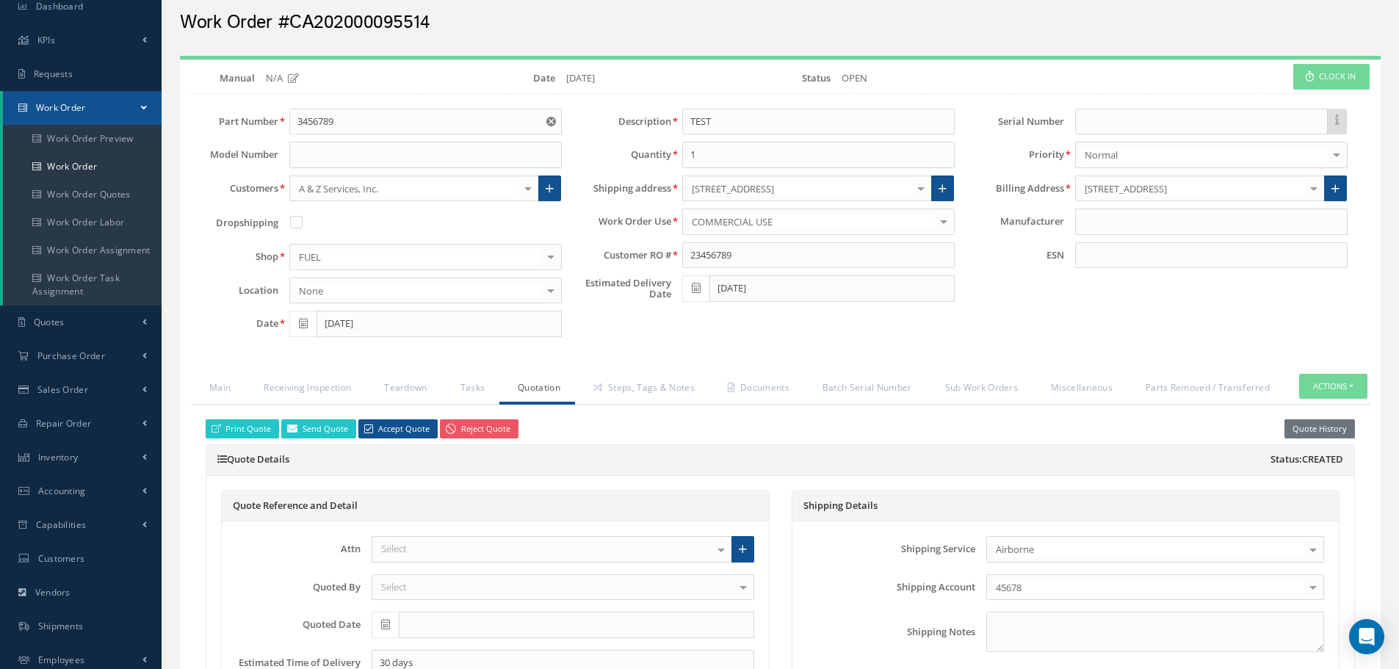
scroll to position [0, 0]
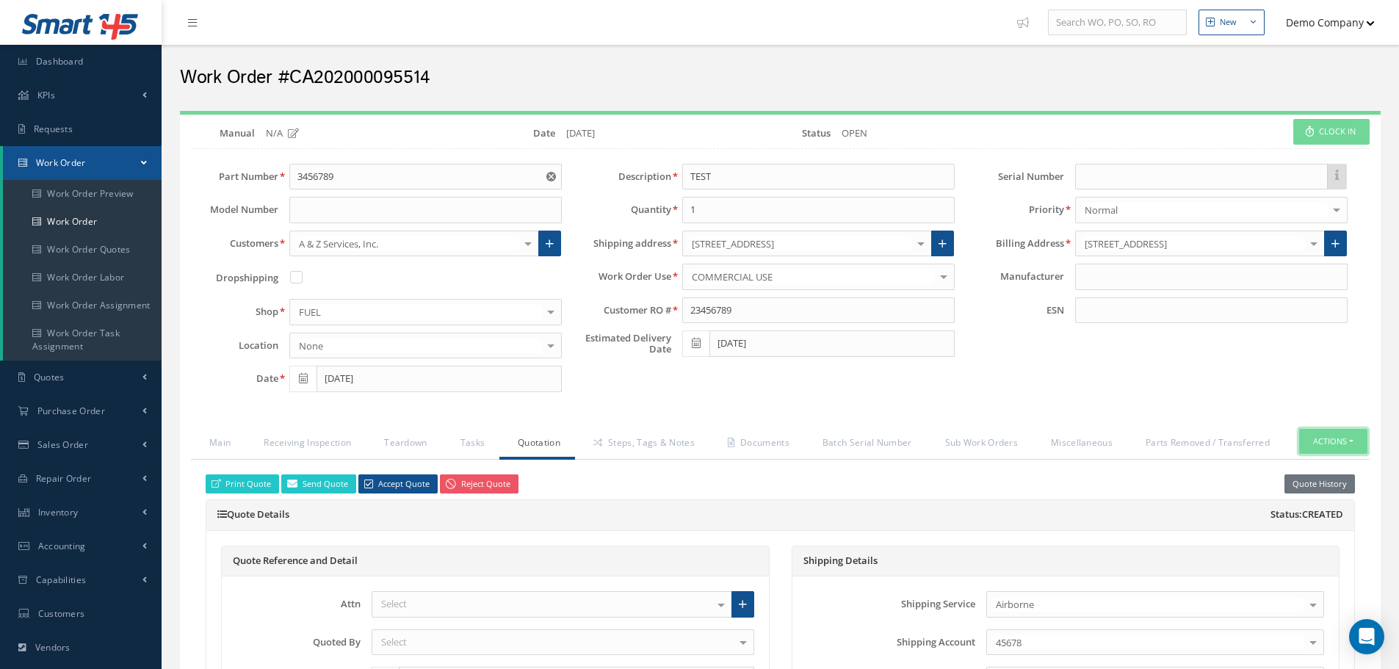
click at [1336, 444] on button "Actions" at bounding box center [1334, 442] width 68 height 26
click at [1319, 504] on link "Part Issue" at bounding box center [1311, 507] width 118 height 20
